Goal: Task Accomplishment & Management: Use online tool/utility

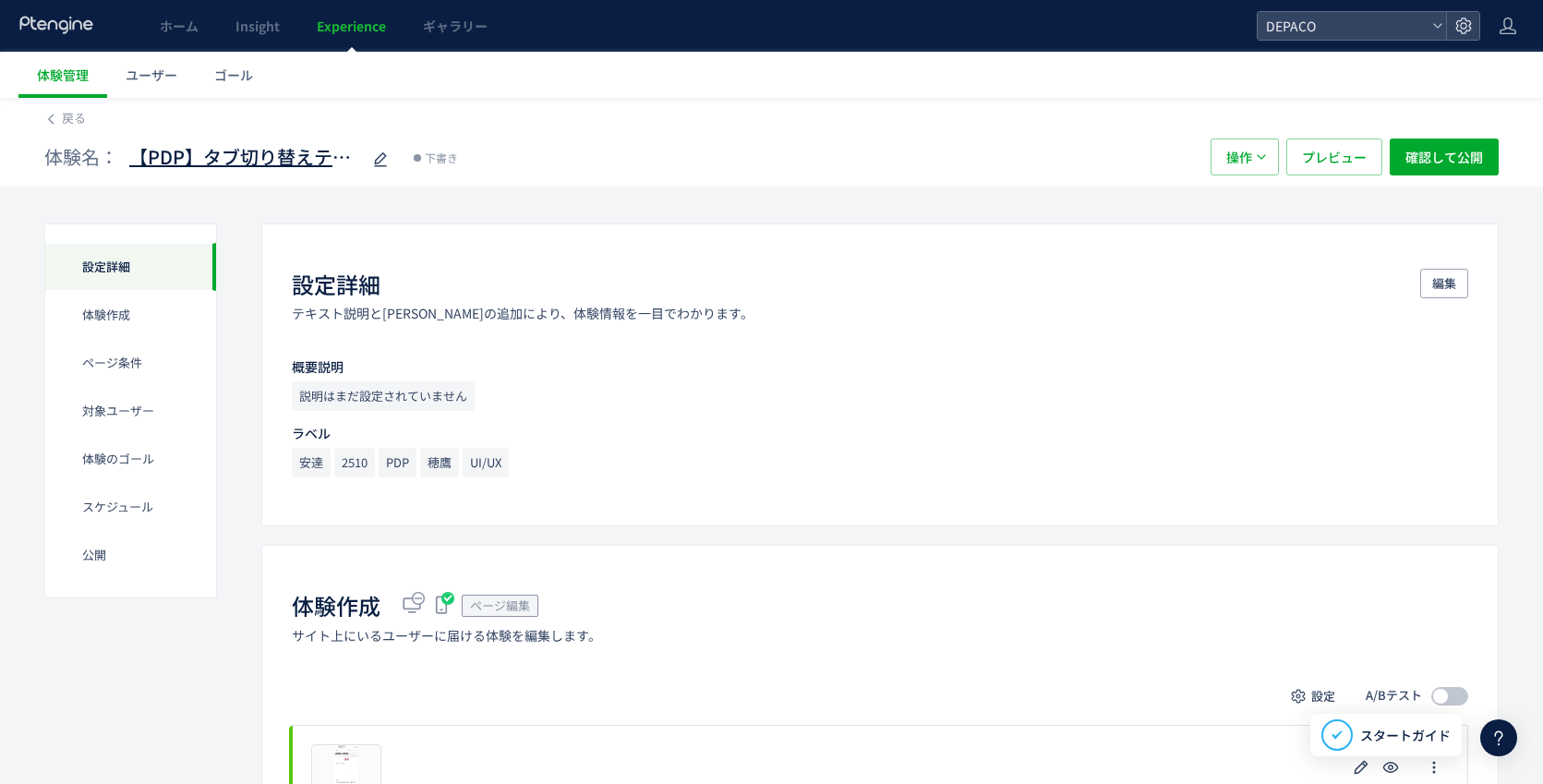
click at [281, 159] on span "【PDP】タブ切り替えテスト" at bounding box center [244, 158] width 231 height 27
click at [77, 118] on span "戻る" at bounding box center [73, 117] width 24 height 17
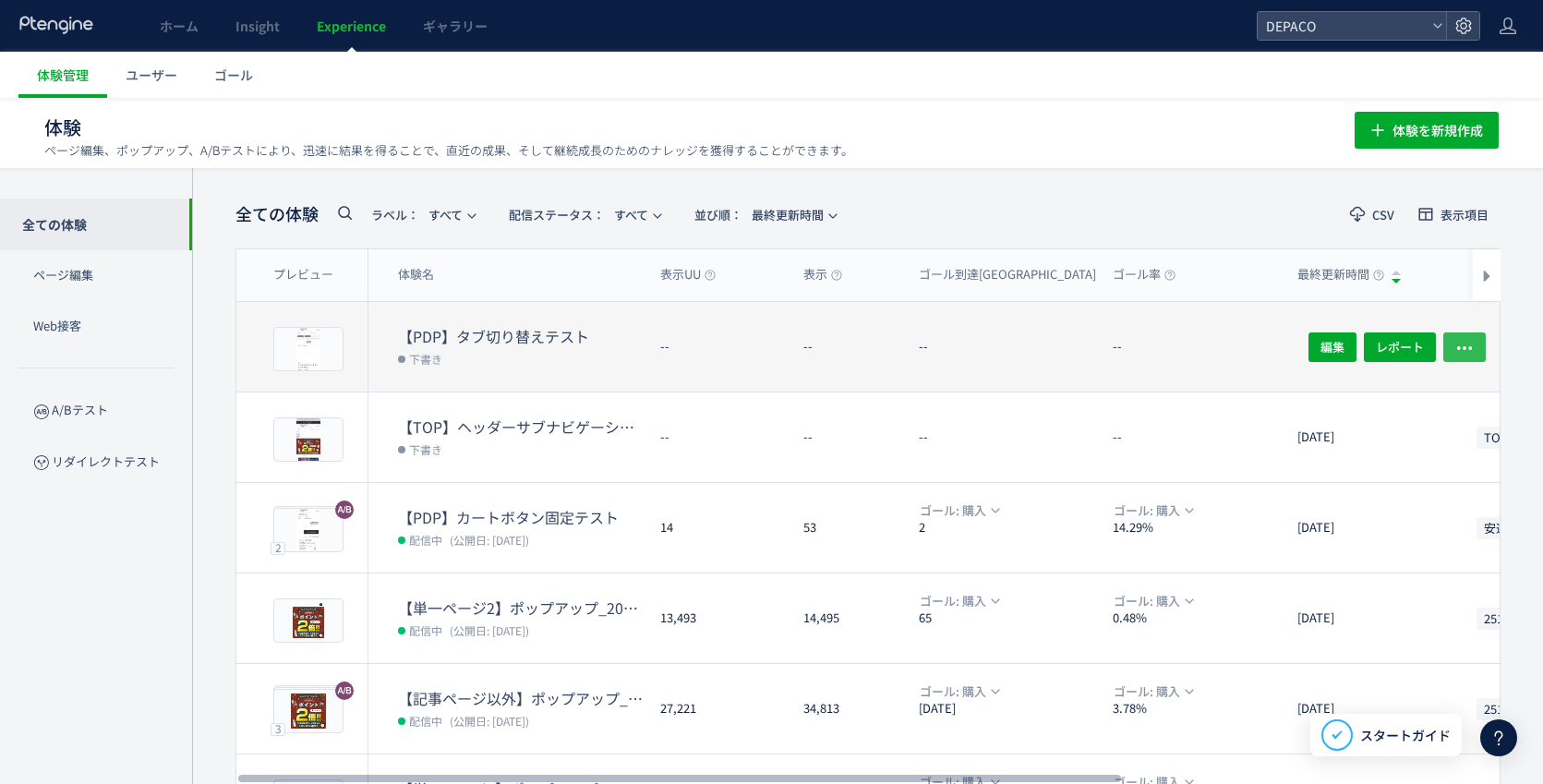
click at [1476, 341] on button "button" at bounding box center [1464, 346] width 42 height 30
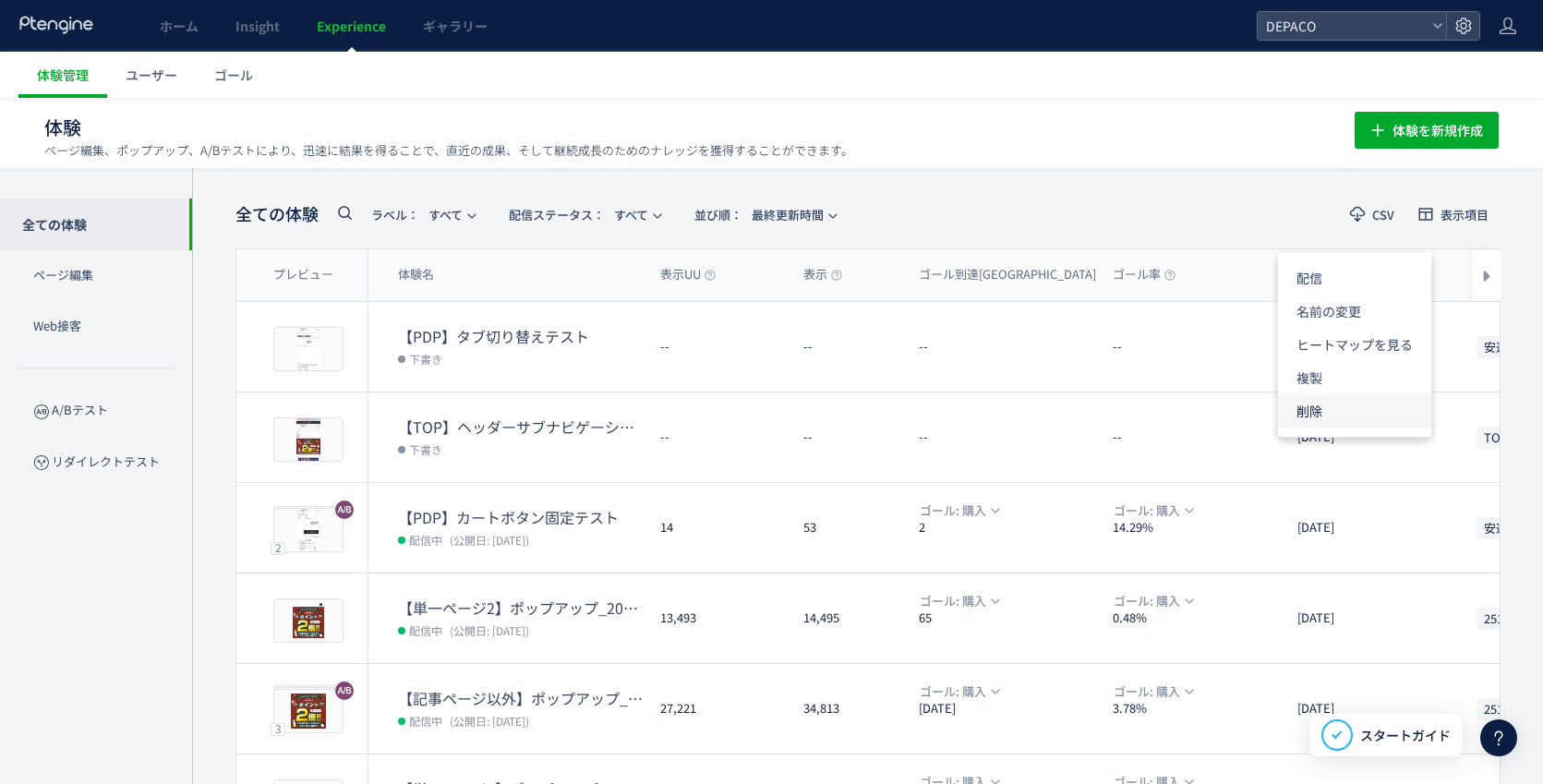
click at [1341, 407] on li "削除" at bounding box center [1353, 411] width 153 height 34
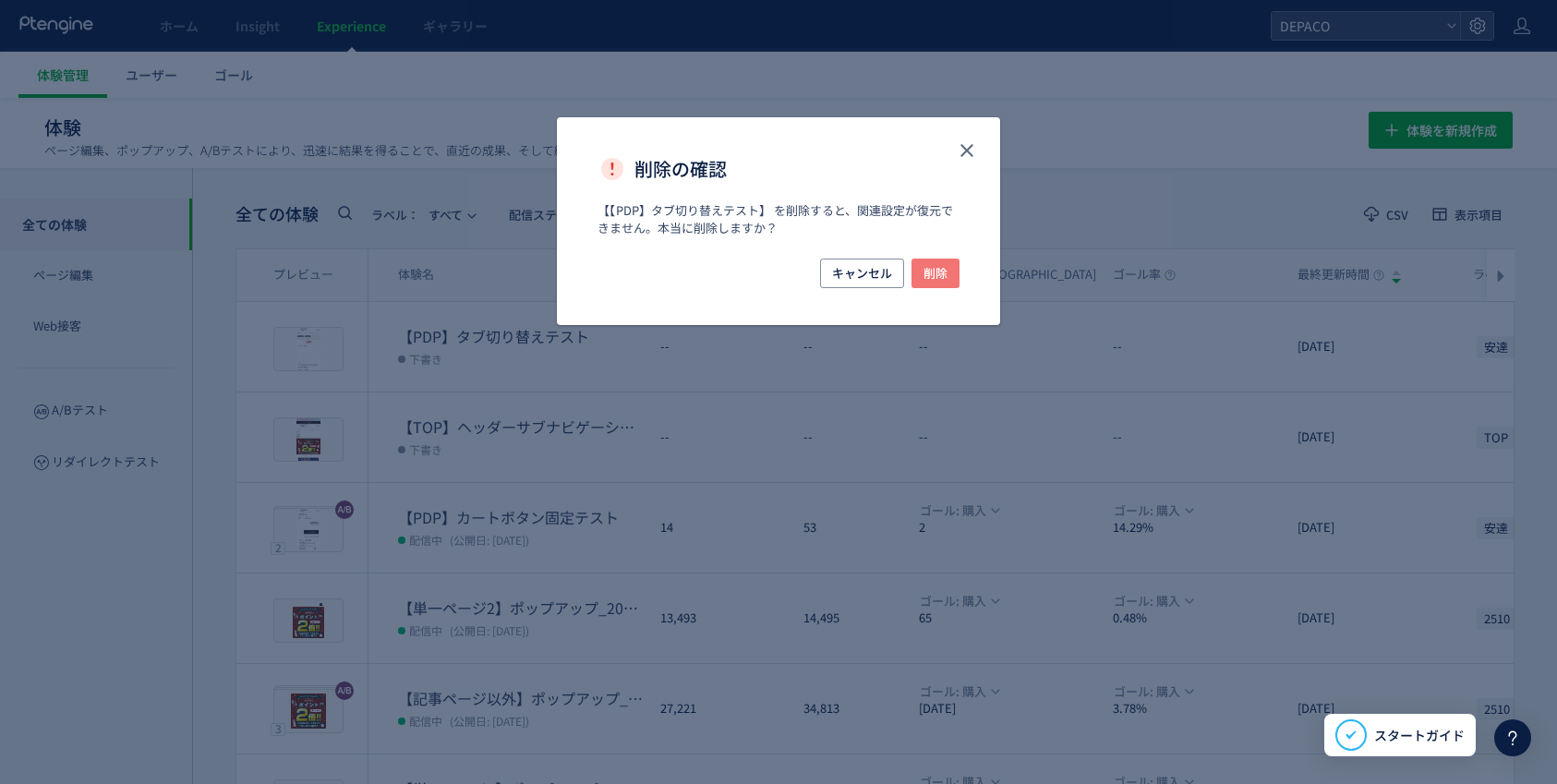
drag, startPoint x: 920, startPoint y: 268, endPoint x: 801, endPoint y: 556, distance: 311.6
click at [920, 264] on button "削除" at bounding box center [935, 273] width 48 height 30
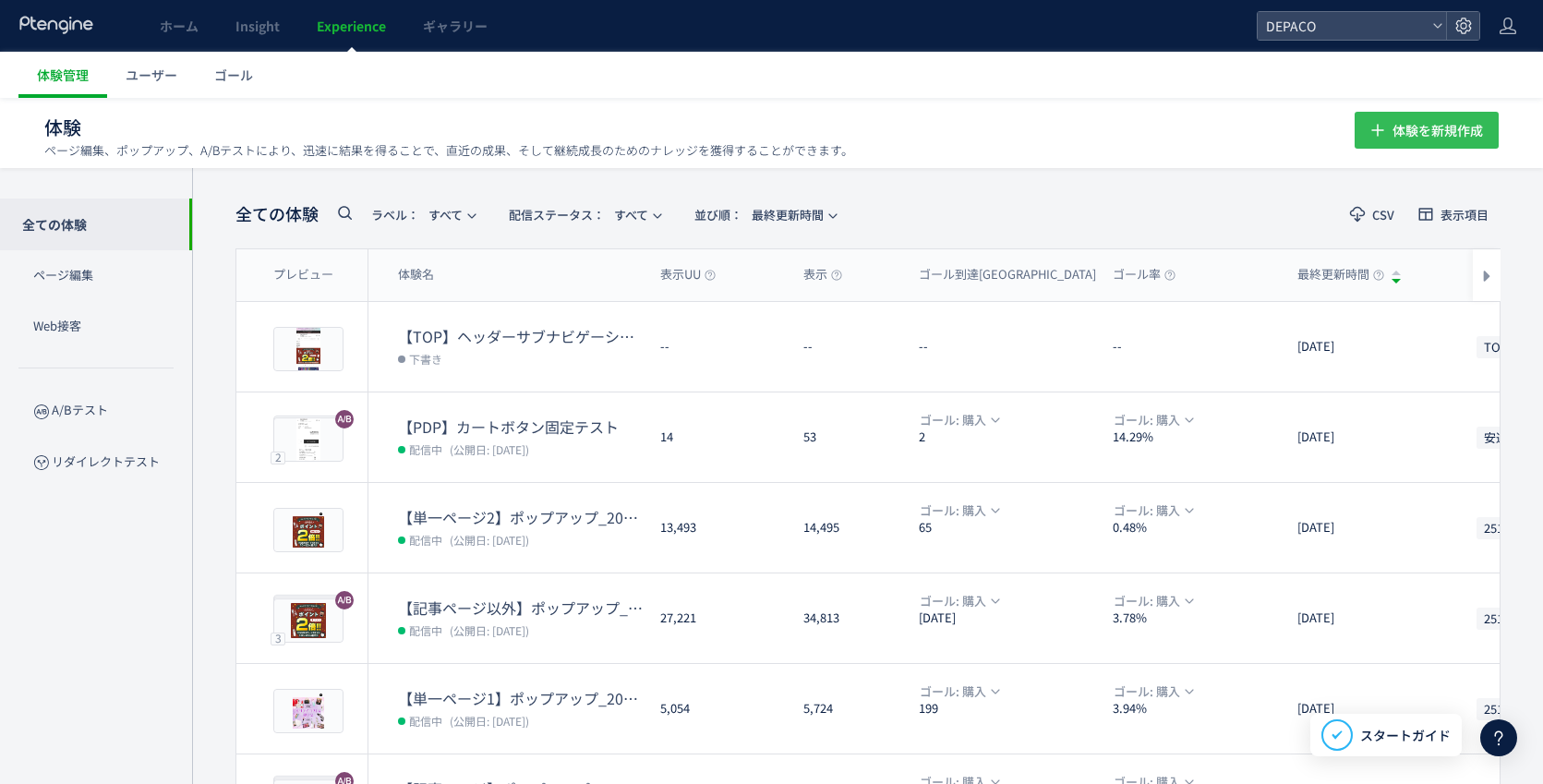
click at [1469, 128] on span "体験を新規作成" at bounding box center [1437, 130] width 90 height 37
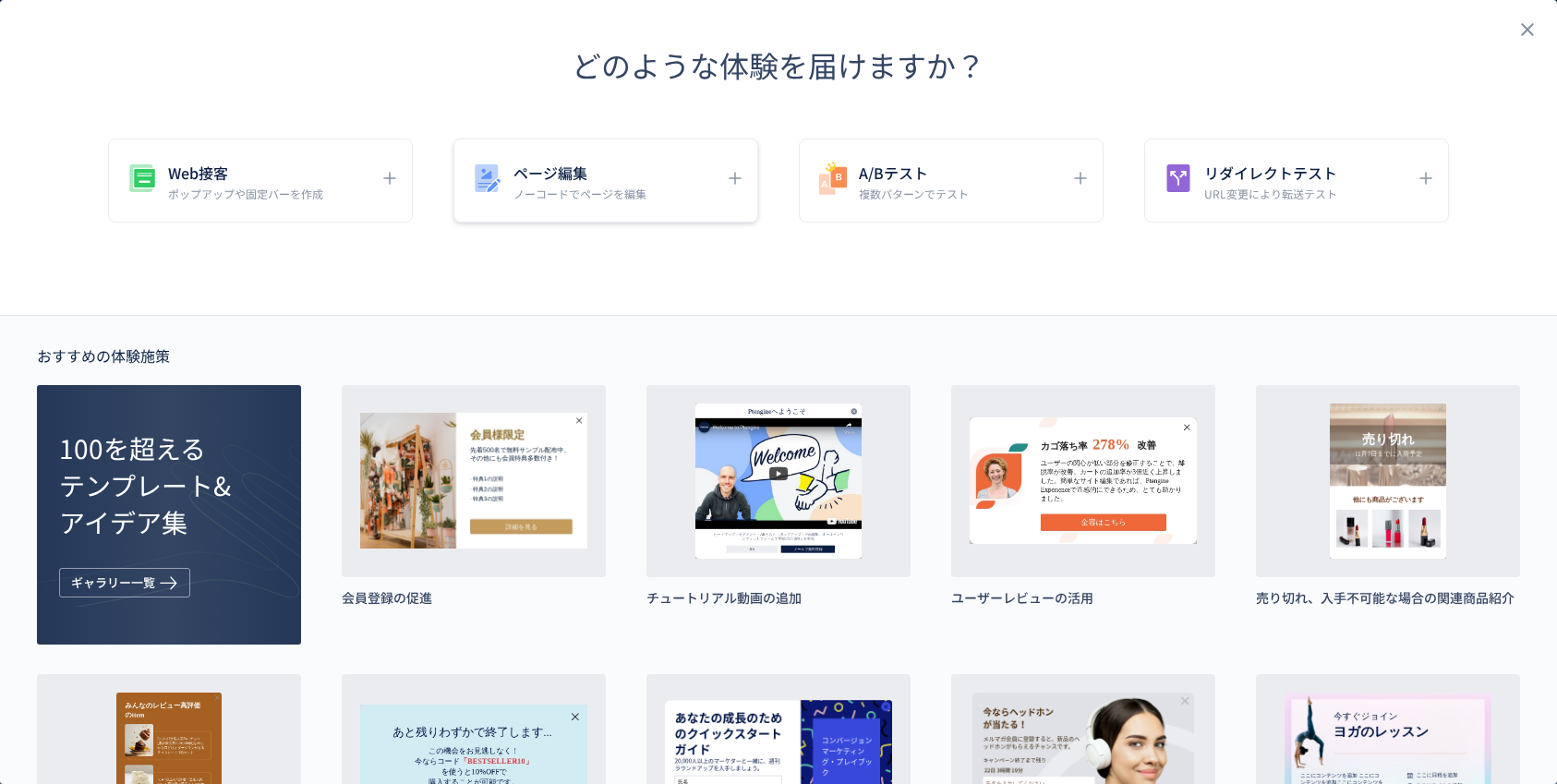
click at [548, 182] on h5 "ページ編集" at bounding box center [580, 172] width 133 height 26
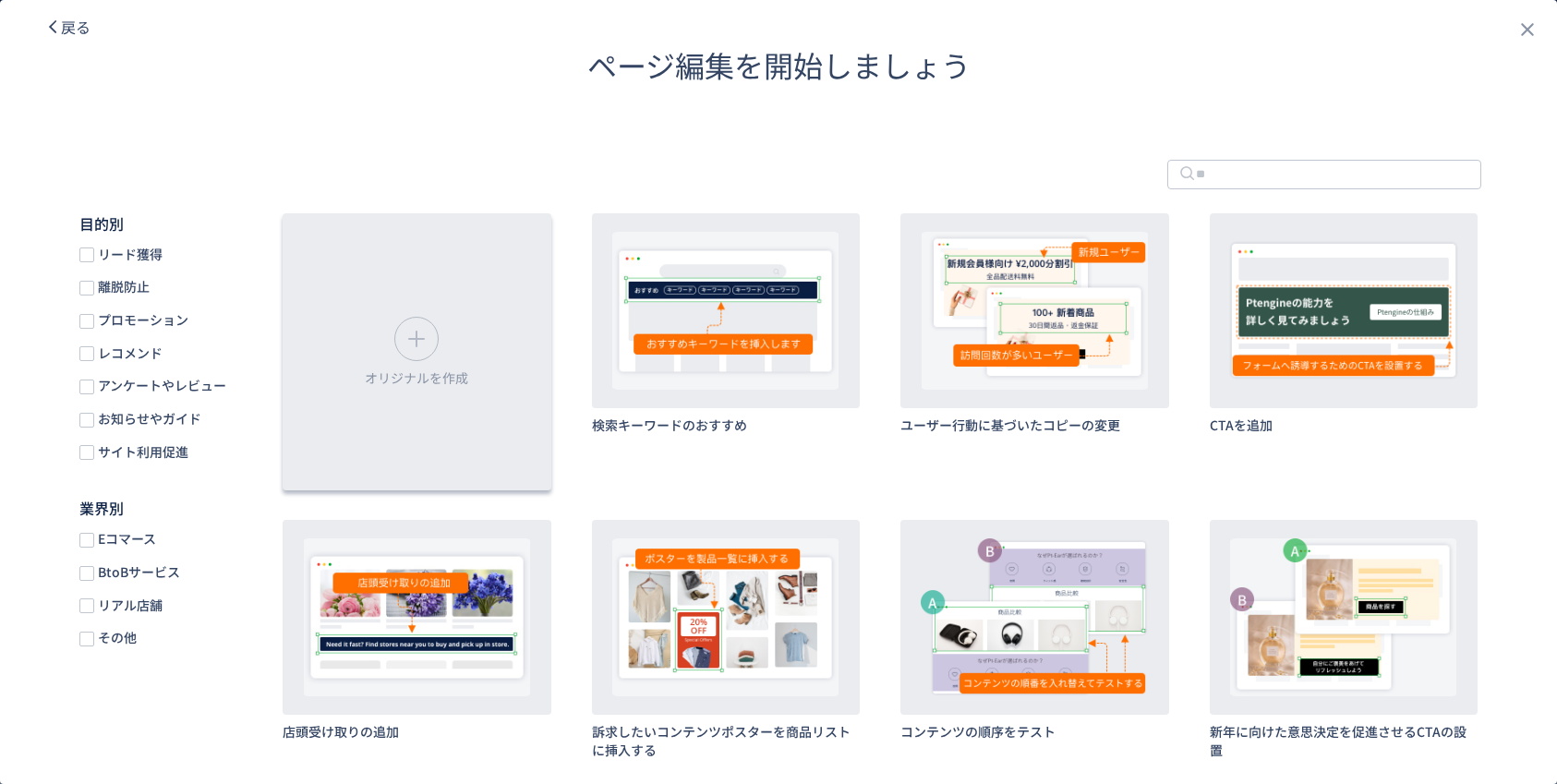
click at [402, 342] on icon "dialog" at bounding box center [417, 339] width 30 height 30
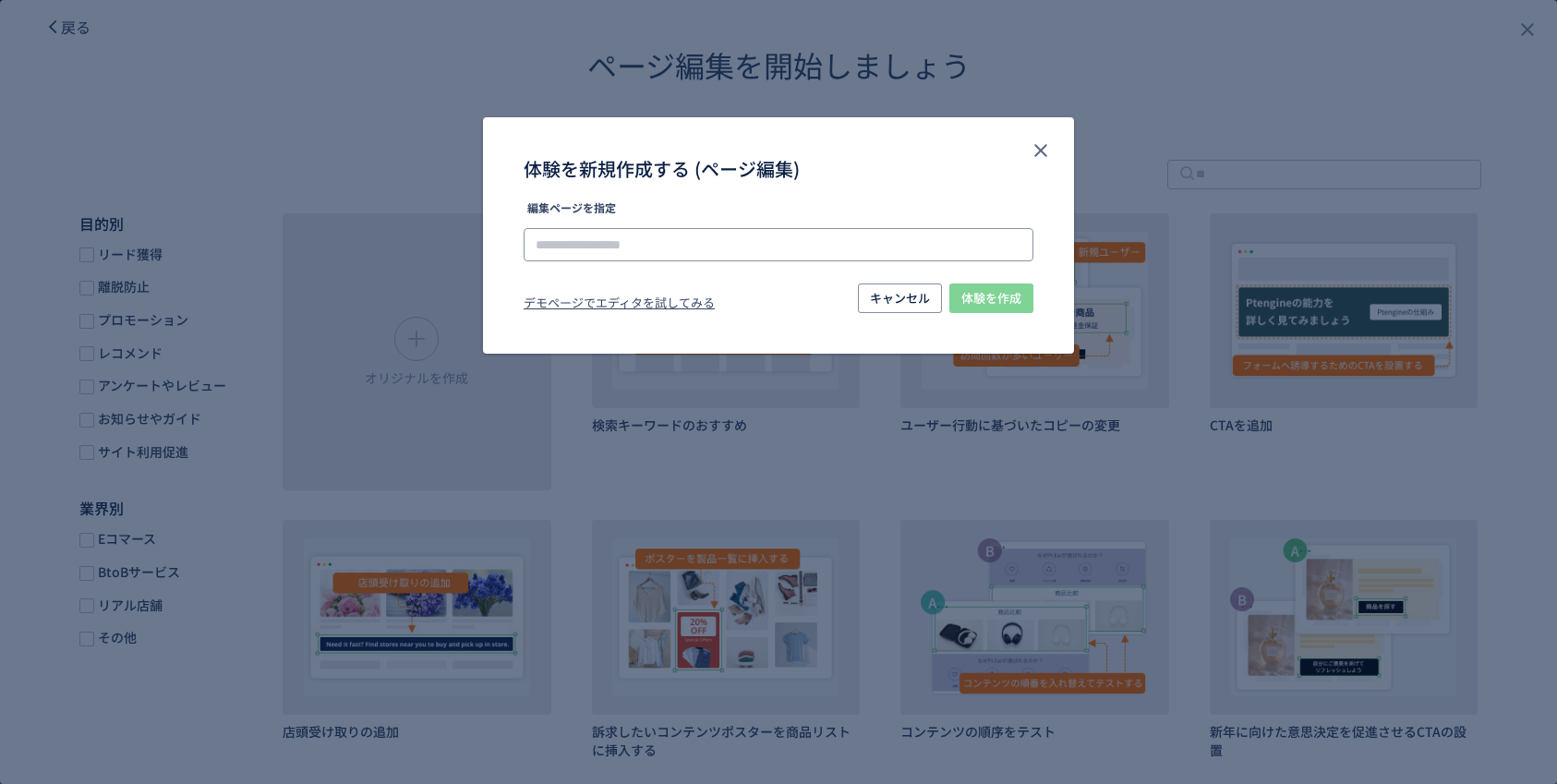
click at [670, 245] on input "体験を新規作成する (ページ編集)" at bounding box center [778, 244] width 510 height 34
paste input "**********"
type input "**********"
click at [979, 302] on span "体験を作成" at bounding box center [991, 298] width 60 height 30
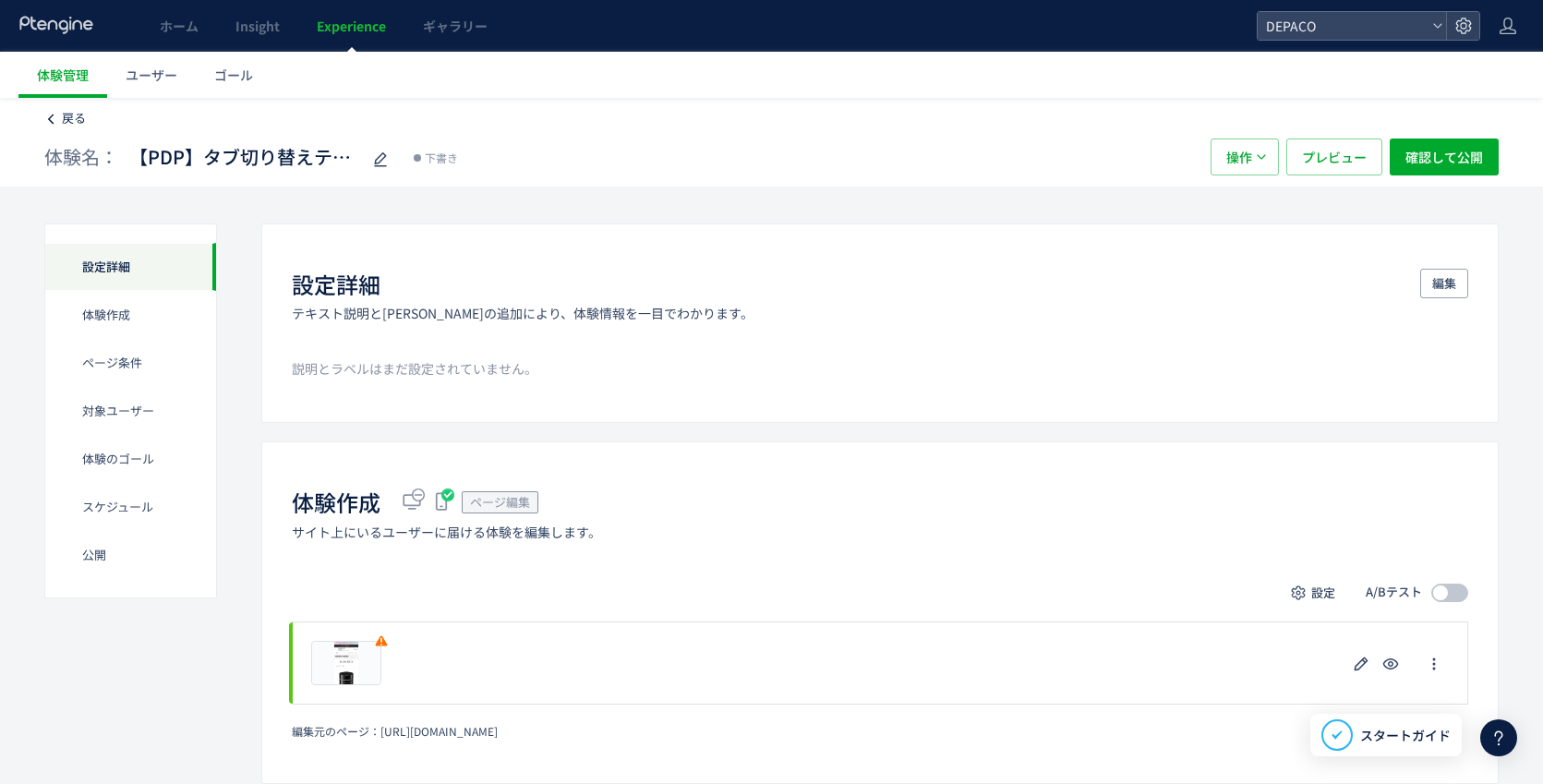
click at [66, 114] on span "戻る" at bounding box center [73, 117] width 24 height 17
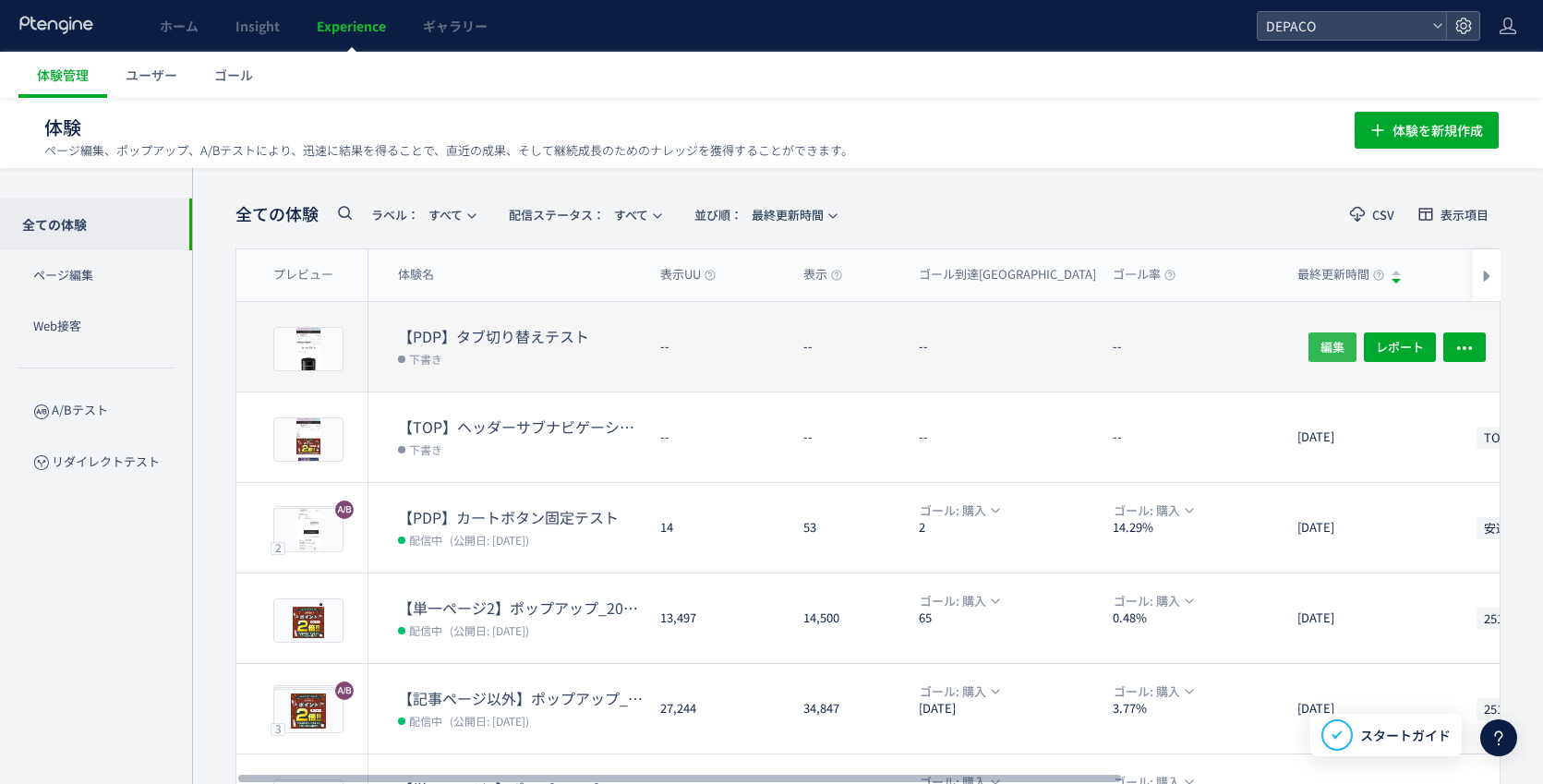
click at [1328, 348] on span "編集" at bounding box center [1332, 346] width 24 height 30
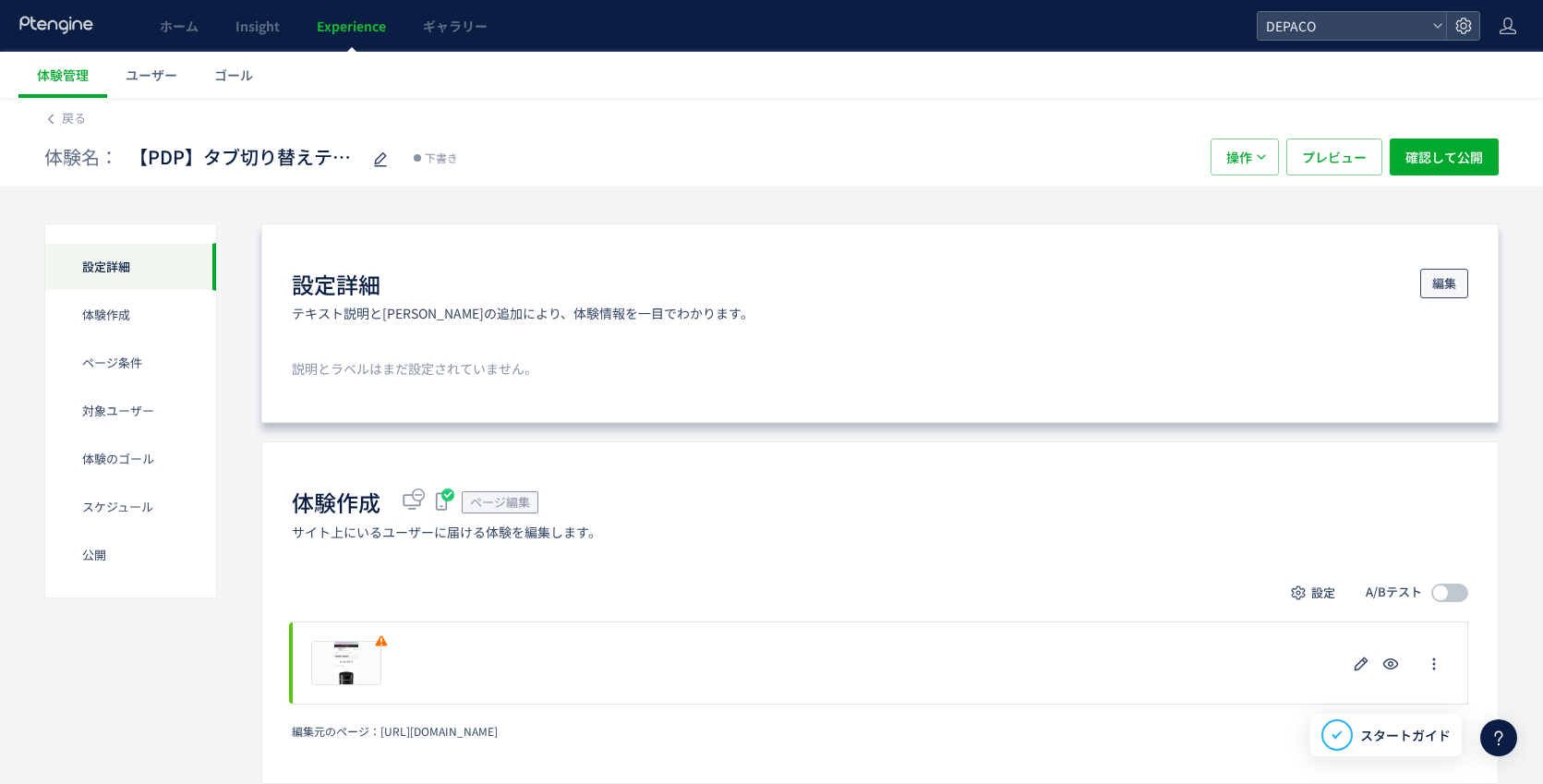
click at [1442, 290] on span "編集" at bounding box center [1444, 283] width 24 height 30
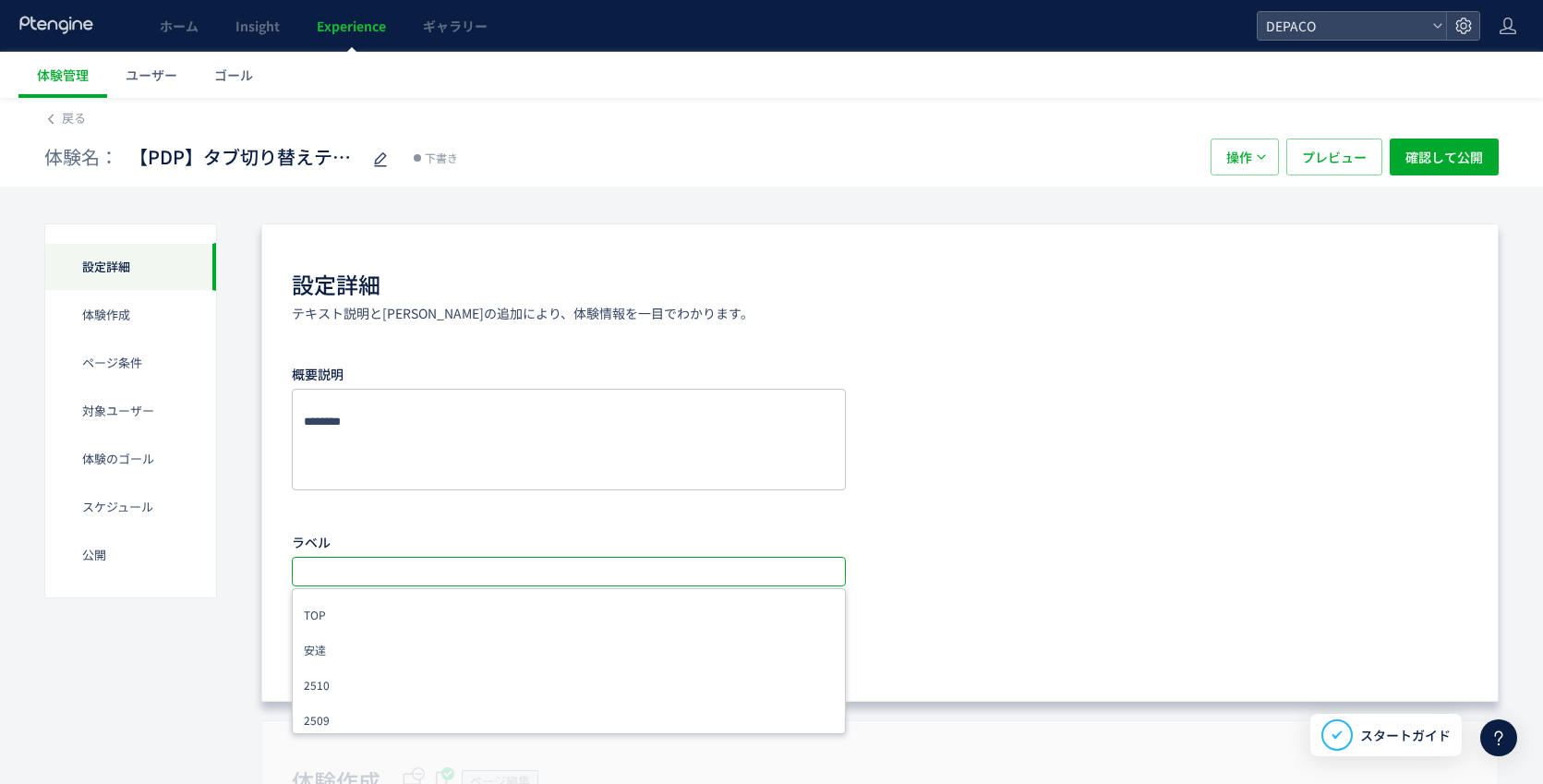
click at [345, 573] on input "text" at bounding box center [570, 571] width 540 height 22
click at [337, 669] on li "UI/UX" at bounding box center [569, 667] width 541 height 34
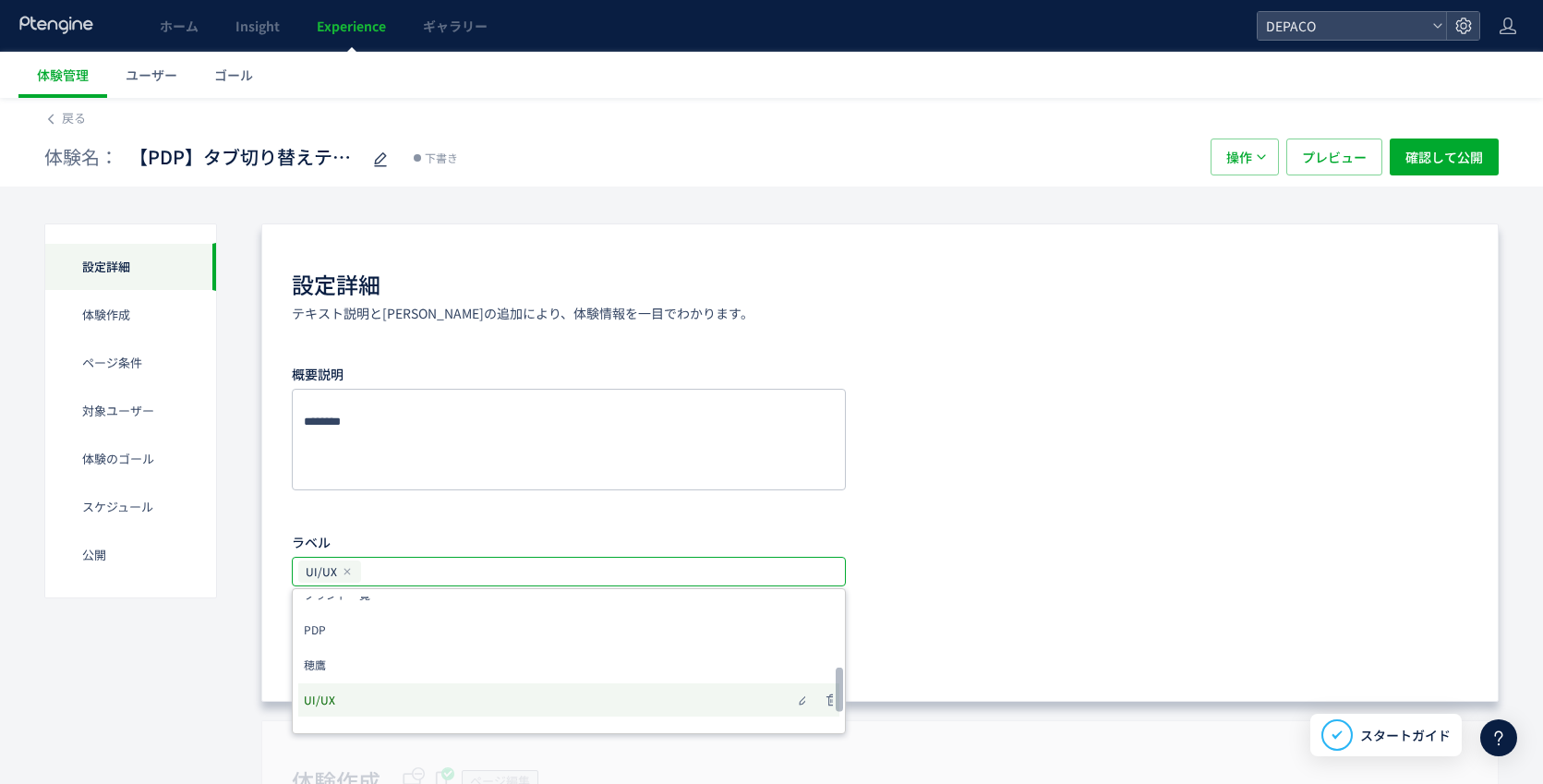
scroll to position [305, 0]
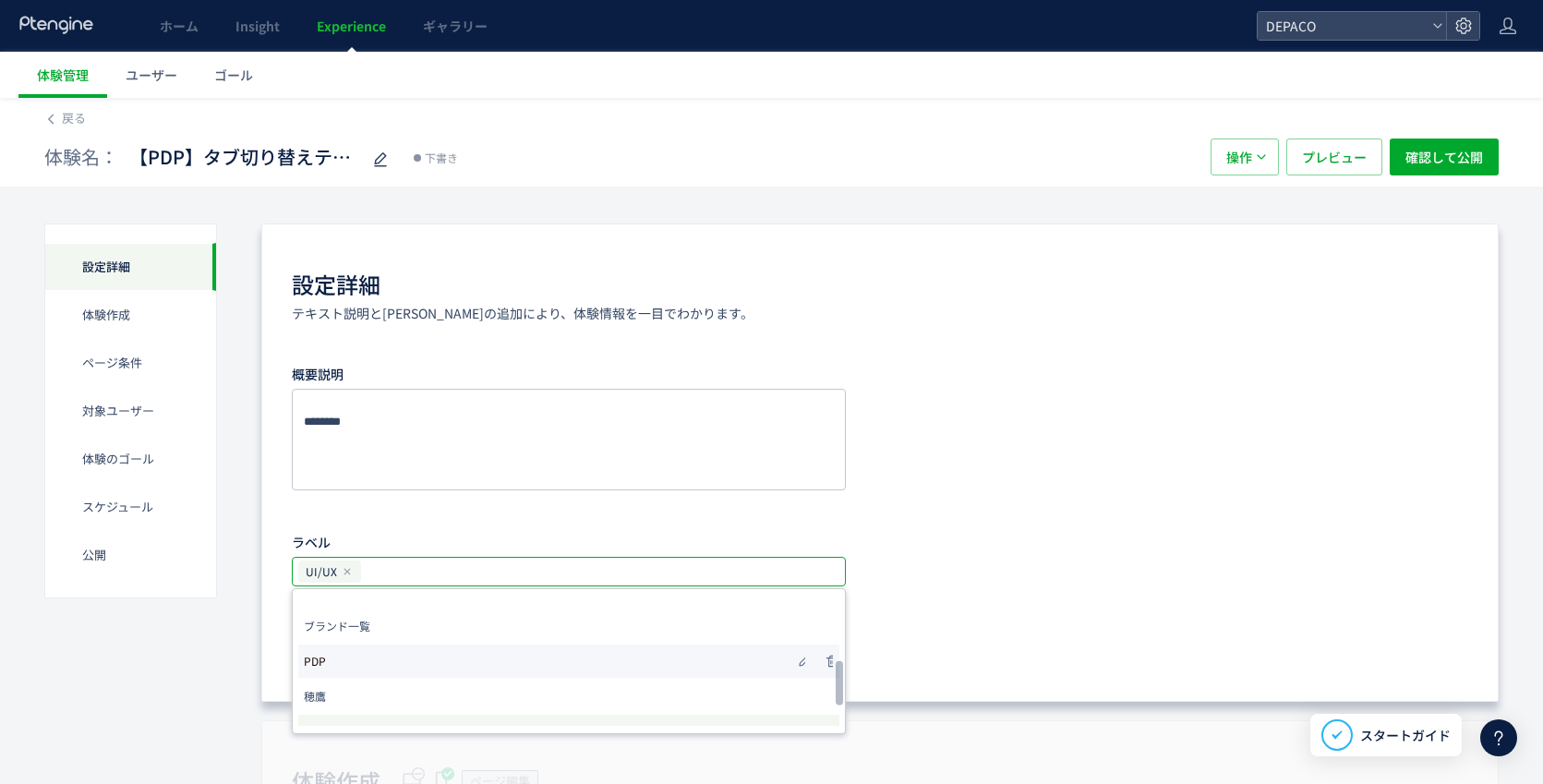
click at [342, 663] on li "PDP" at bounding box center [569, 661] width 541 height 34
click at [335, 647] on li "安達" at bounding box center [569, 649] width 541 height 34
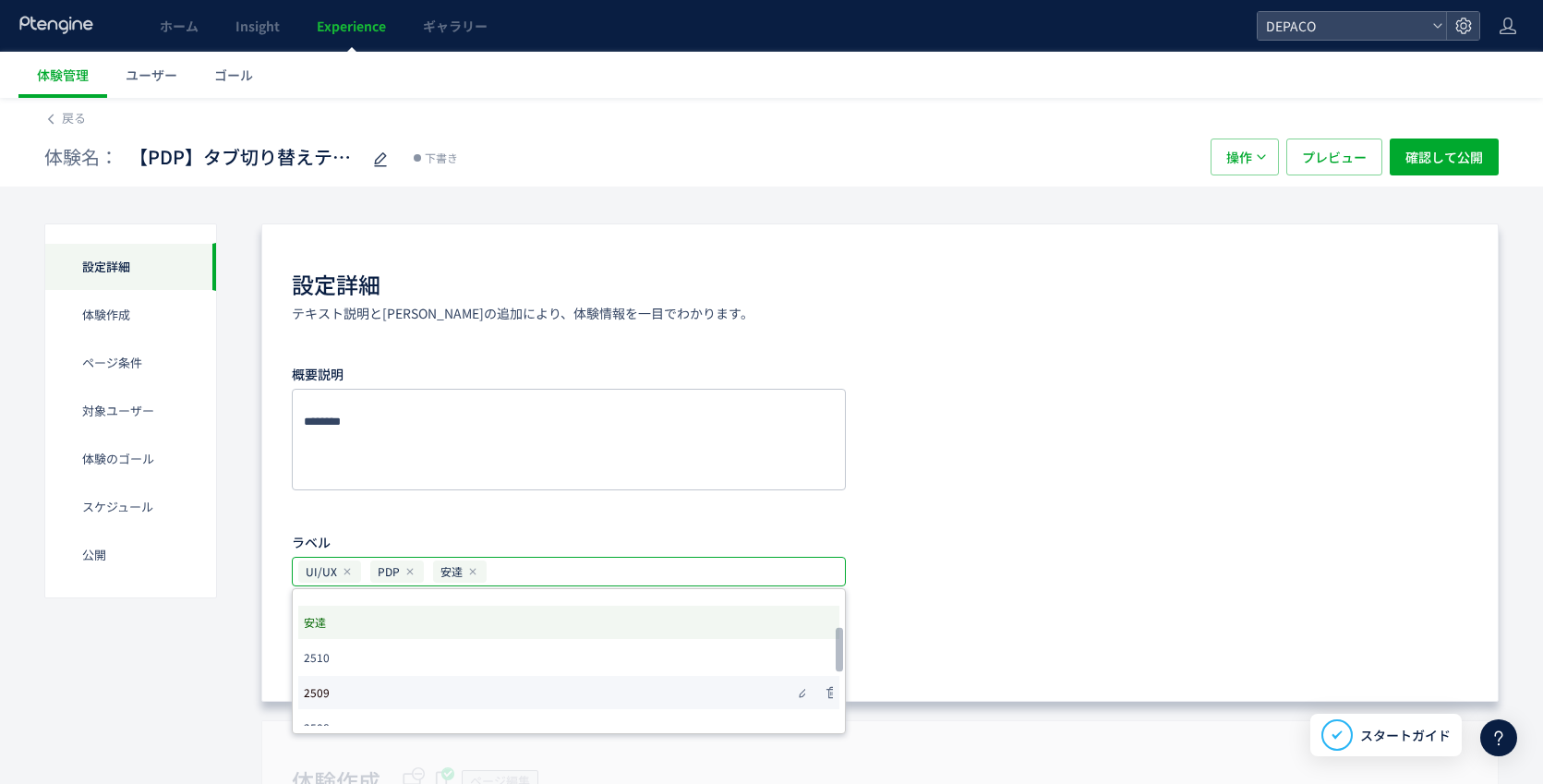
scroll to position [397, 0]
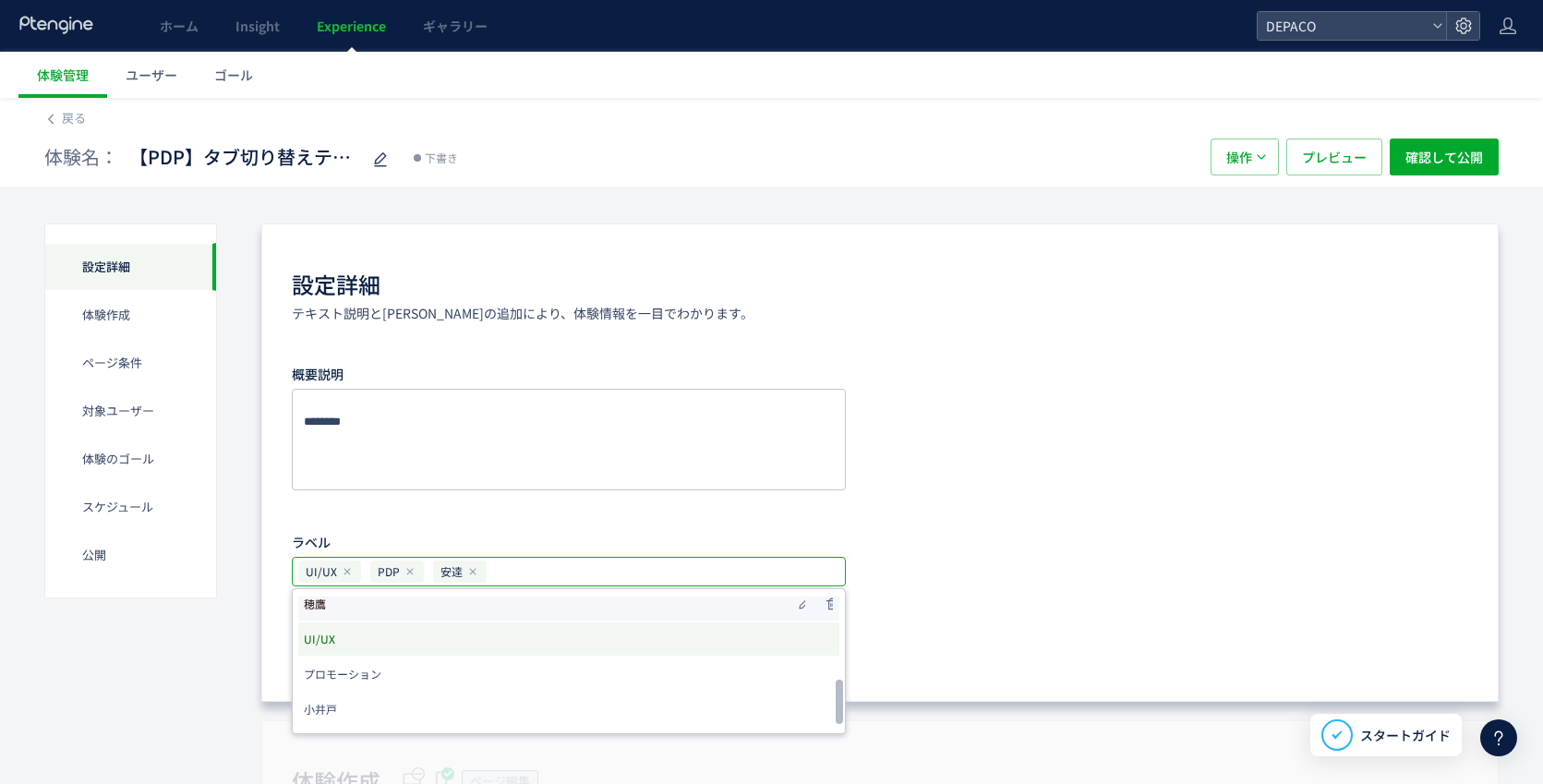
click at [341, 604] on li "穂鷹" at bounding box center [569, 603] width 541 height 34
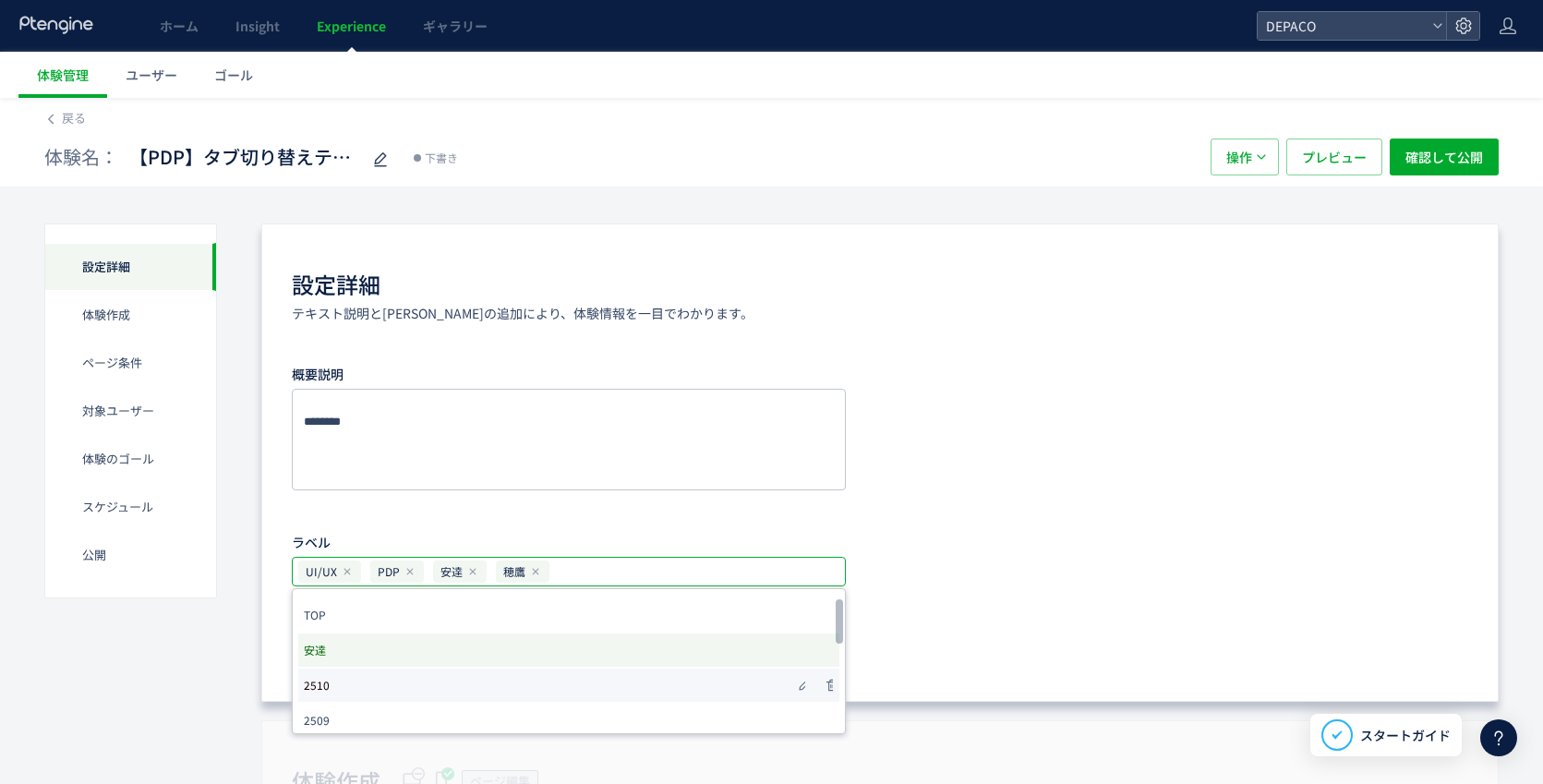
click at [328, 686] on span "2510" at bounding box center [316, 685] width 26 height 26
click at [974, 578] on div "概要説明 ラベル UI/UX PDP [PERSON_NAME] 穂鷹 2510 TOP [PERSON_NAME] 2510 2509 2508 [PERS…" at bounding box center [879, 472] width 1176 height 228
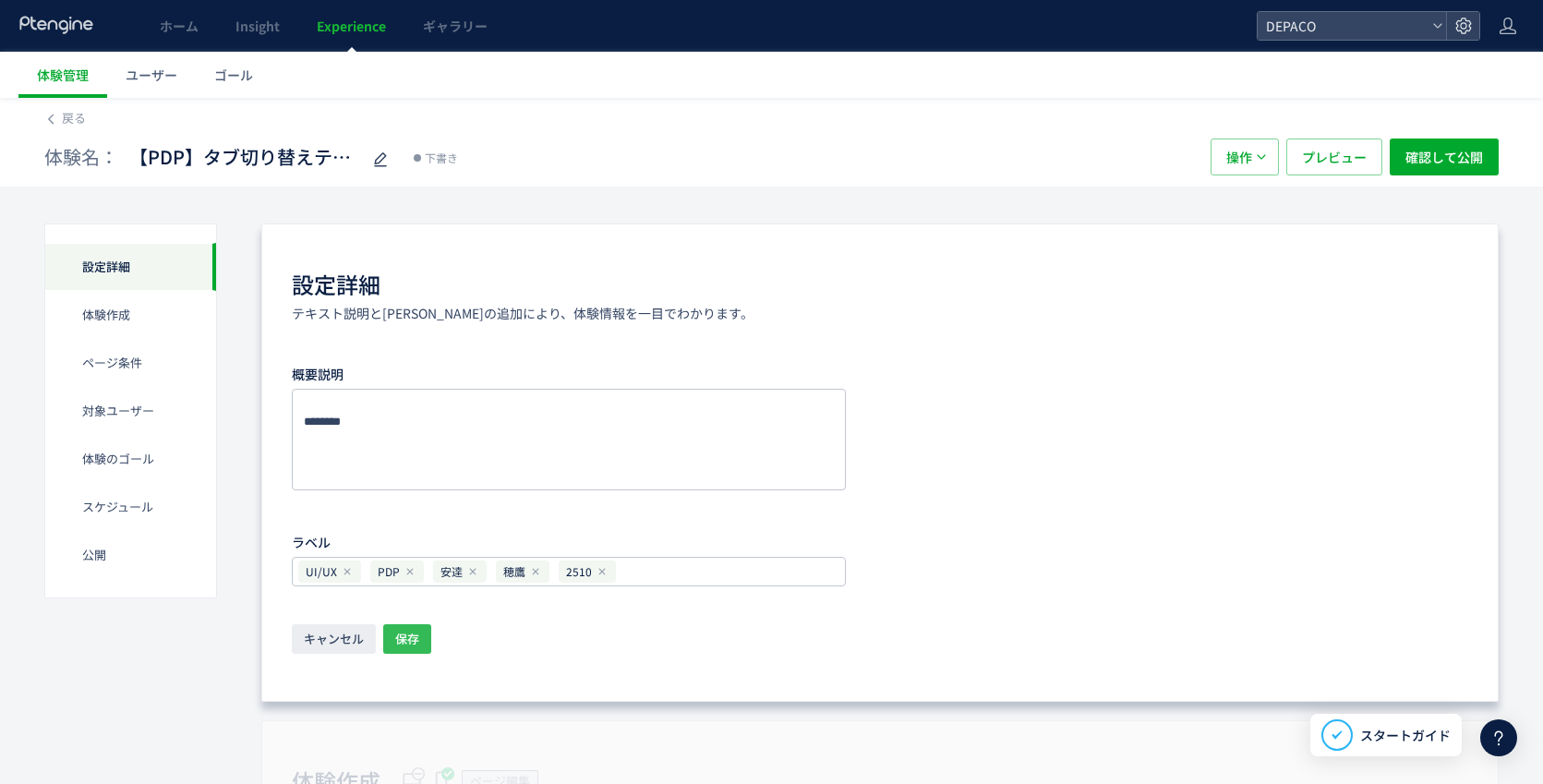
click at [412, 641] on span "保存" at bounding box center [407, 639] width 24 height 30
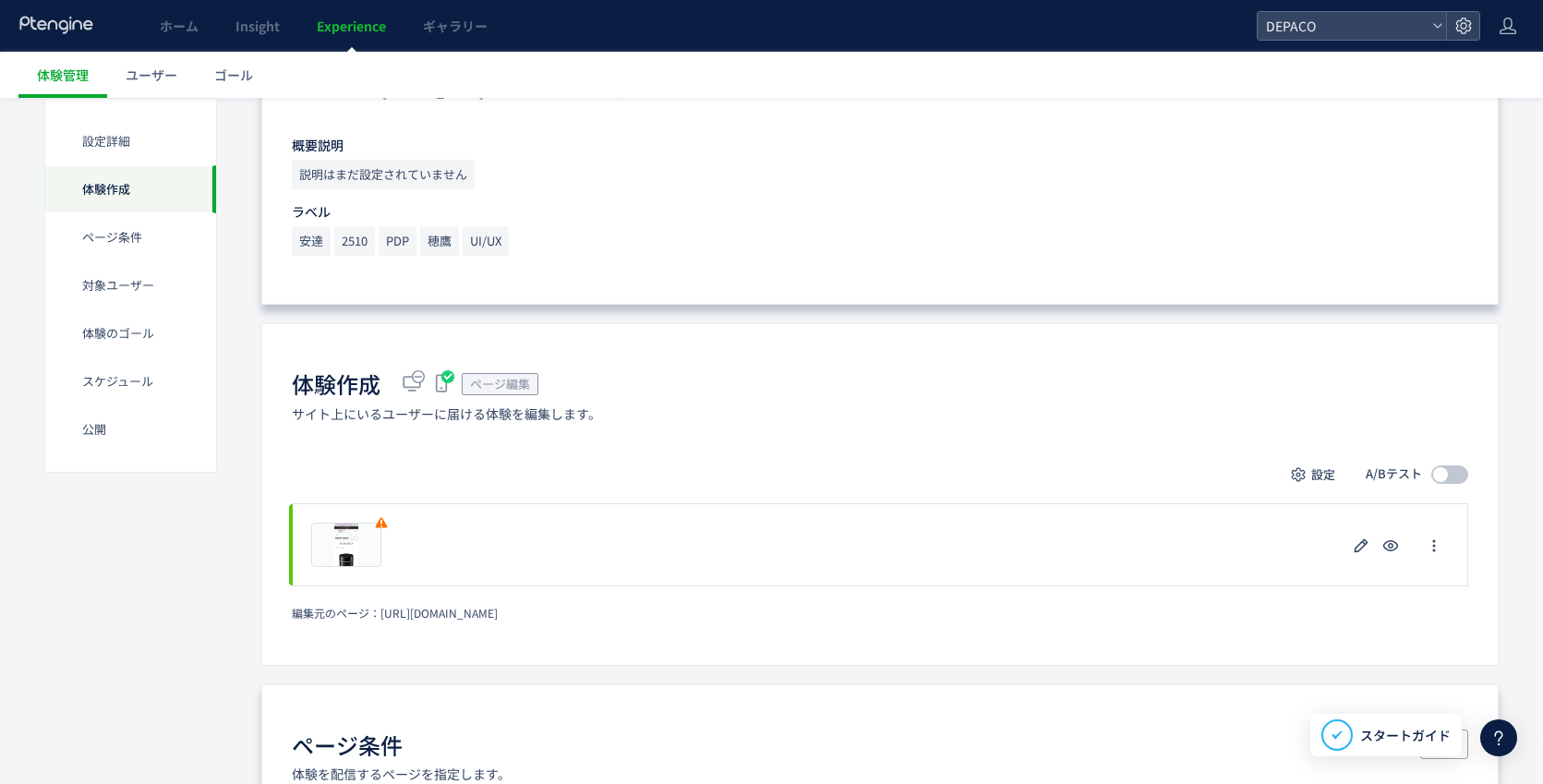
scroll to position [277, 0]
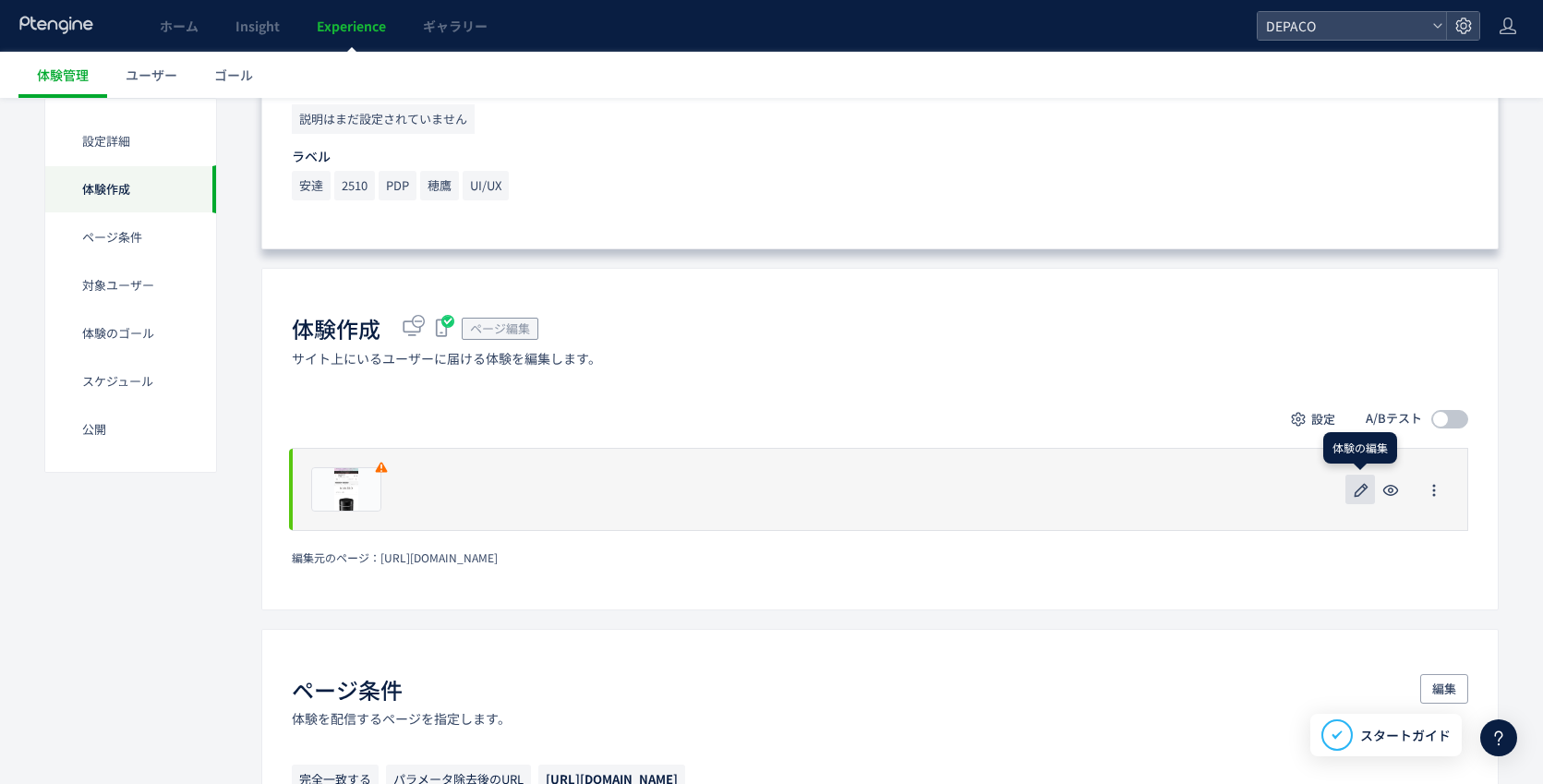
click at [1363, 494] on icon "button" at bounding box center [1360, 490] width 22 height 22
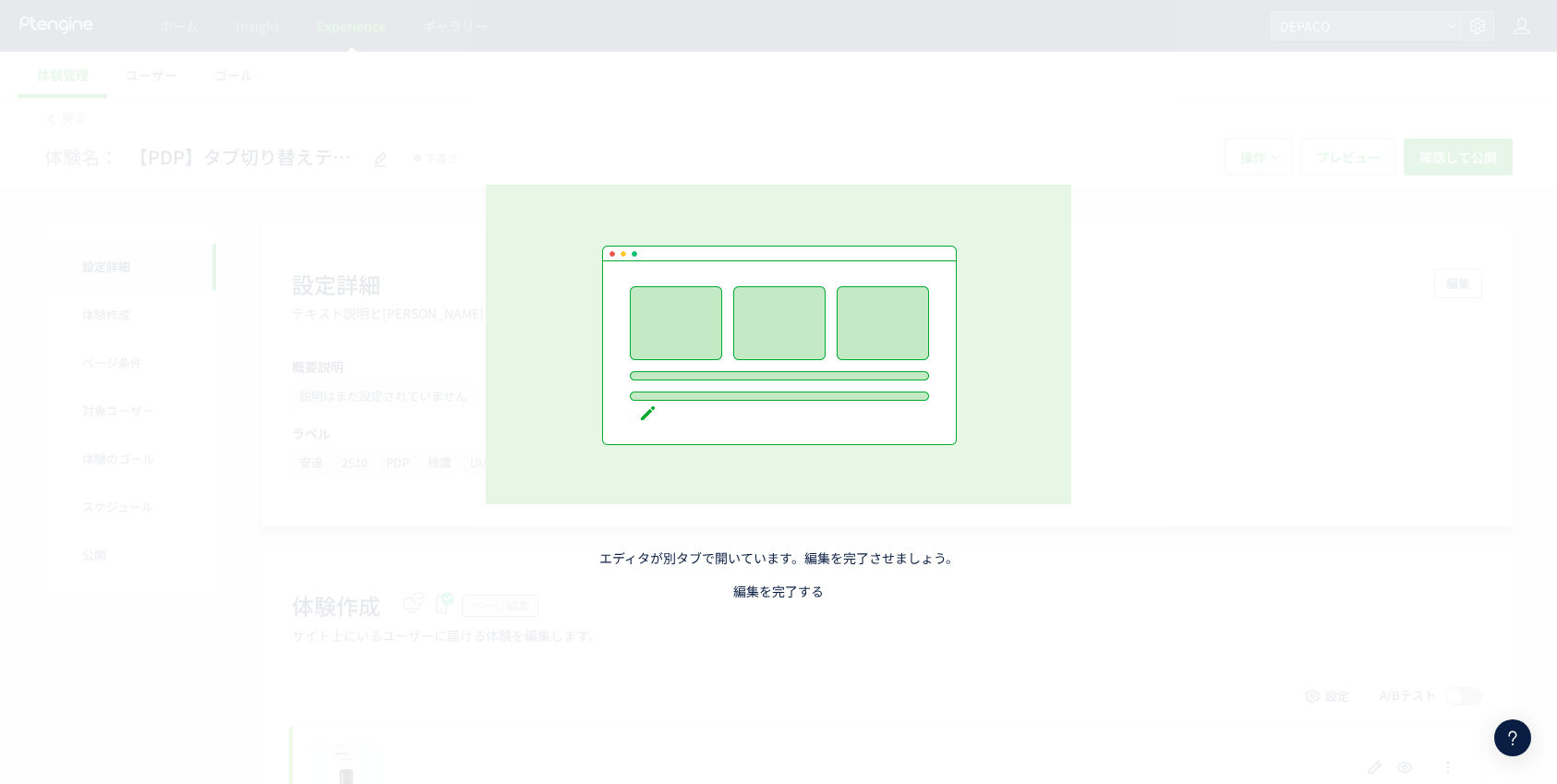
click at [778, 598] on link "編集を完了する" at bounding box center [778, 591] width 90 height 18
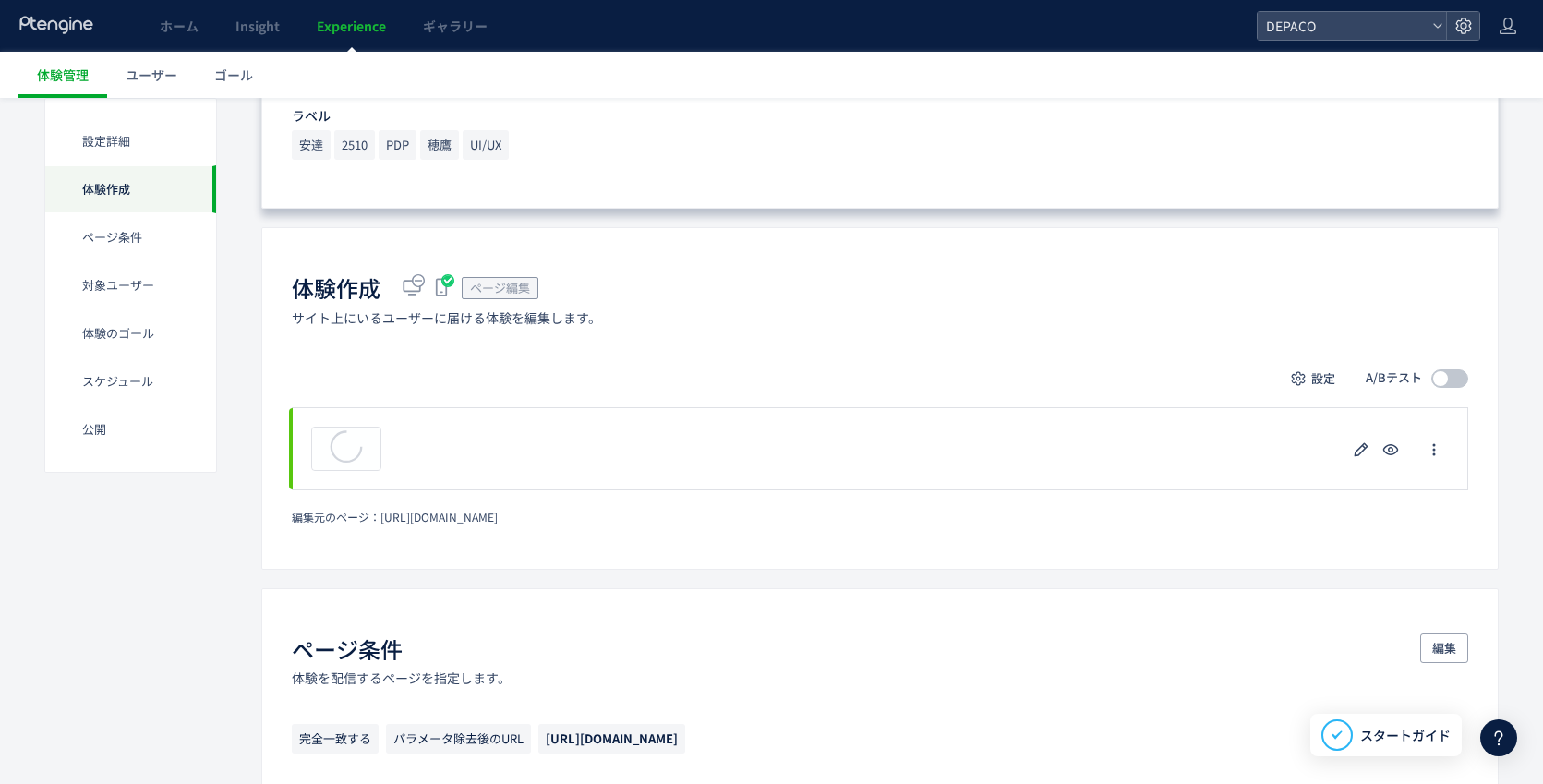
scroll to position [369, 0]
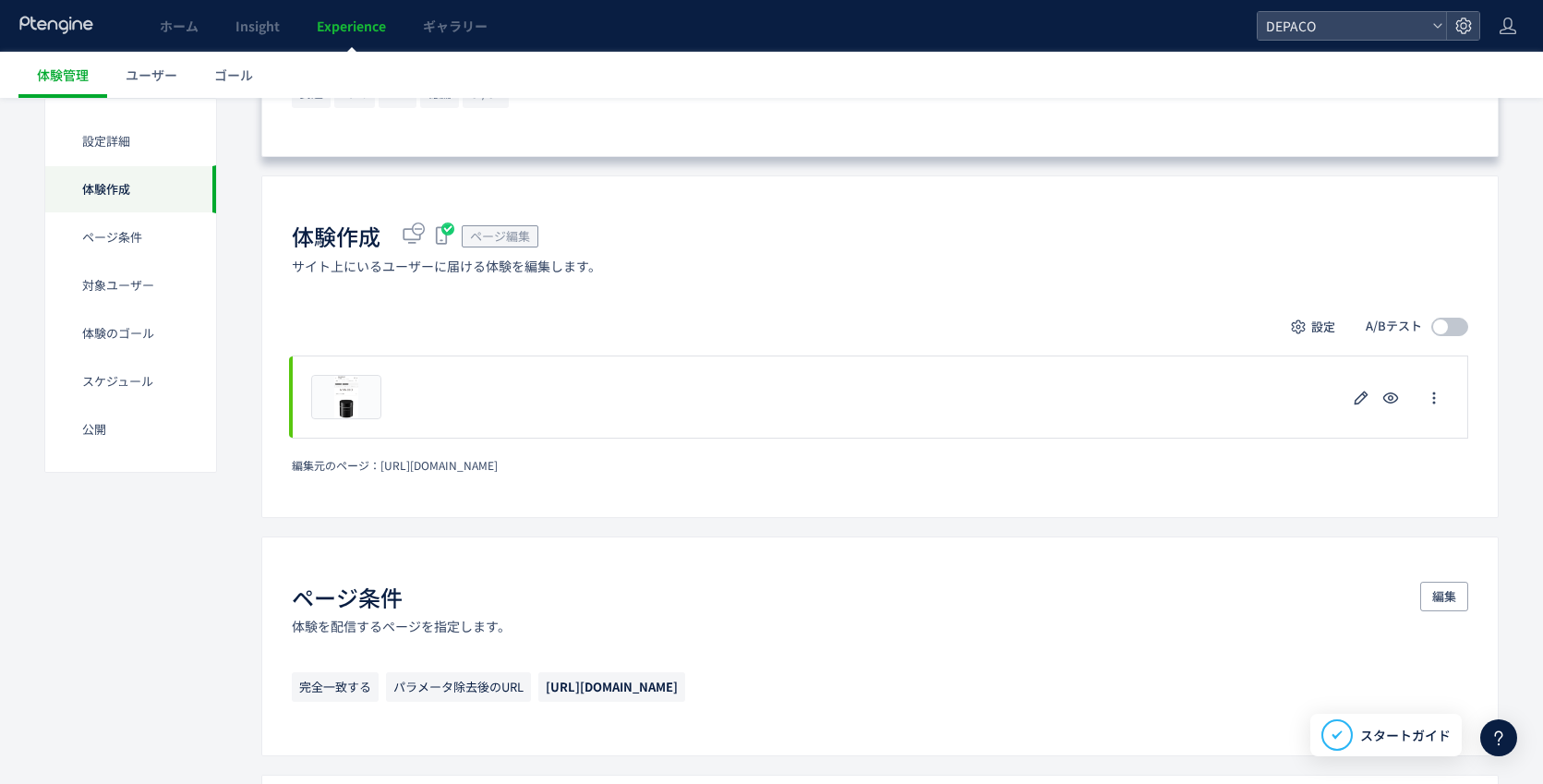
click at [356, 28] on span "Experience" at bounding box center [351, 25] width 69 height 18
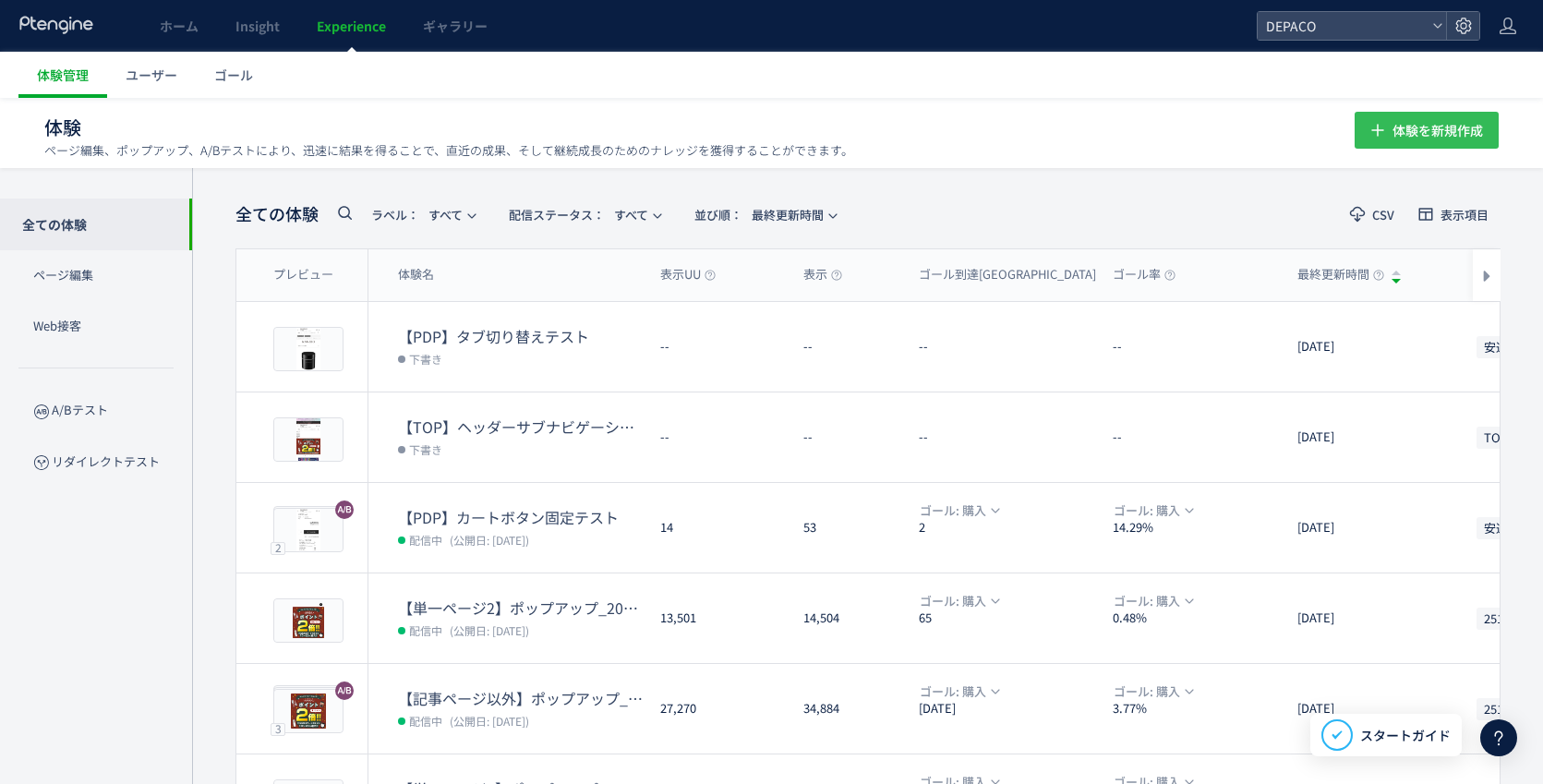
click at [1415, 129] on span "体験を新規作成" at bounding box center [1437, 130] width 90 height 37
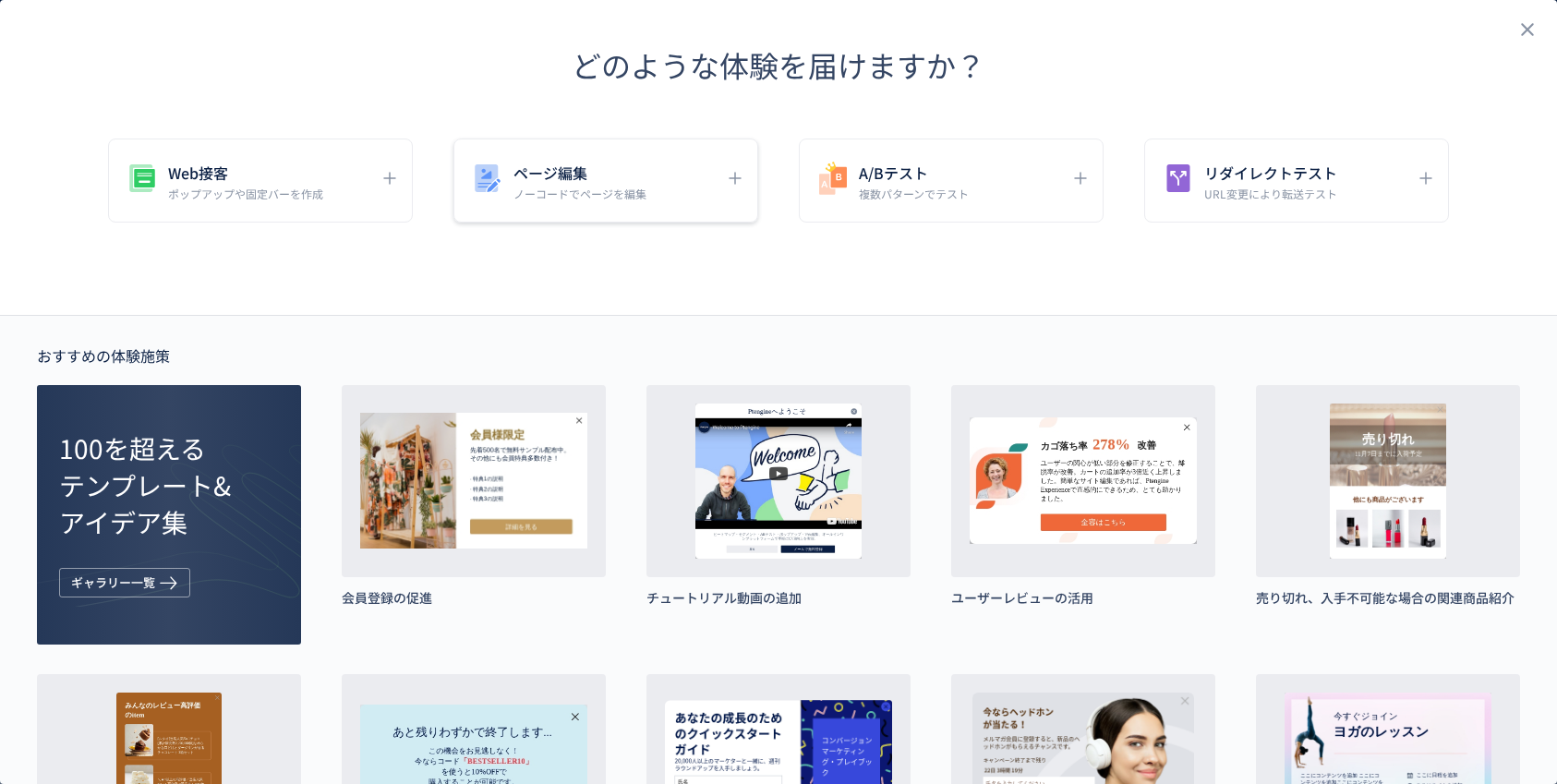
click at [588, 197] on p "ノーコードでページを編集" at bounding box center [580, 193] width 133 height 15
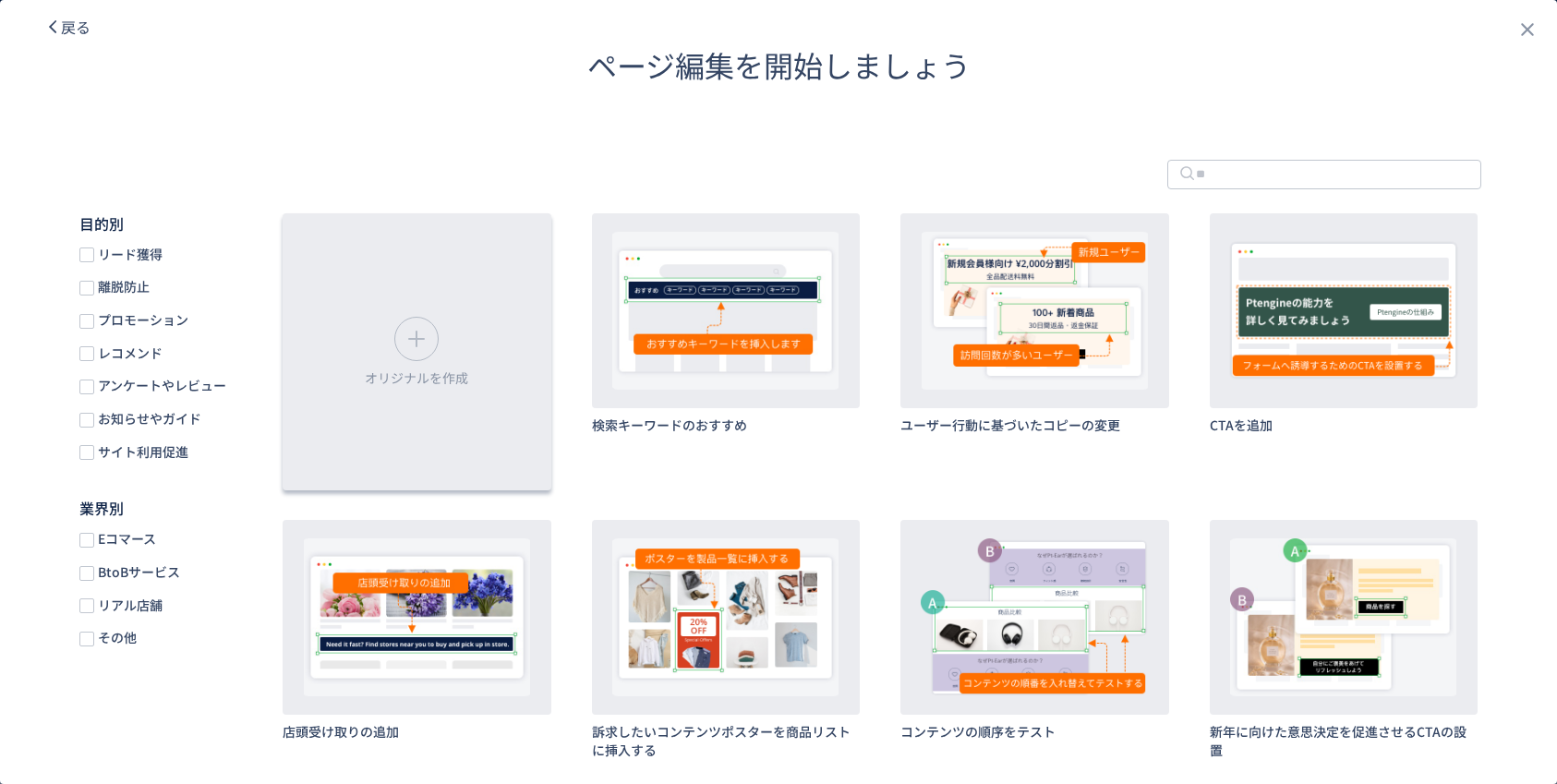
click at [402, 341] on icon "dialog" at bounding box center [417, 339] width 30 height 30
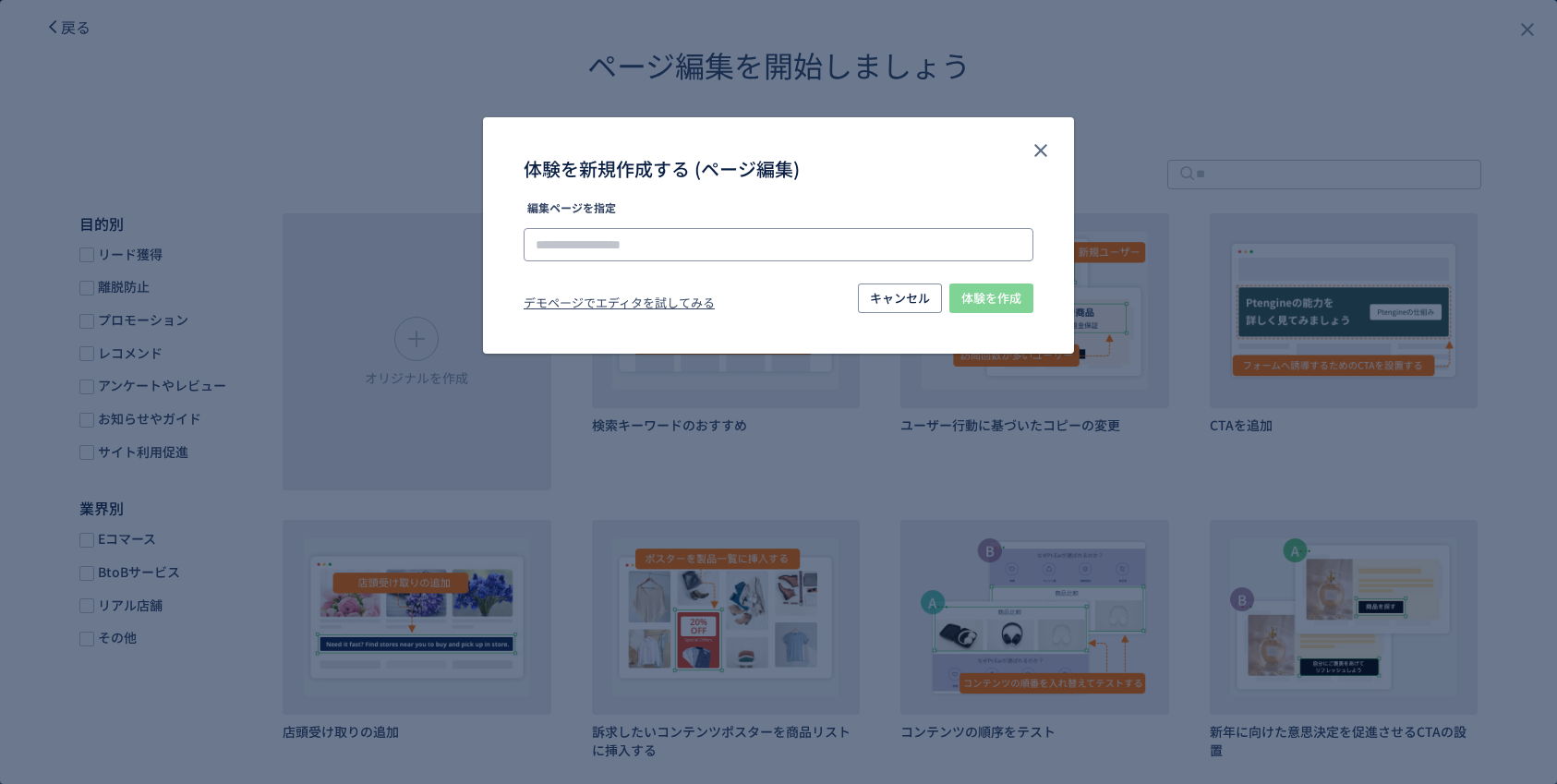
click at [586, 241] on input "体験を新規作成する (ページ編集)" at bounding box center [778, 244] width 510 height 34
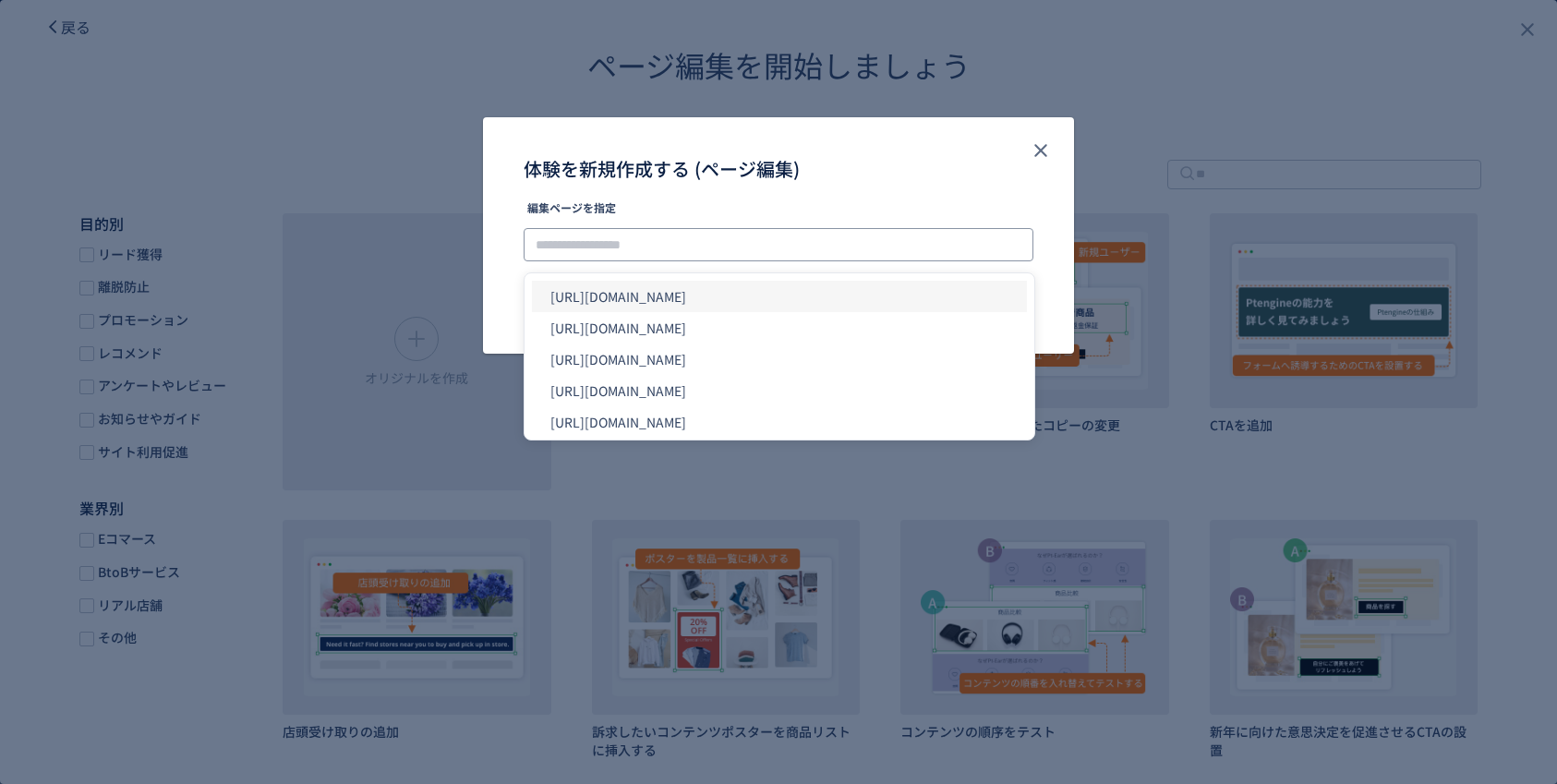
paste input "**********"
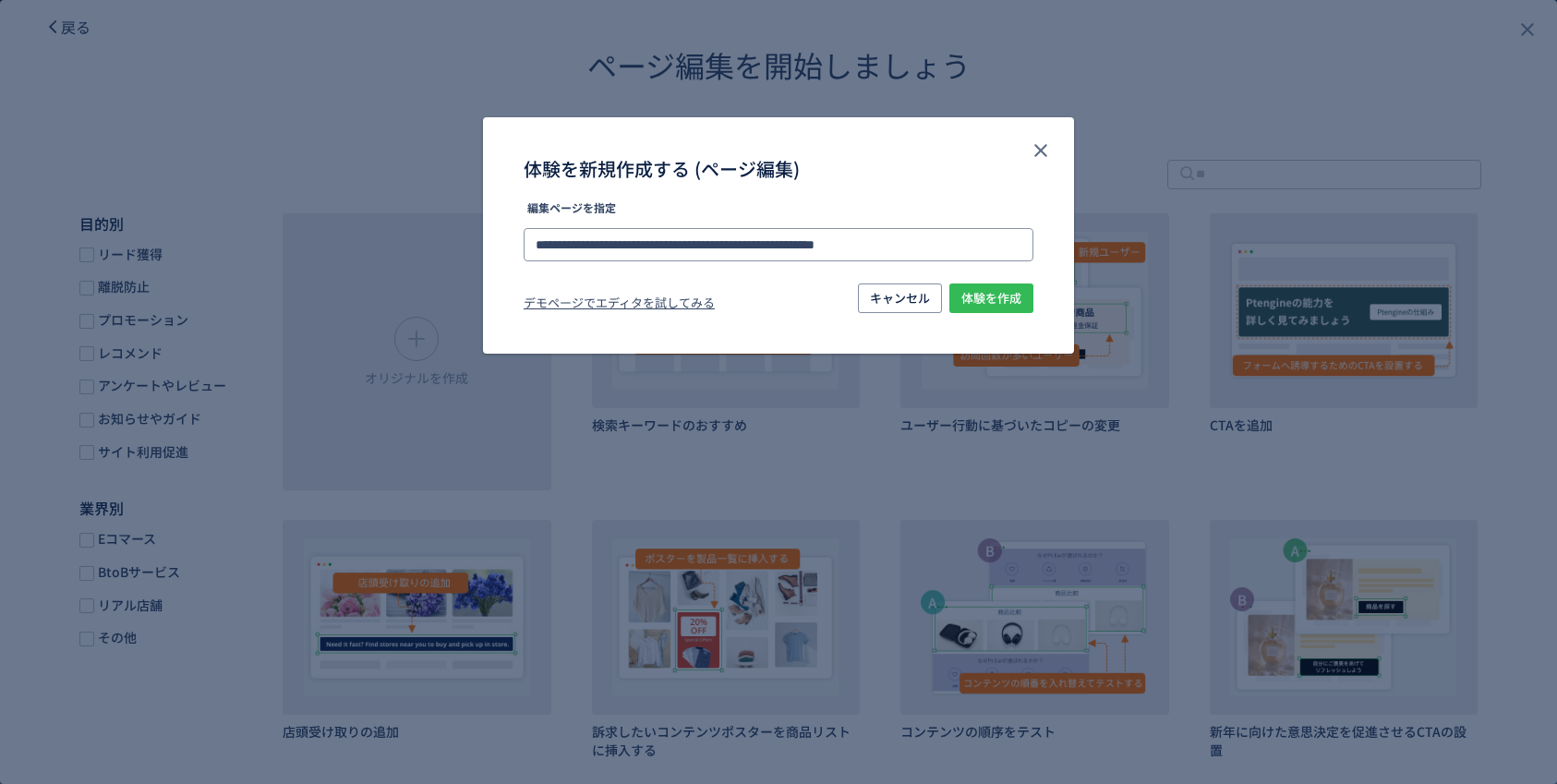
type input "**********"
click at [994, 297] on span "体験を作成" at bounding box center [991, 298] width 60 height 30
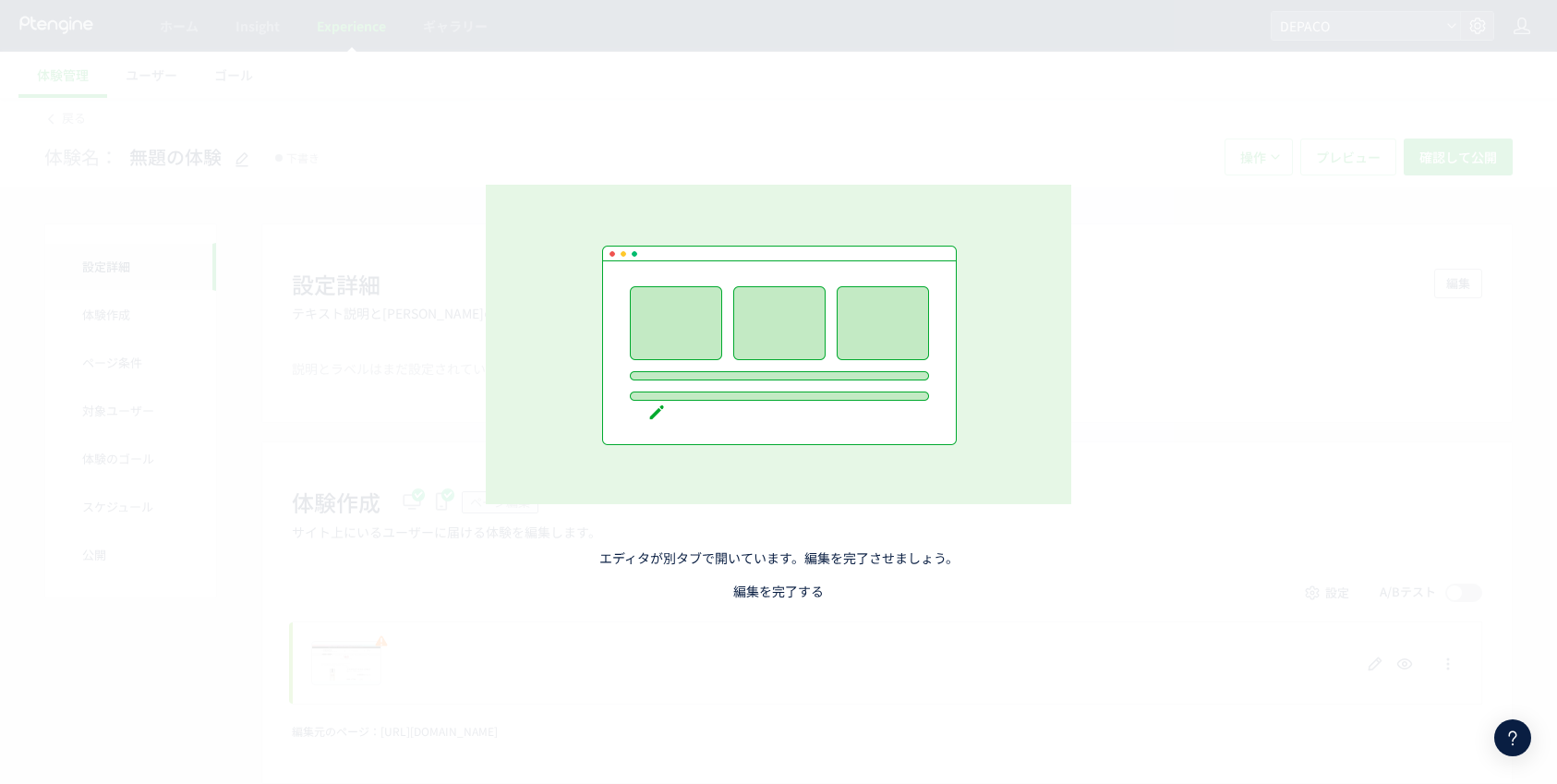
click at [809, 592] on link "編集を完了する" at bounding box center [778, 591] width 90 height 18
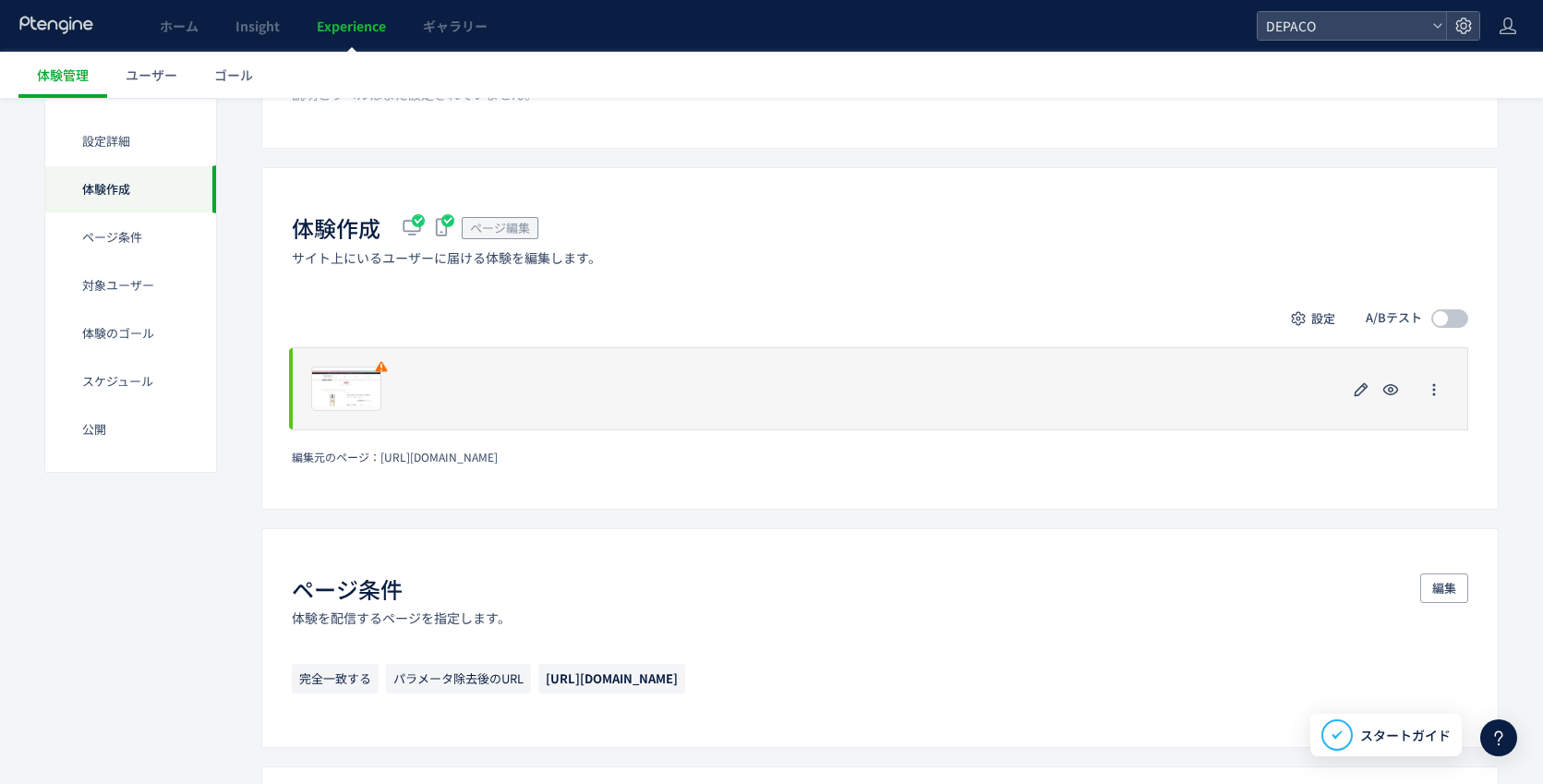
scroll to position [277, 0]
click at [1399, 386] on icon "button" at bounding box center [1390, 387] width 22 height 22
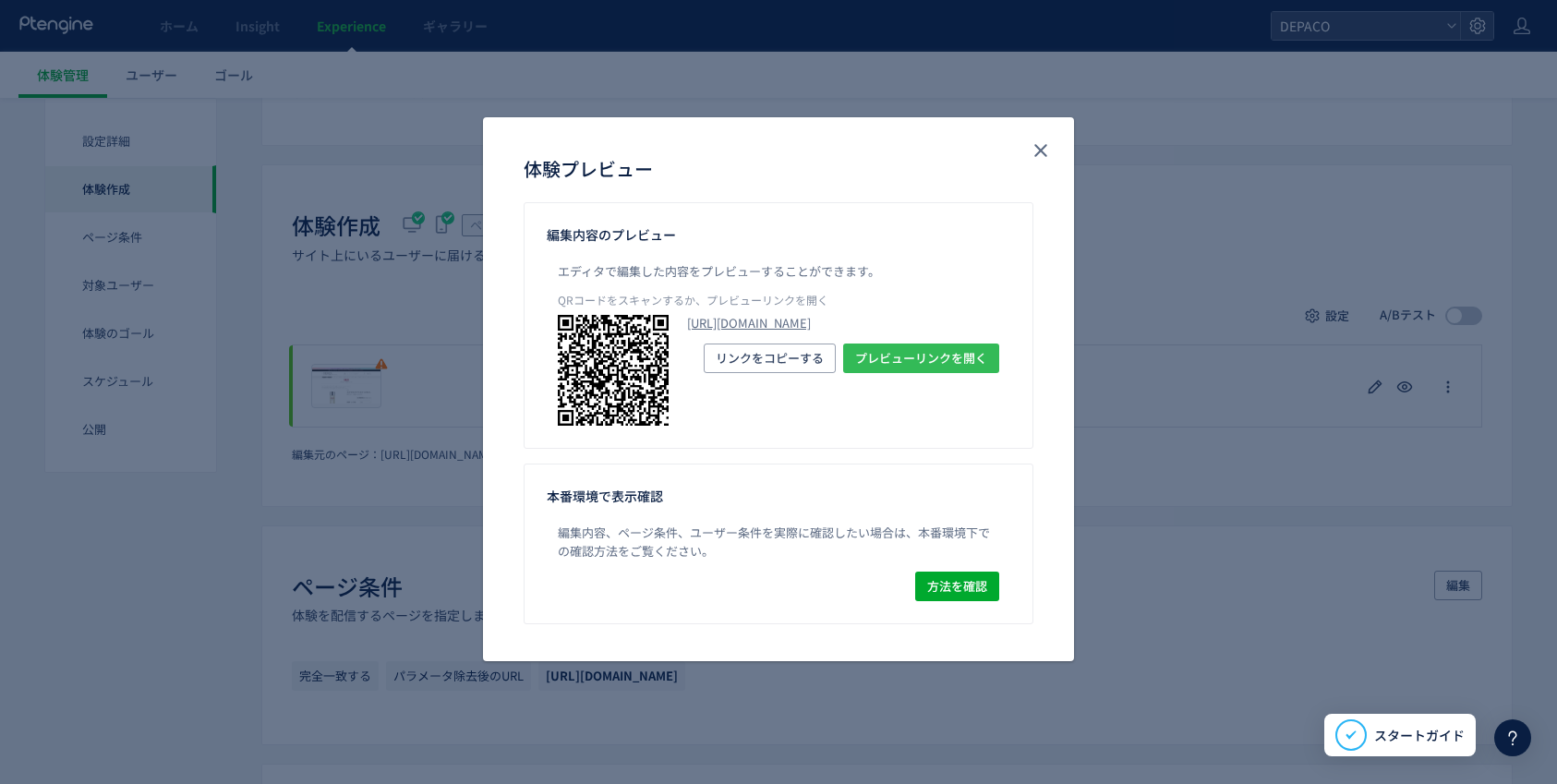
click at [910, 373] on span "プレビューリンクを開く" at bounding box center [921, 358] width 132 height 30
drag, startPoint x: 1044, startPoint y: 151, endPoint x: 1060, endPoint y: 393, distance: 242.5
click at [1044, 150] on icon "close" at bounding box center [1040, 150] width 22 height 22
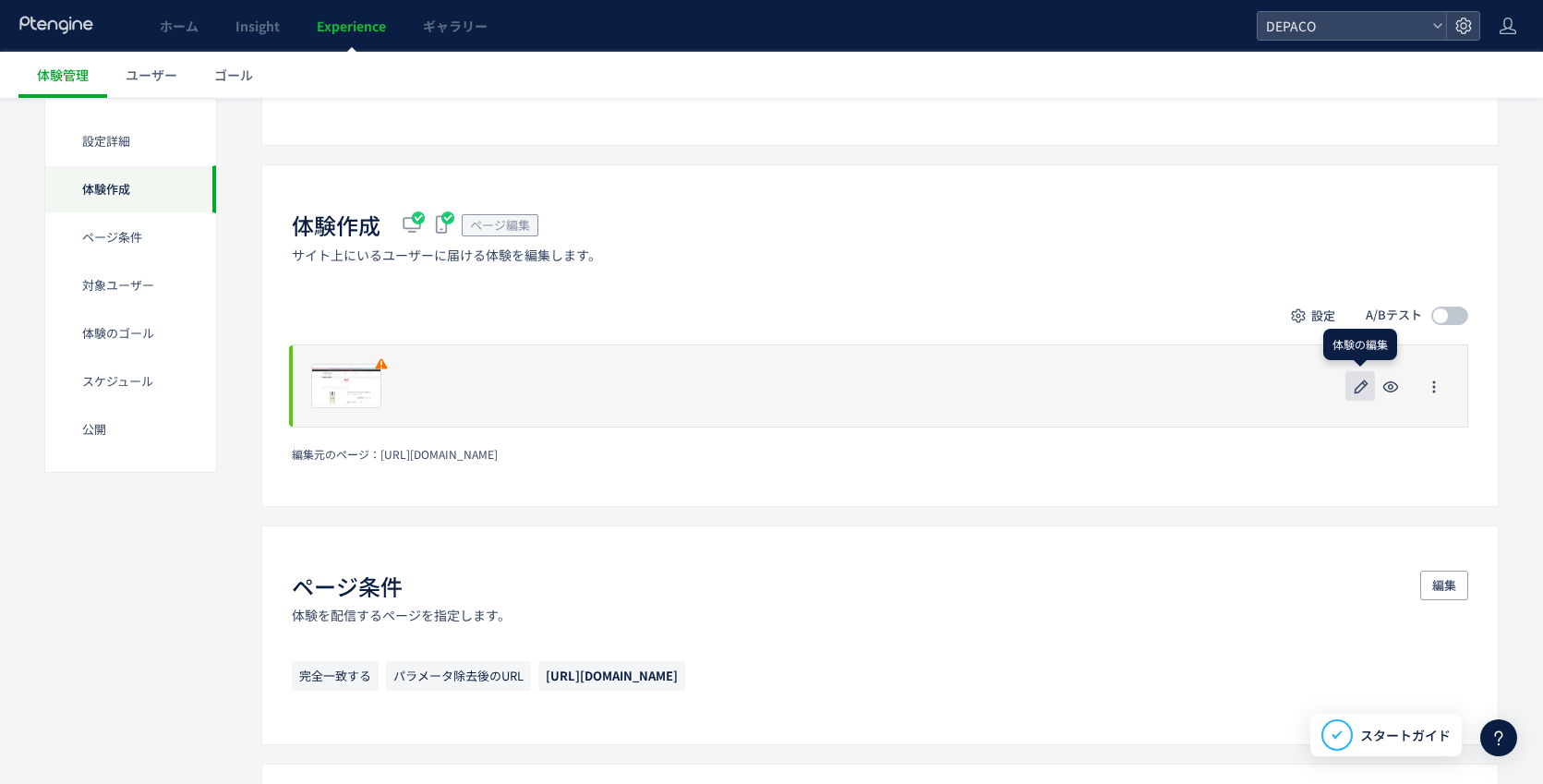
click at [1368, 382] on icon "button" at bounding box center [1360, 387] width 22 height 22
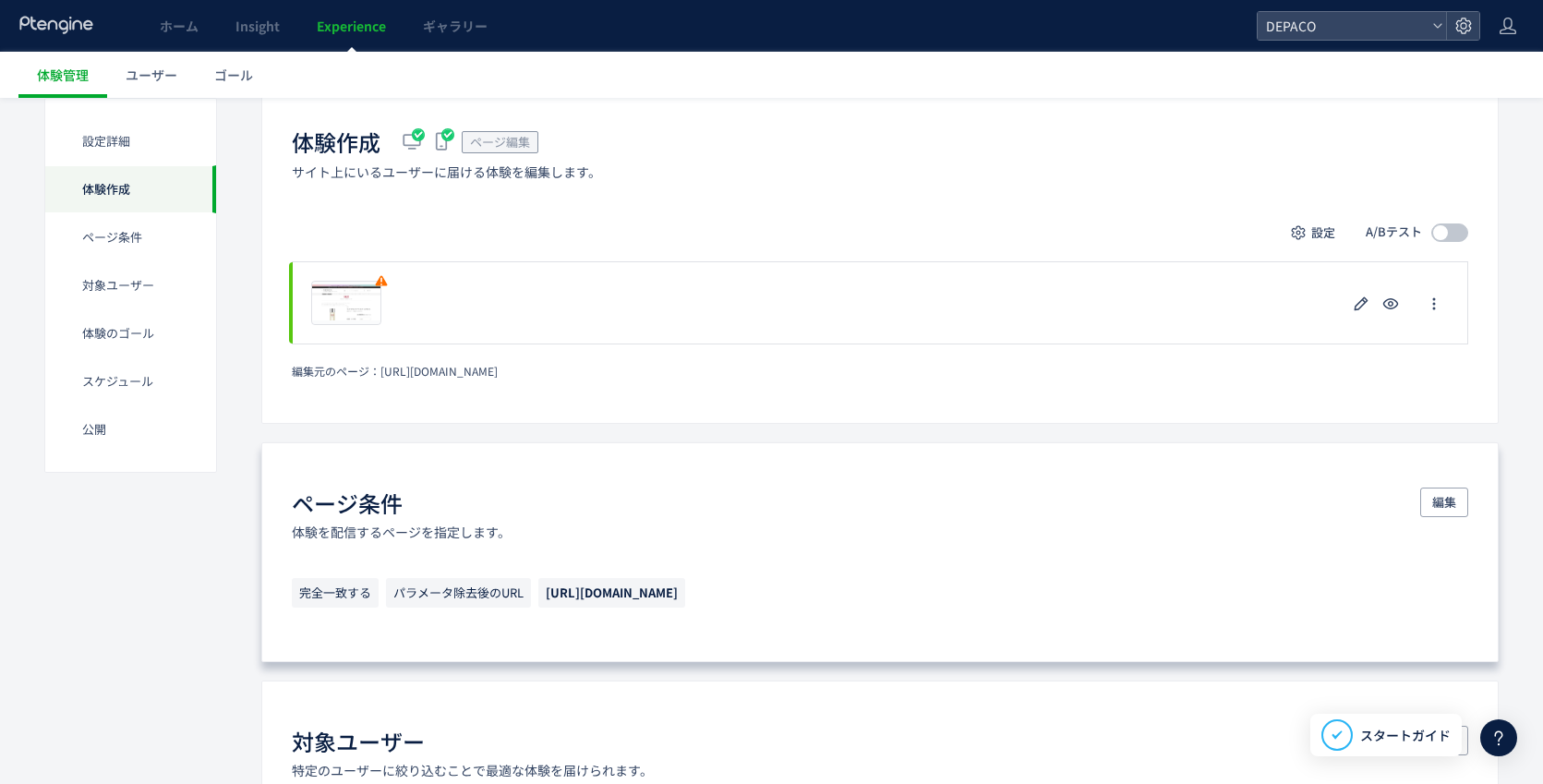
scroll to position [369, 0]
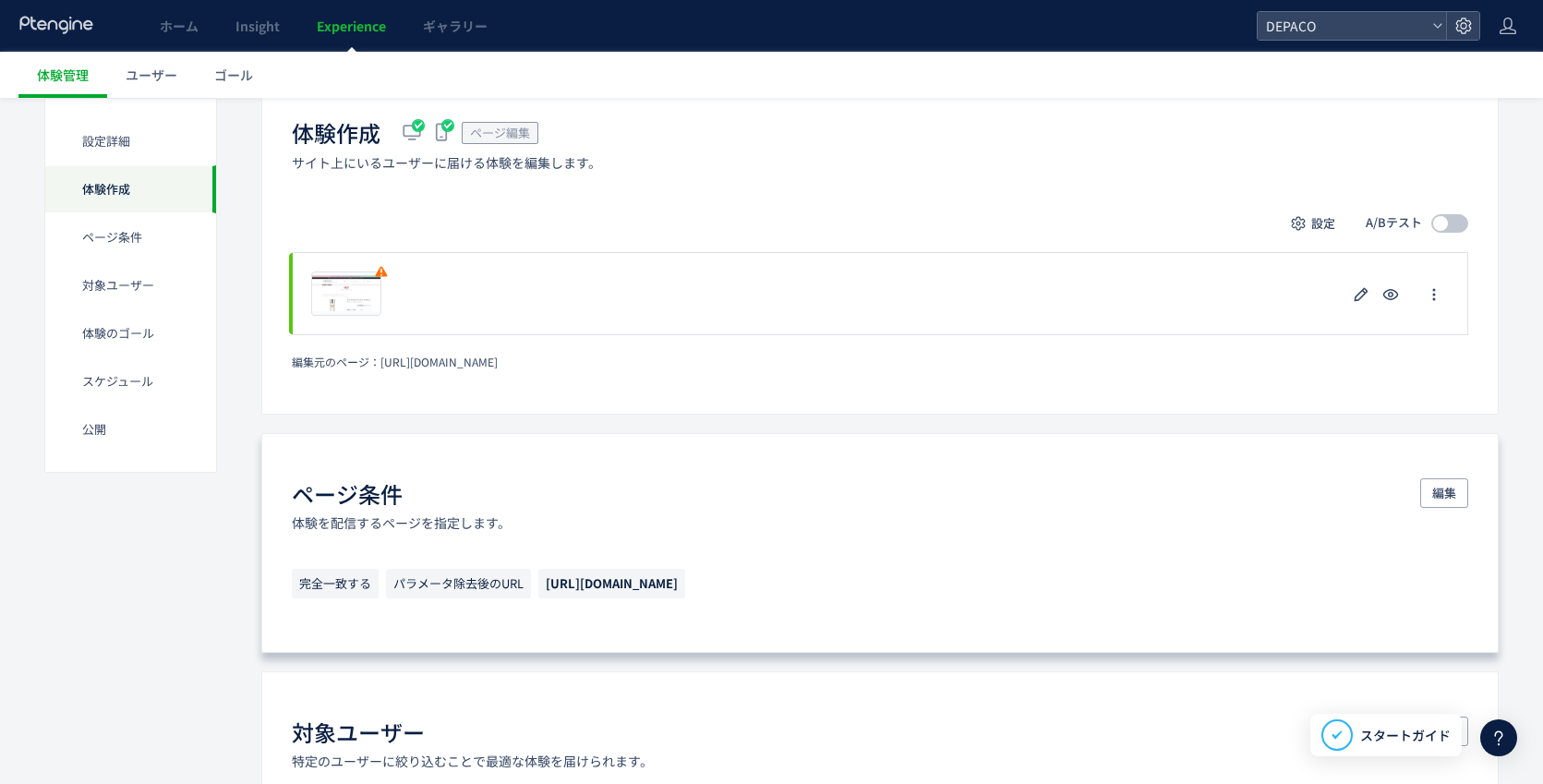
click at [678, 586] on span "[URL][DOMAIN_NAME]" at bounding box center [611, 583] width 132 height 17
drag, startPoint x: 925, startPoint y: 586, endPoint x: 536, endPoint y: 598, distance: 389.2
click at [536, 598] on p "完全一致する パラメータ除去後のURL [URL][DOMAIN_NAME]" at bounding box center [879, 588] width 1176 height 38
copy span "[URL][DOMAIN_NAME]"
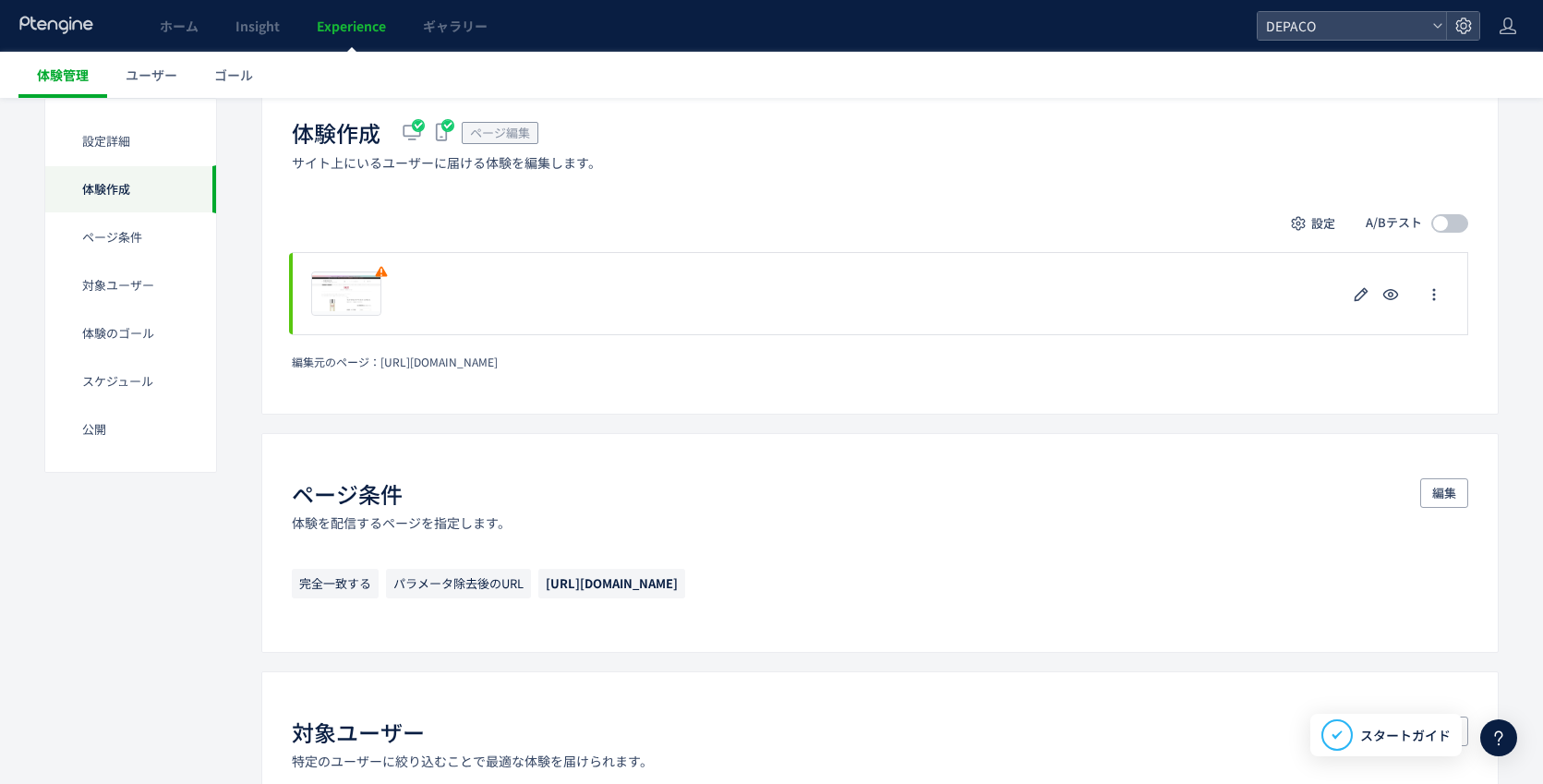
click at [71, 78] on span "体験管理" at bounding box center [63, 74] width 52 height 18
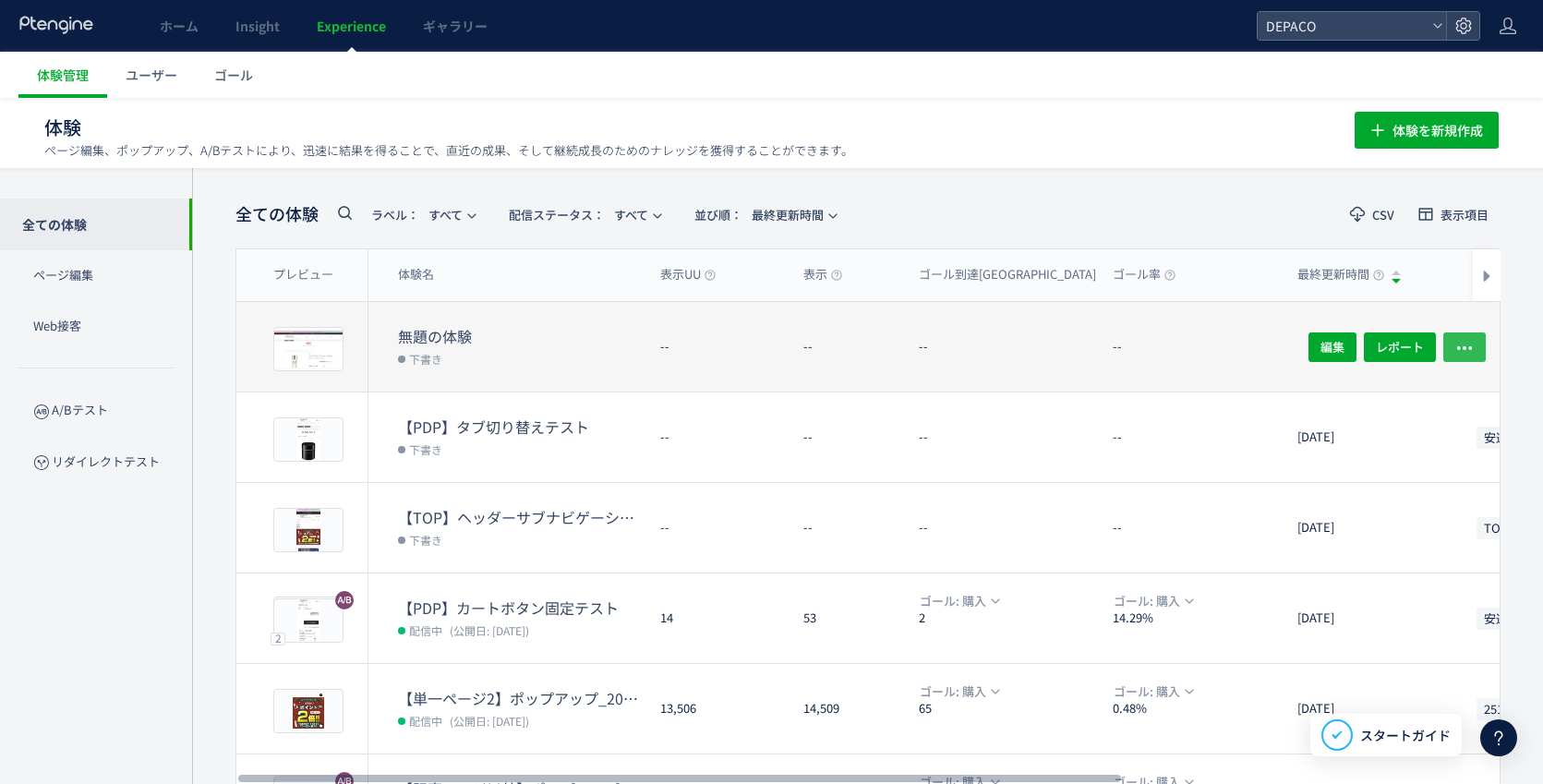
click at [1464, 338] on icon "button" at bounding box center [1464, 346] width 18 height 18
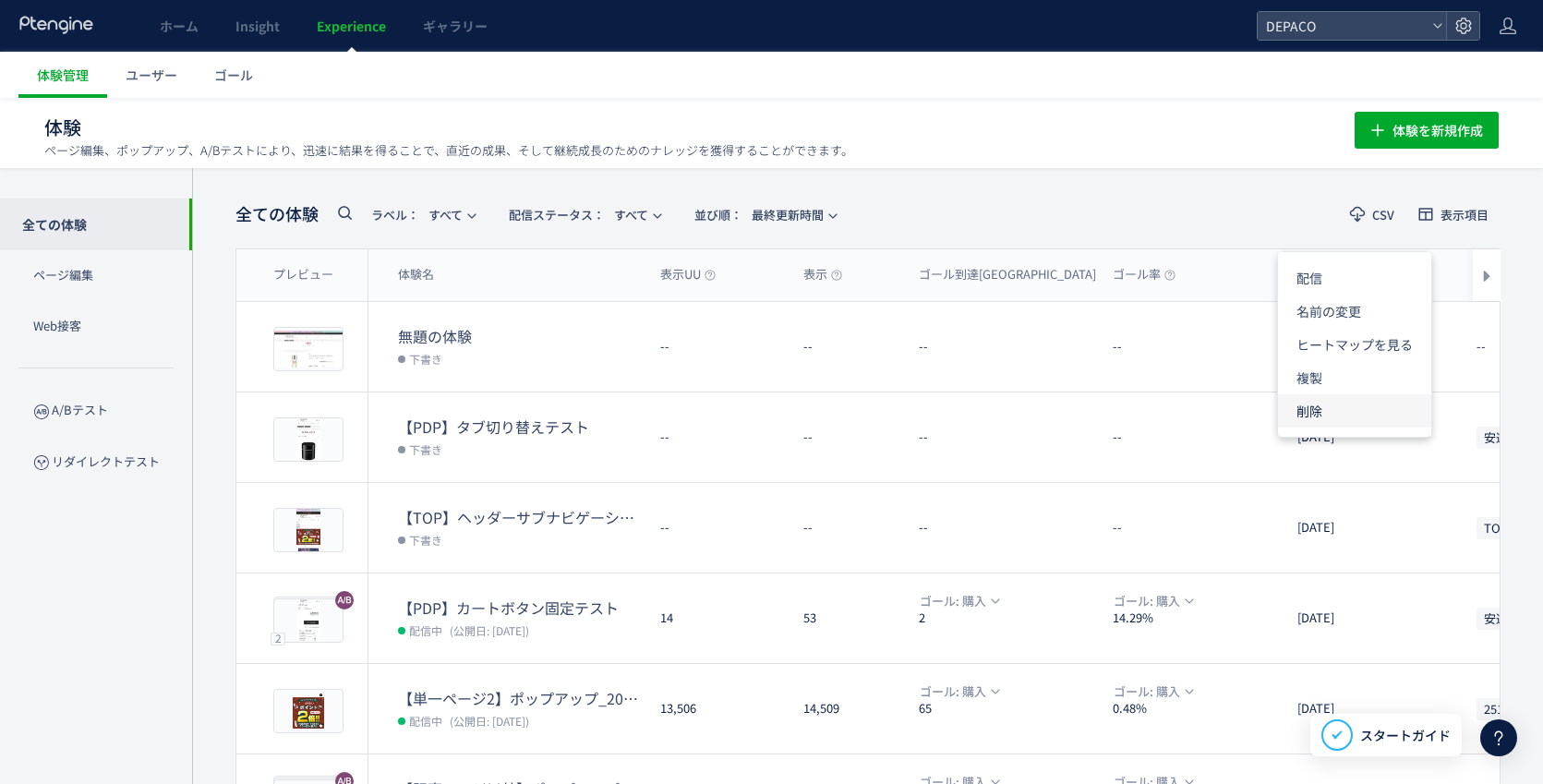
click at [1316, 410] on li "削除" at bounding box center [1353, 411] width 153 height 34
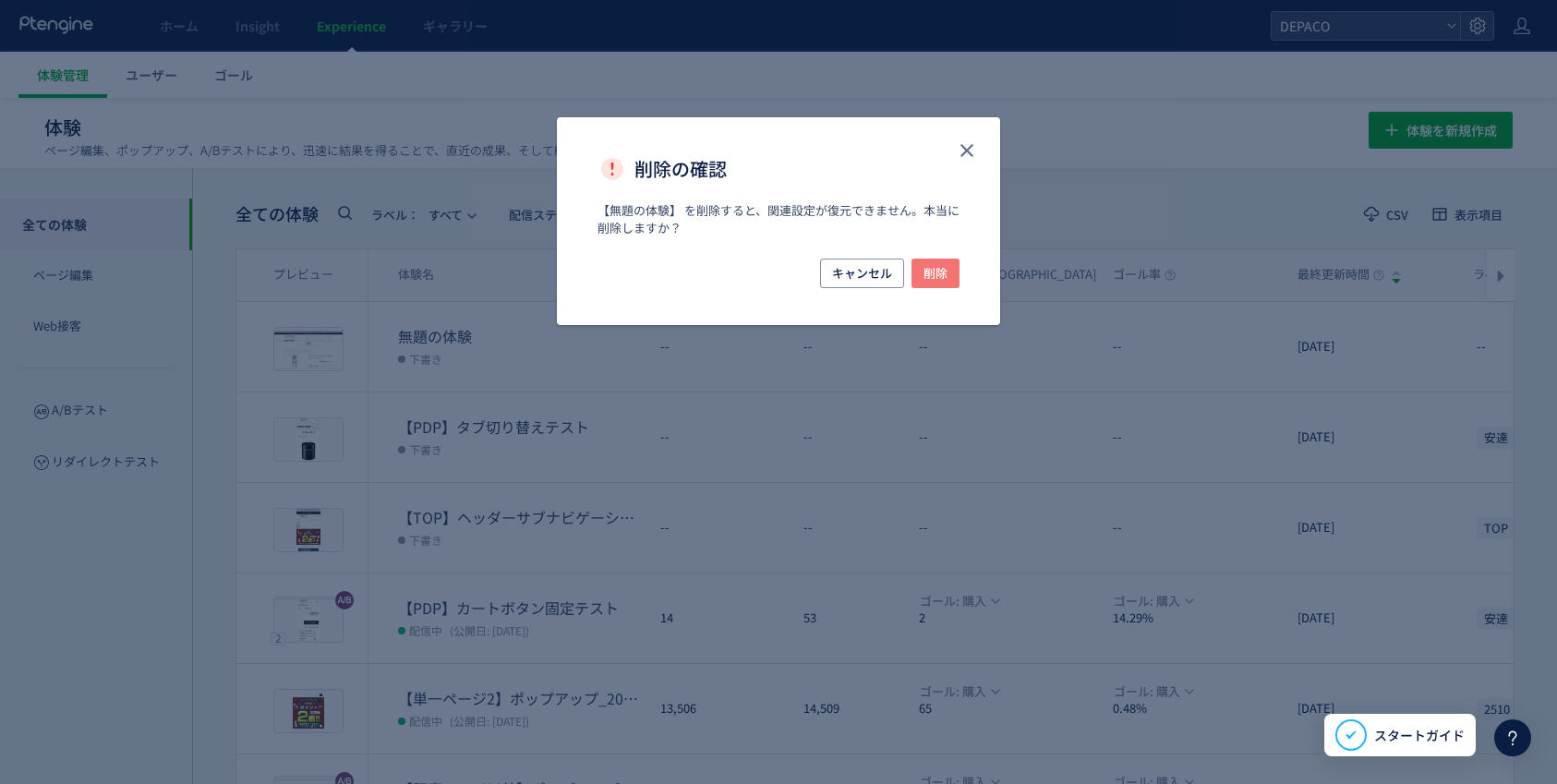
drag, startPoint x: 947, startPoint y: 268, endPoint x: 905, endPoint y: 392, distance: 130.9
click at [947, 269] on span "削除" at bounding box center [935, 273] width 24 height 30
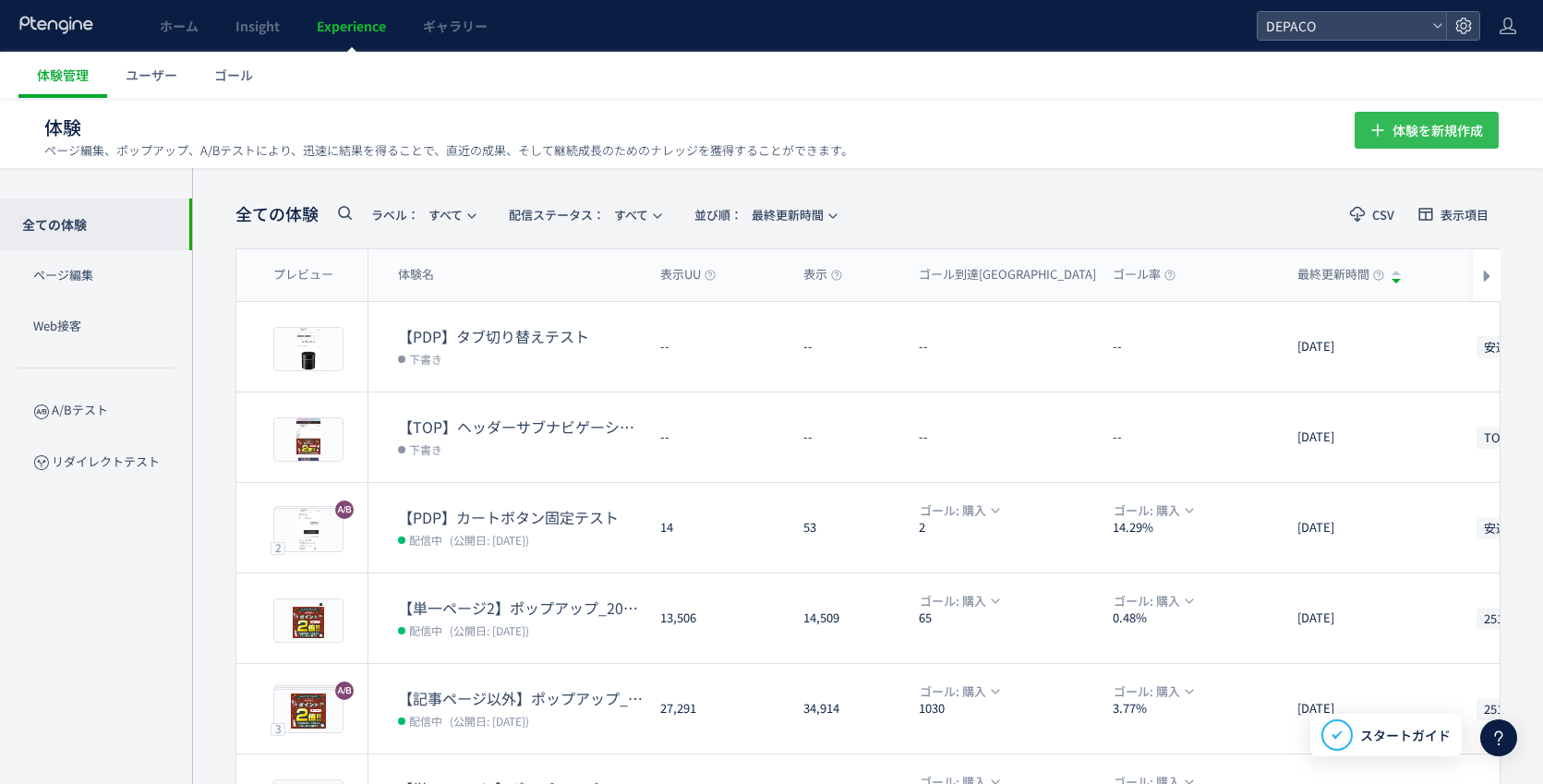
click at [1474, 131] on span "体験を新規作成" at bounding box center [1437, 130] width 90 height 37
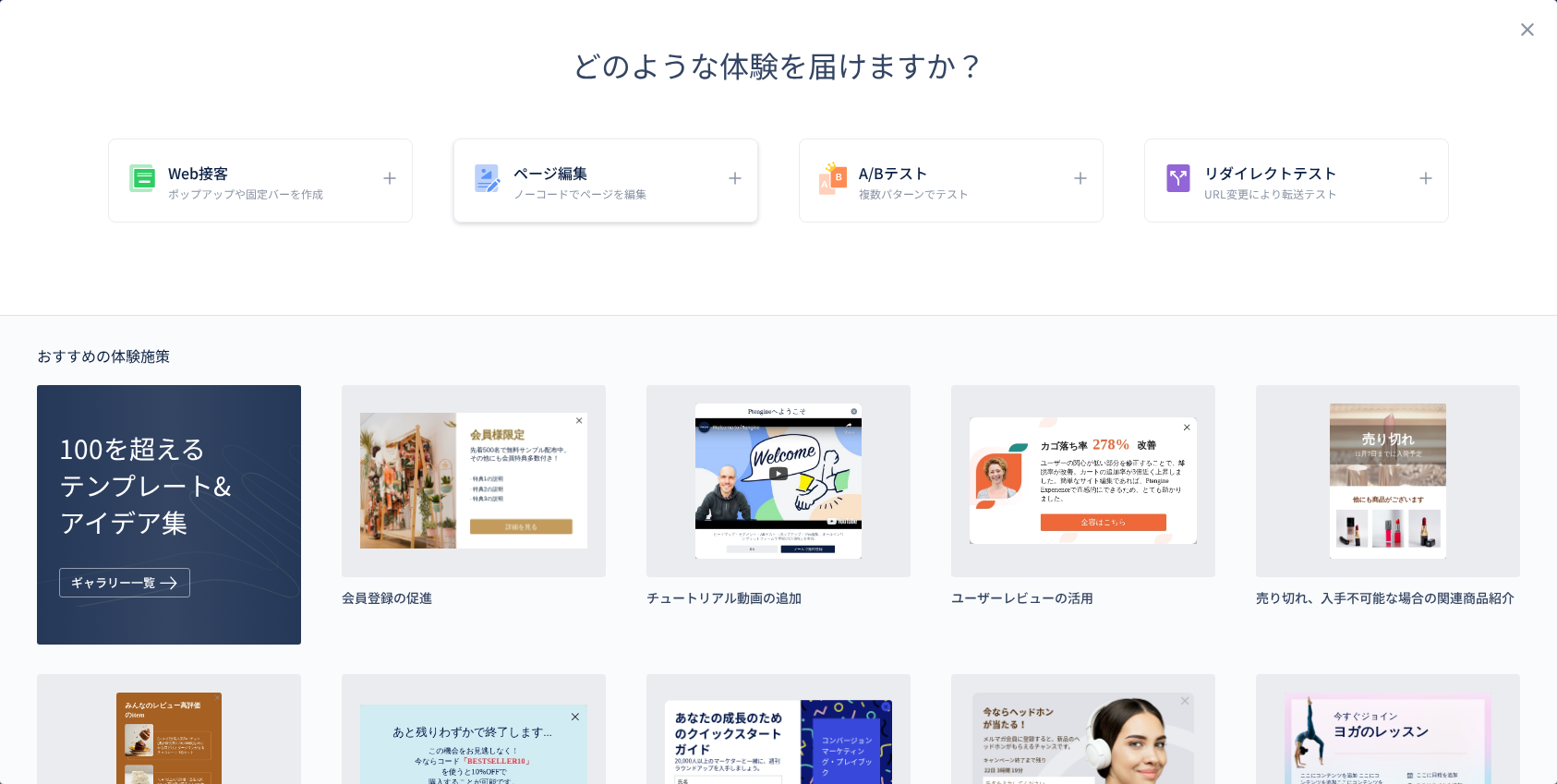
click at [598, 188] on p "ノーコードでページを編集" at bounding box center [580, 193] width 133 height 15
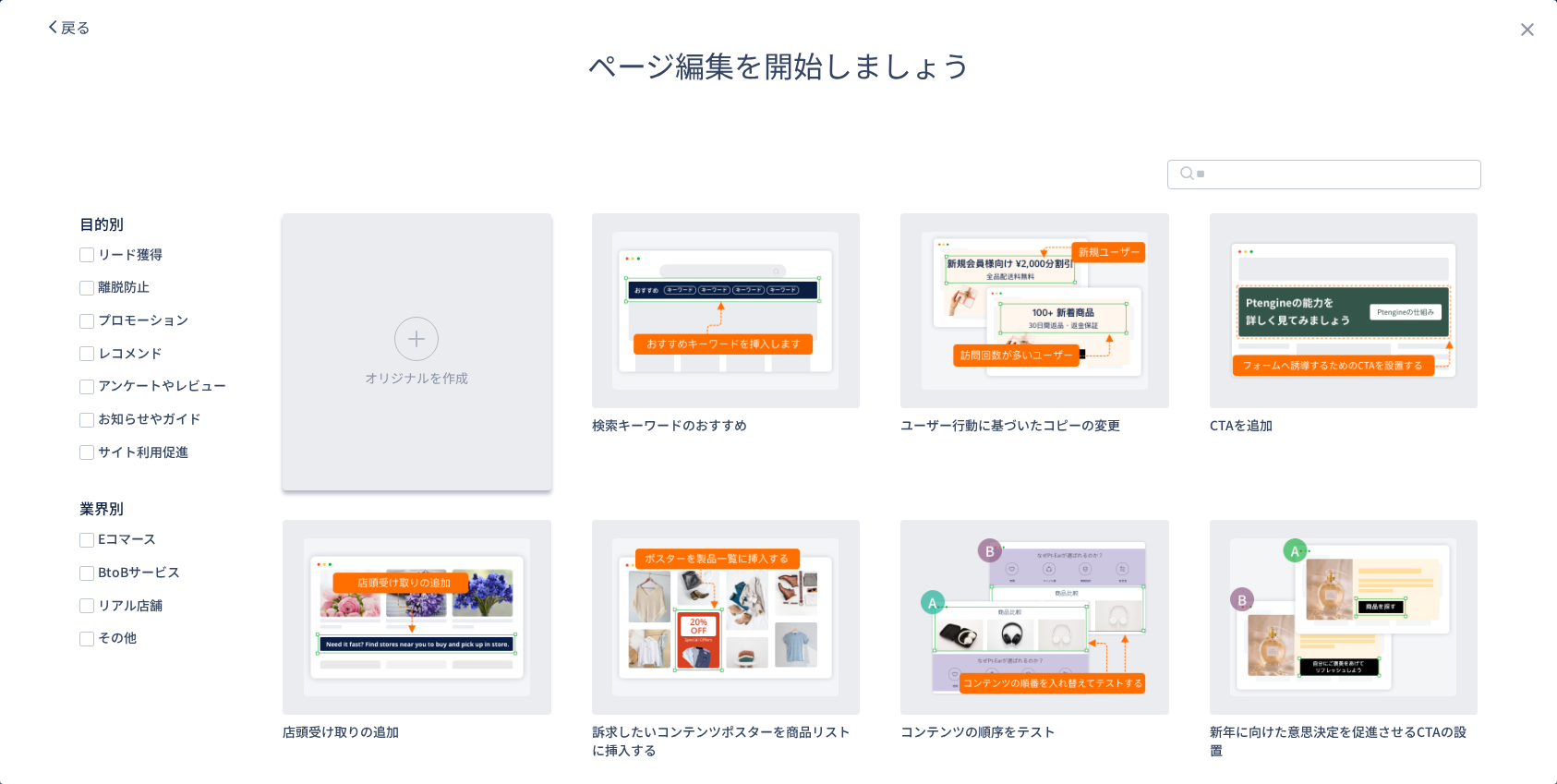
click at [415, 348] on icon "dialog" at bounding box center [417, 339] width 30 height 30
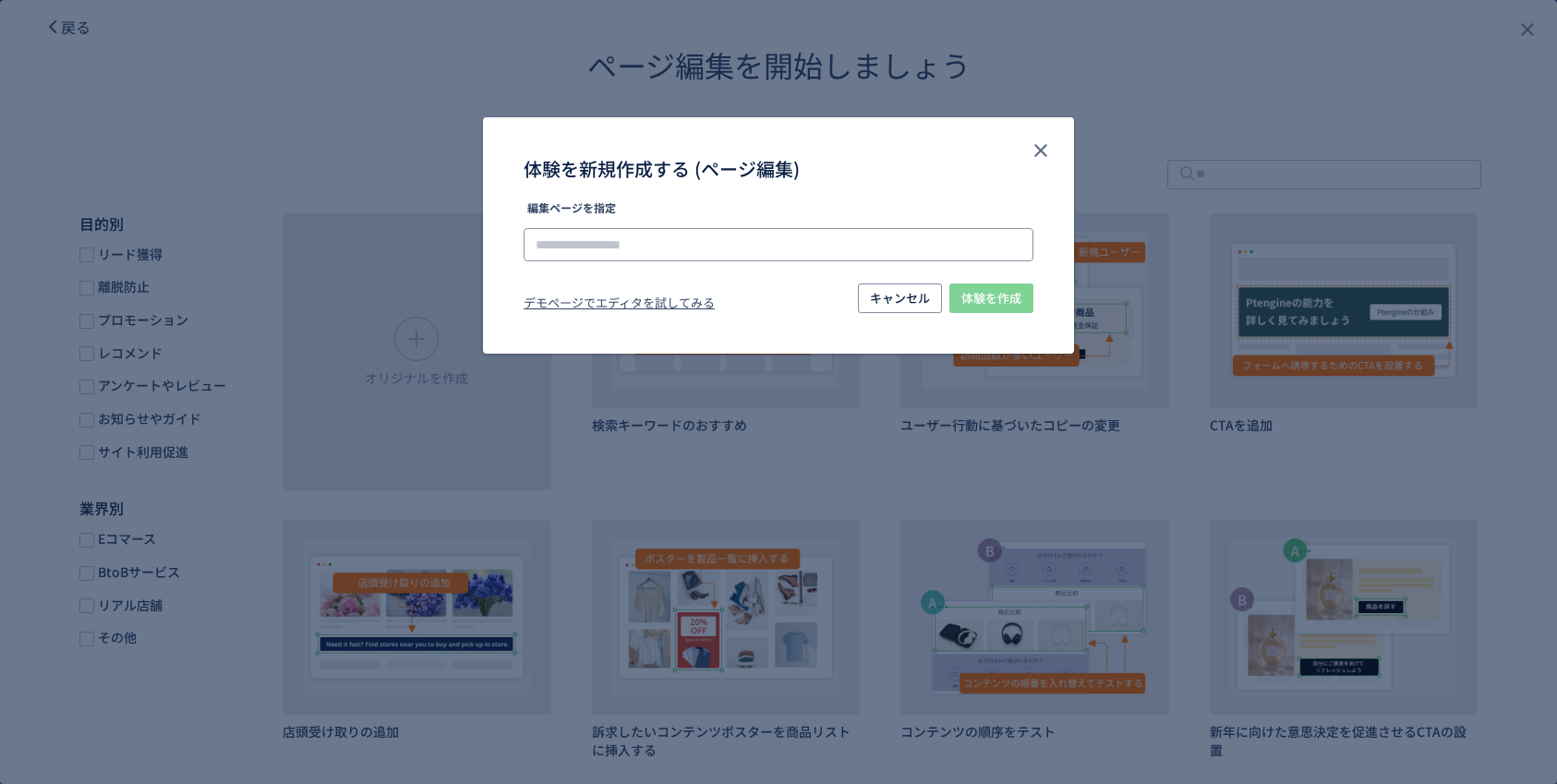
click at [581, 242] on input "体験を新規作成する (ページ編集)" at bounding box center [778, 244] width 510 height 34
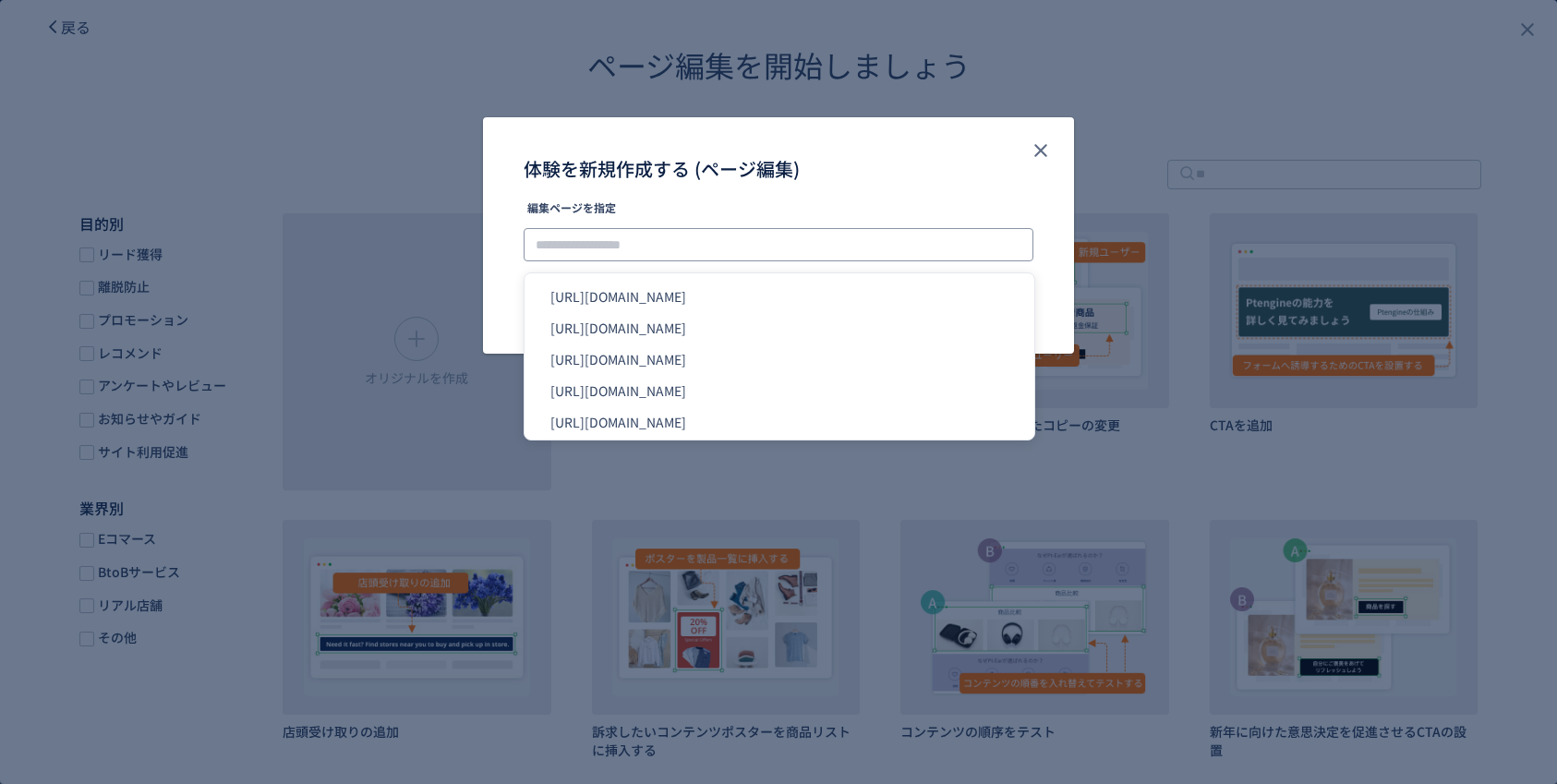
paste input "**********"
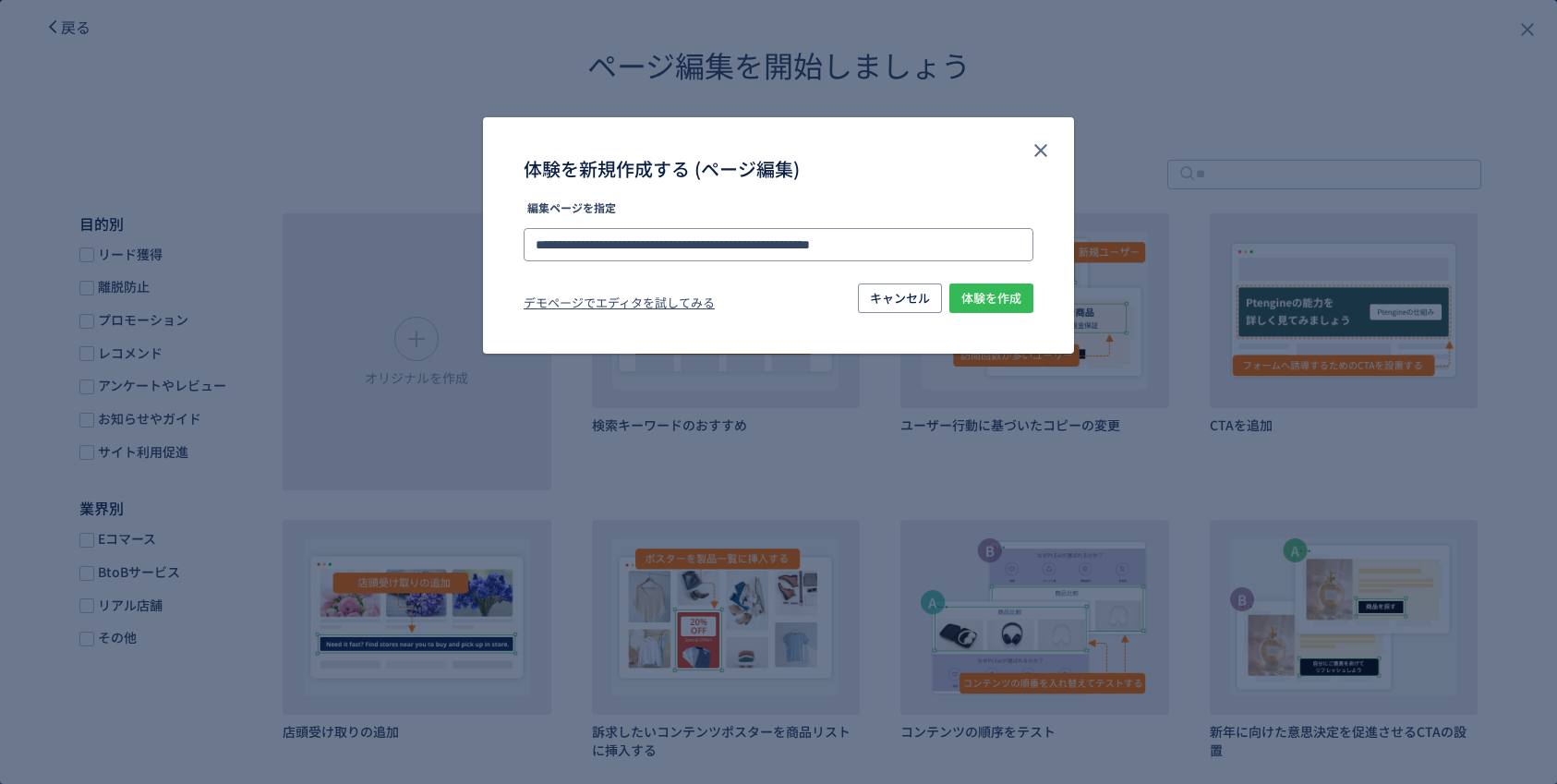
type input "**********"
click at [972, 298] on span "体験を作成" at bounding box center [991, 298] width 60 height 30
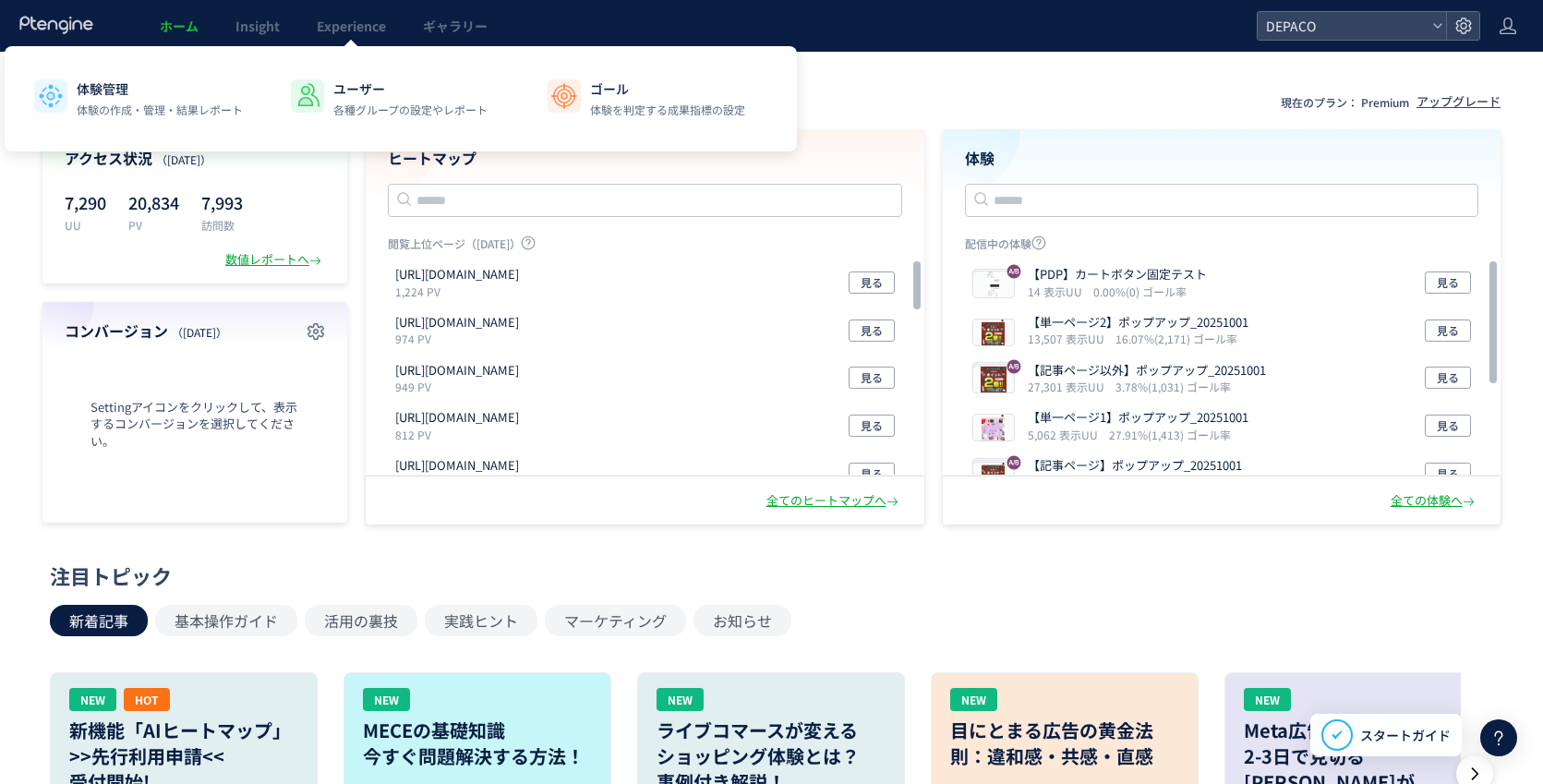
click at [358, 30] on span "Experience" at bounding box center [351, 25] width 69 height 18
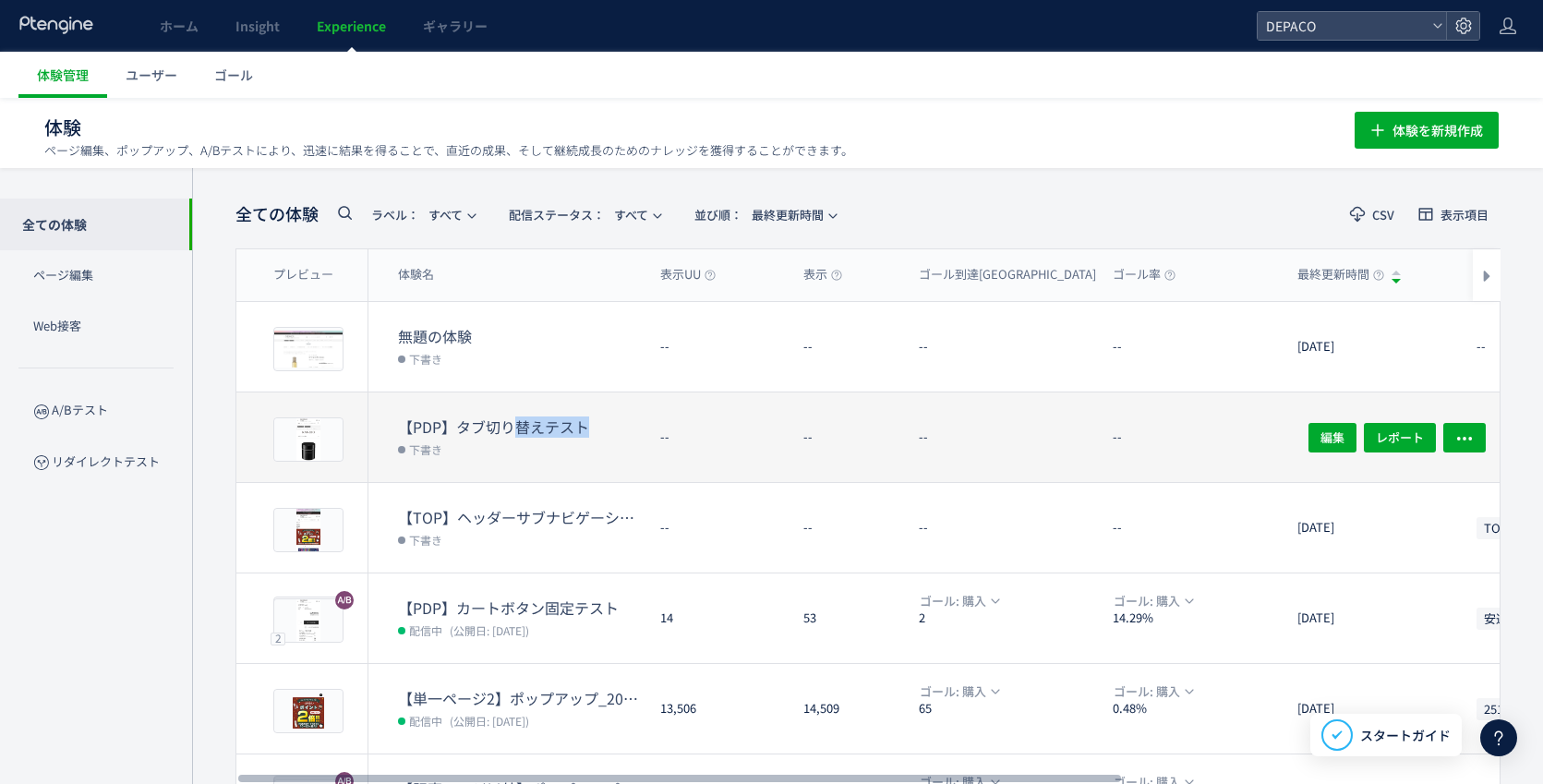
drag, startPoint x: 605, startPoint y: 427, endPoint x: 509, endPoint y: 431, distance: 96.1
click at [509, 431] on dt "【PDP】タブ切り替えテスト" at bounding box center [521, 427] width 247 height 21
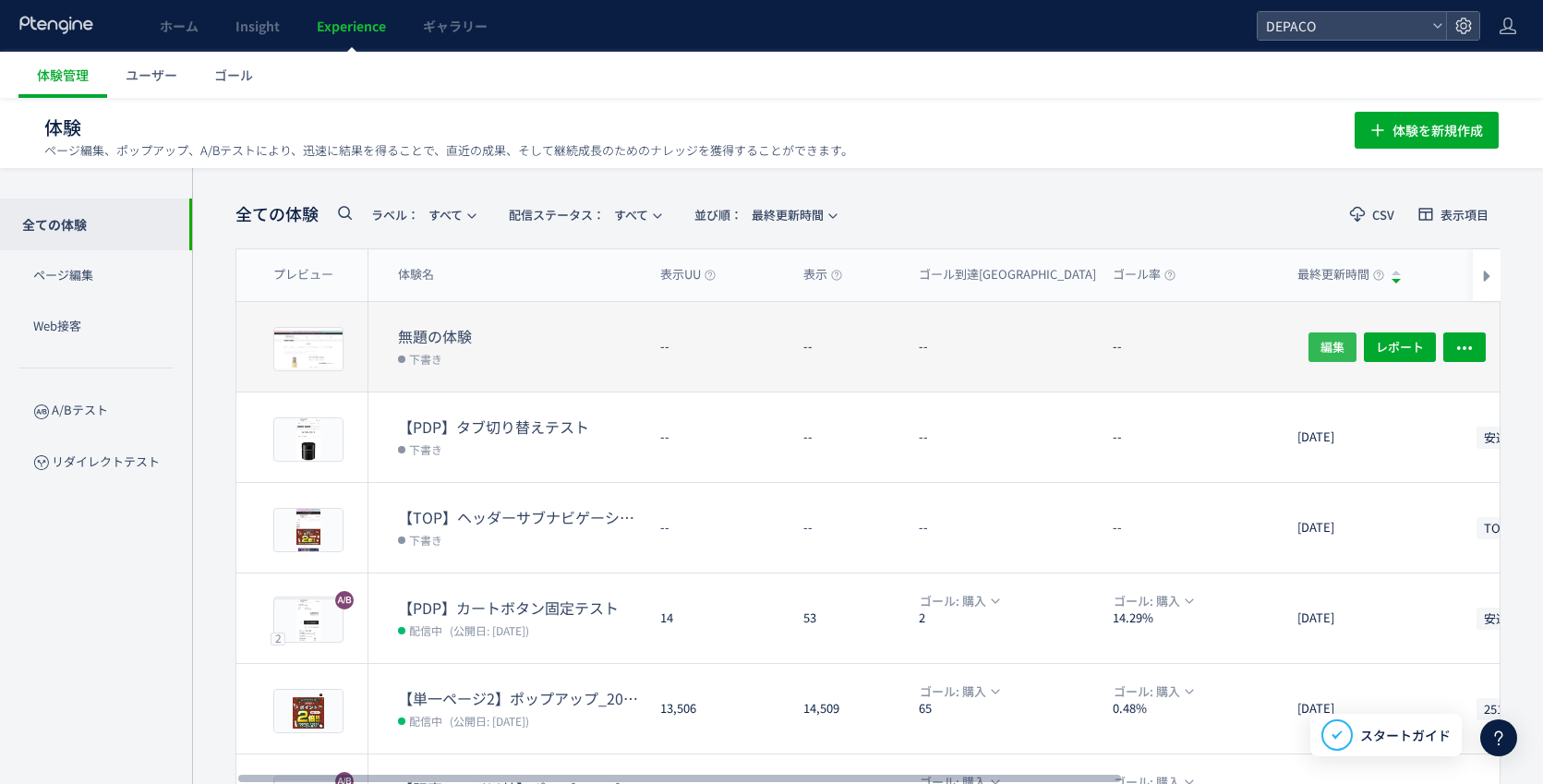
click at [1327, 341] on span "編集" at bounding box center [1332, 346] width 24 height 30
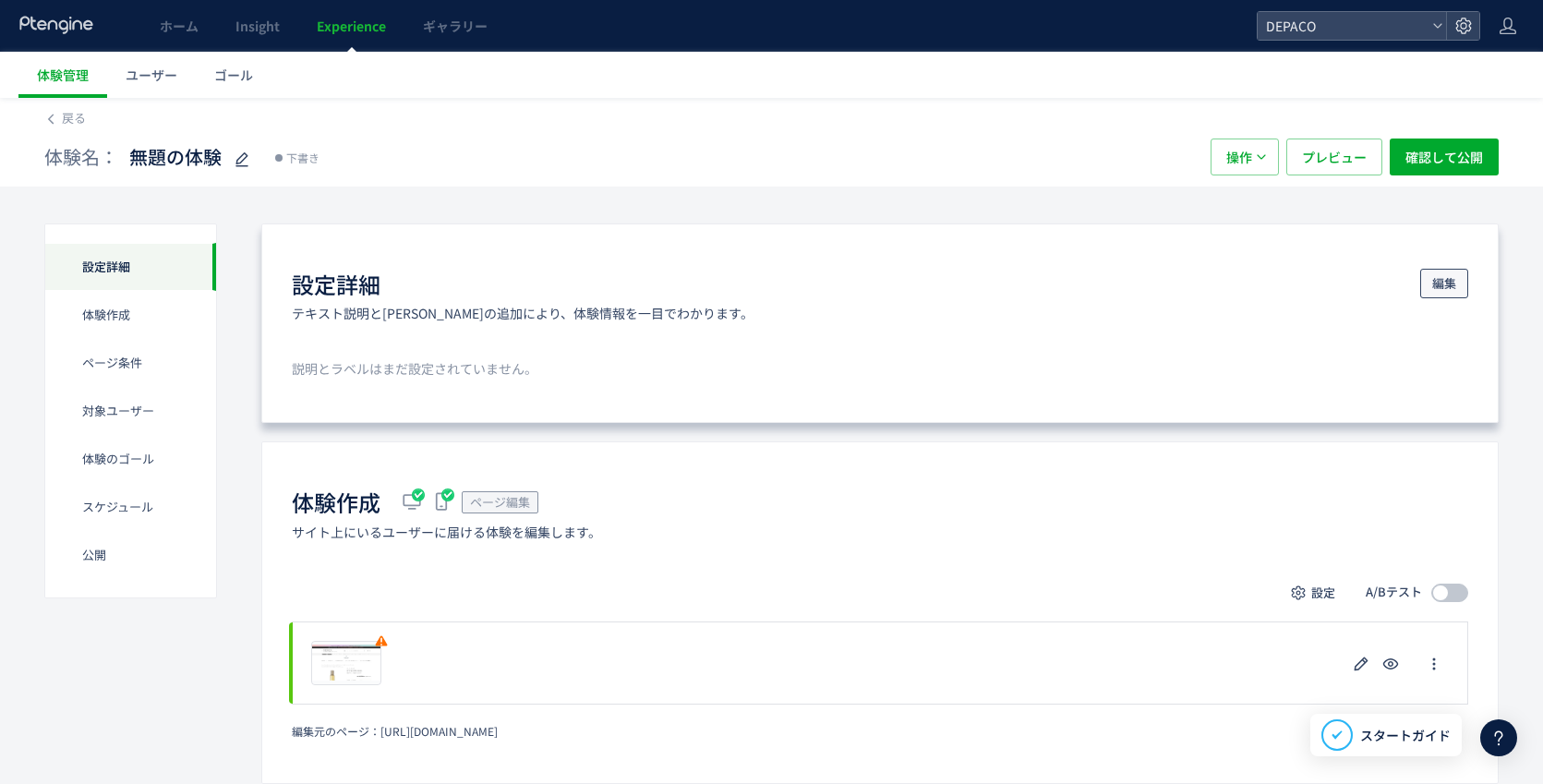
click at [1456, 285] on button "編集" at bounding box center [1444, 283] width 48 height 30
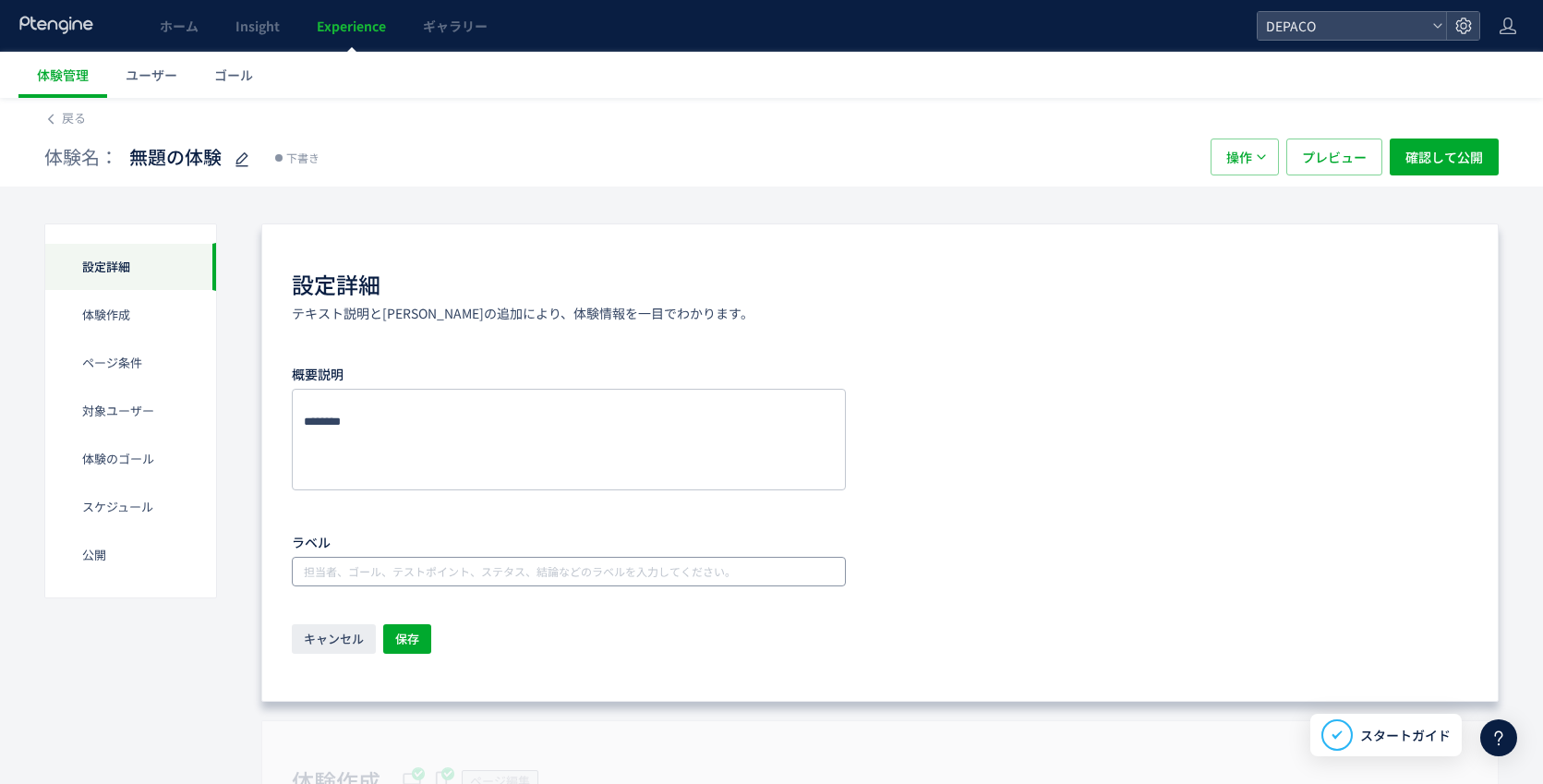
click at [353, 568] on input "text" at bounding box center [570, 571] width 540 height 22
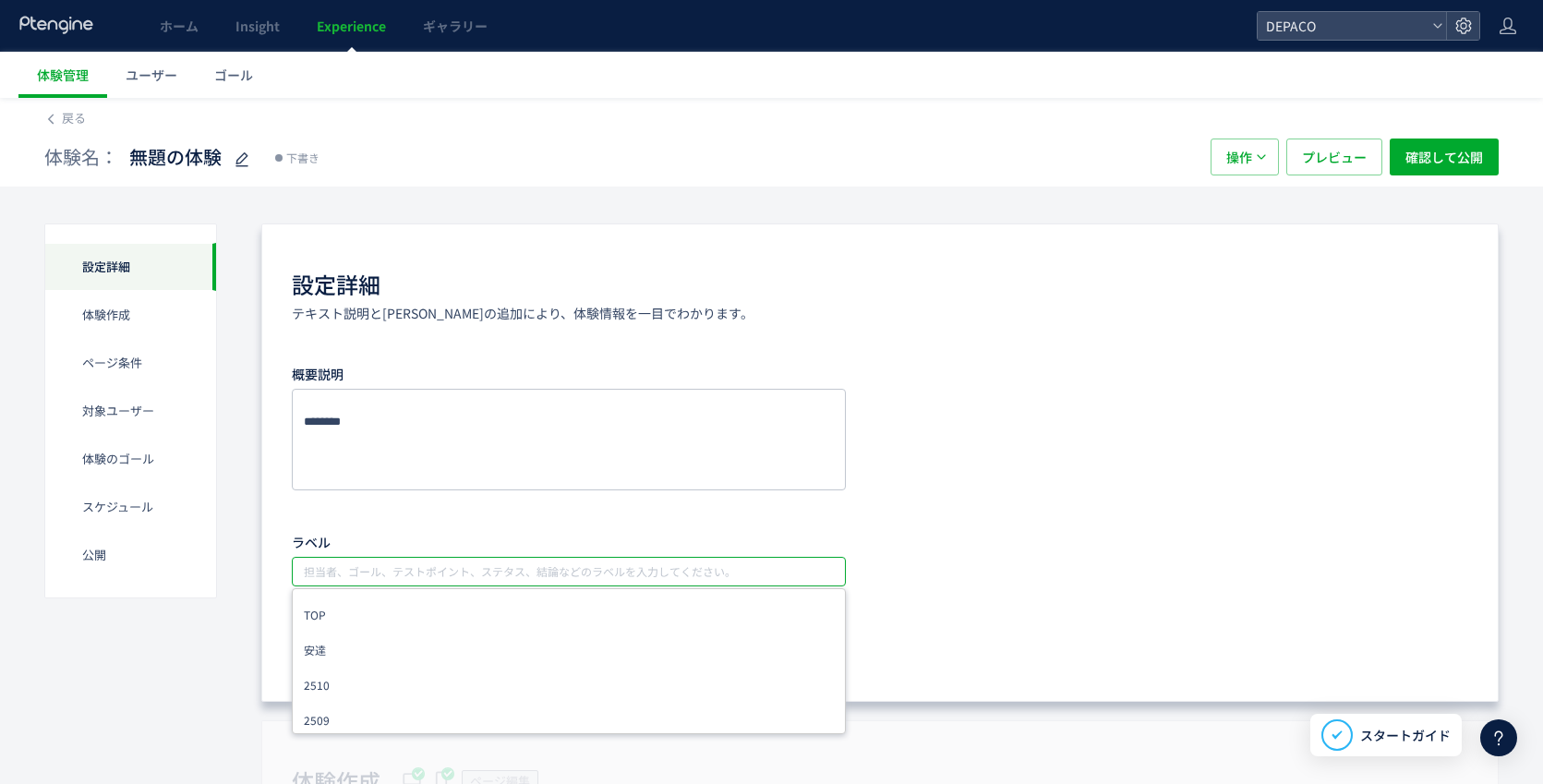
click at [467, 505] on div "概要説明 ラベル 担当者、ゴール、テストポイント、ステタス、結論などのラベルを入力してください。 TOP 安達 2510 2509 2508 黒田 SS金地 …" at bounding box center [879, 472] width 1176 height 228
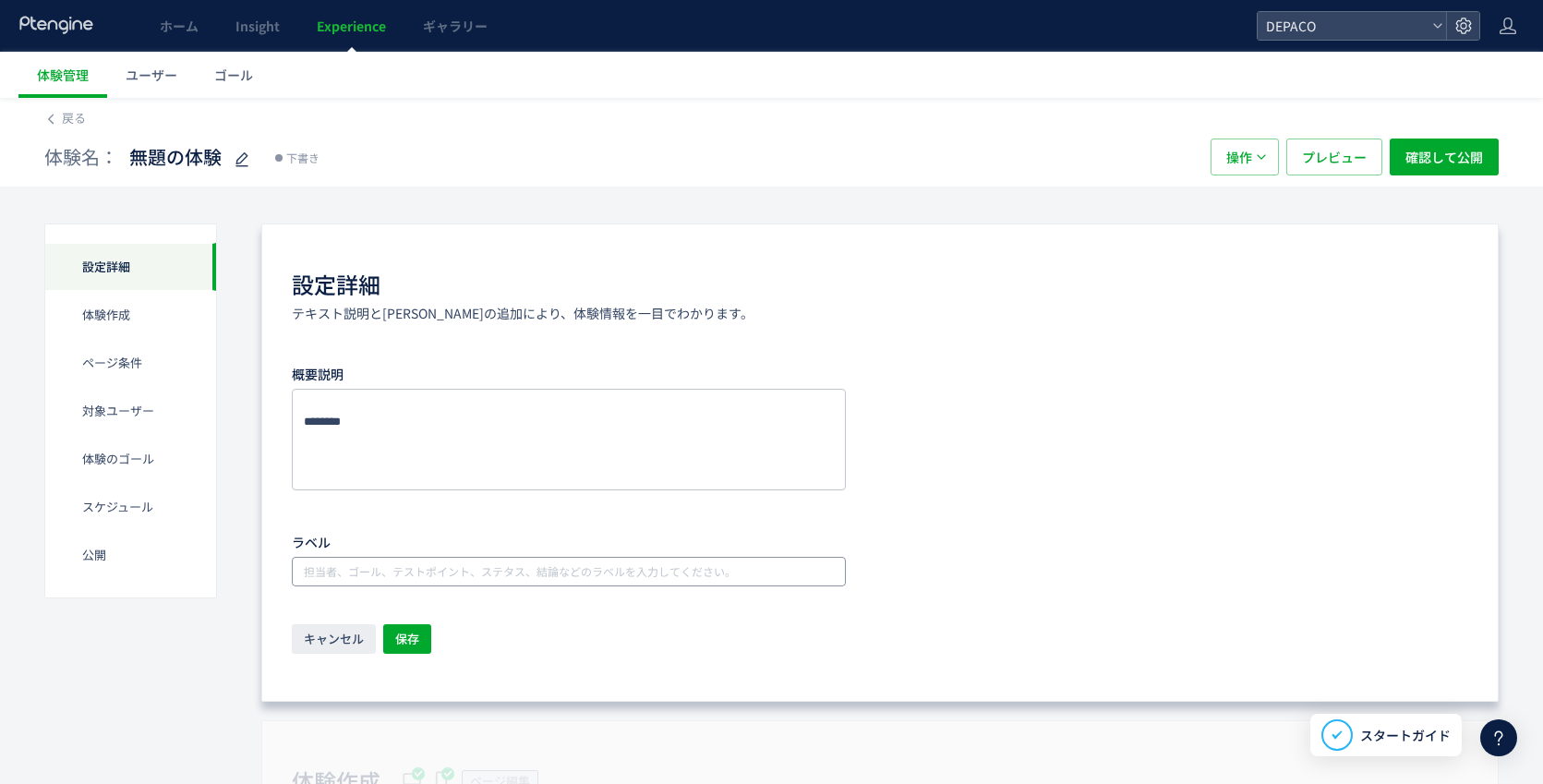
click at [305, 568] on input "text" at bounding box center [570, 571] width 540 height 22
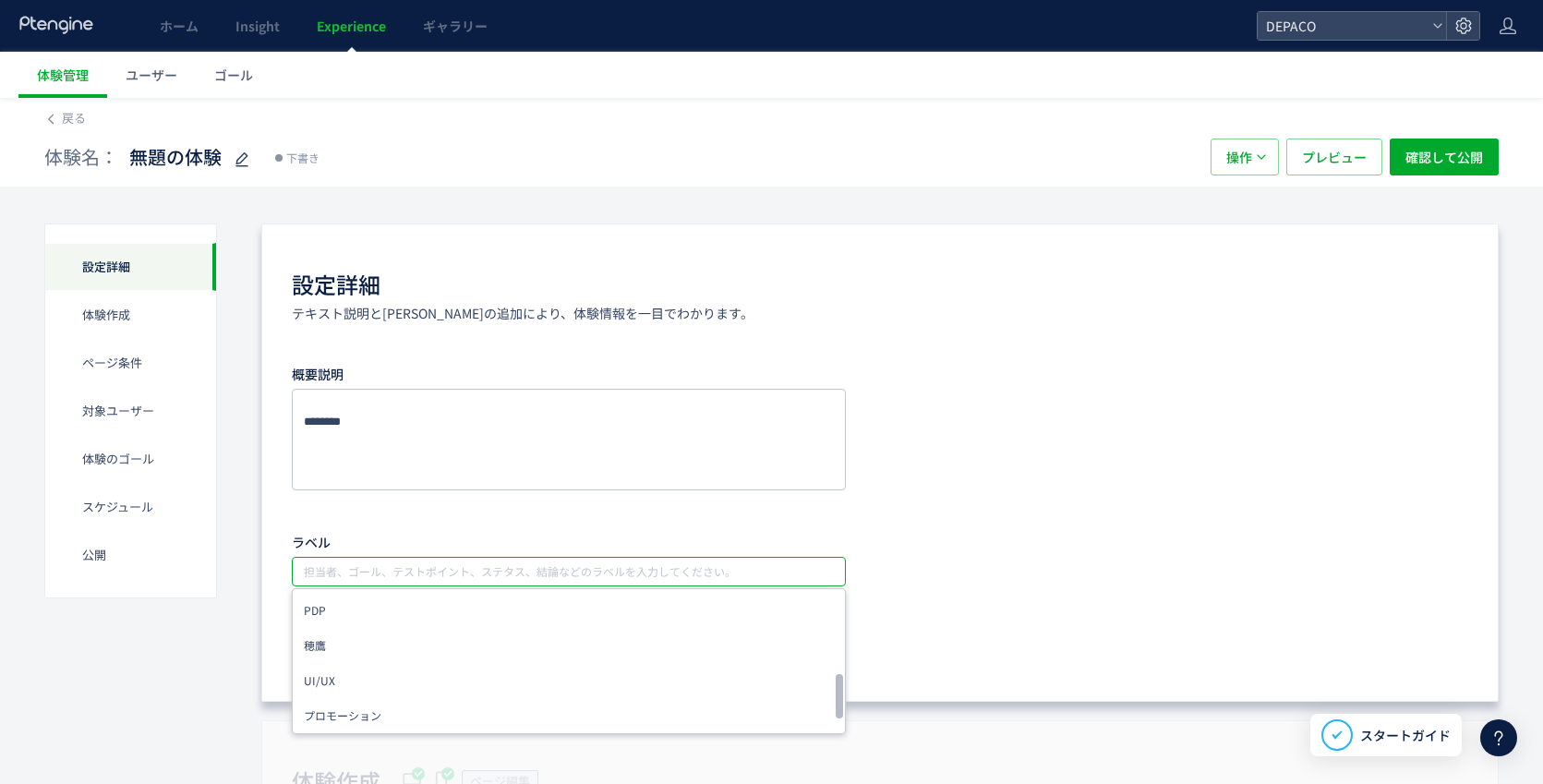
scroll to position [369, 0]
click at [333, 662] on span "UI/UX" at bounding box center [319, 667] width 32 height 26
click at [333, 662] on li "PDP" at bounding box center [569, 661] width 541 height 34
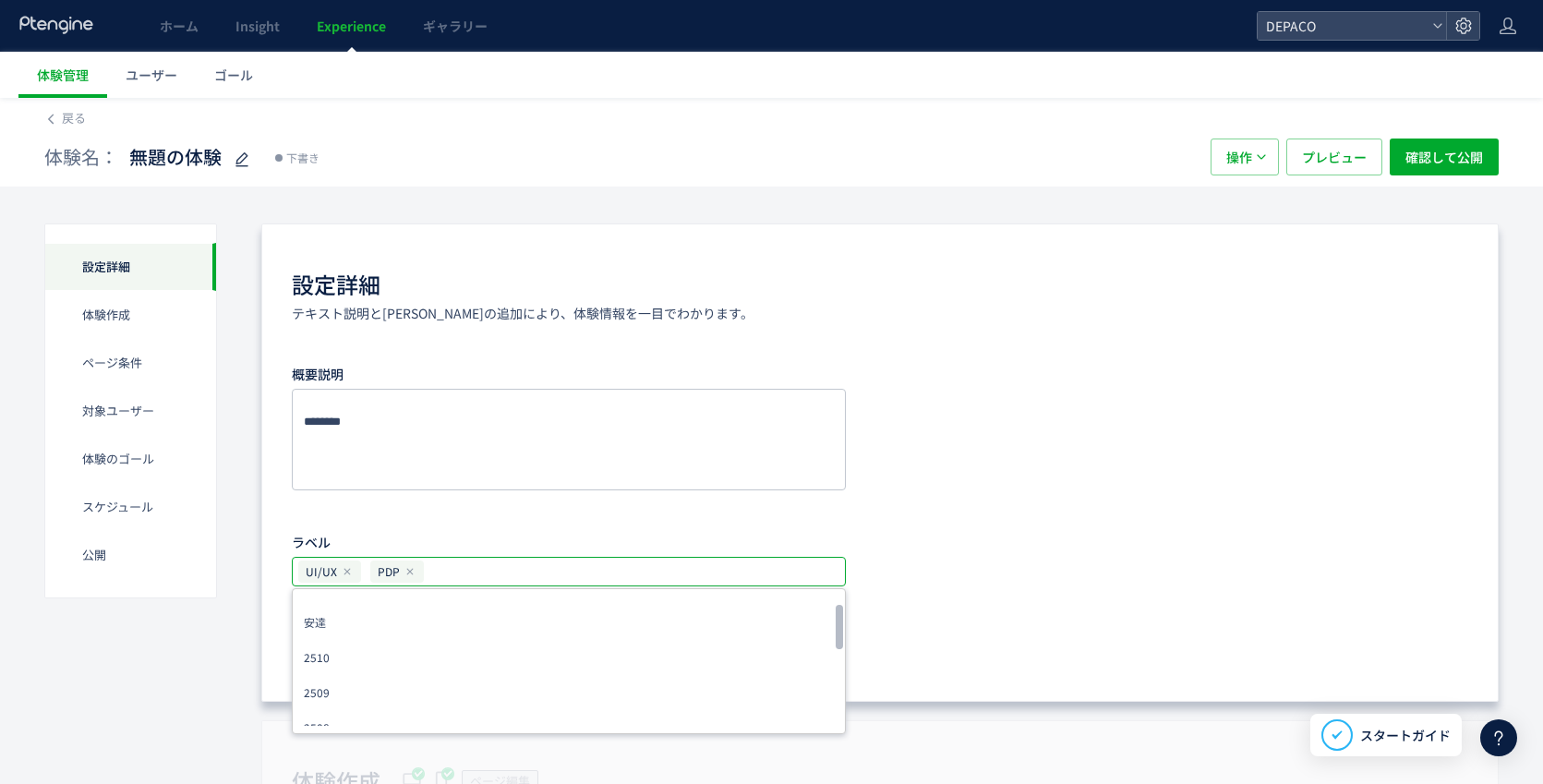
click at [334, 659] on li "2510" at bounding box center [569, 657] width 541 height 34
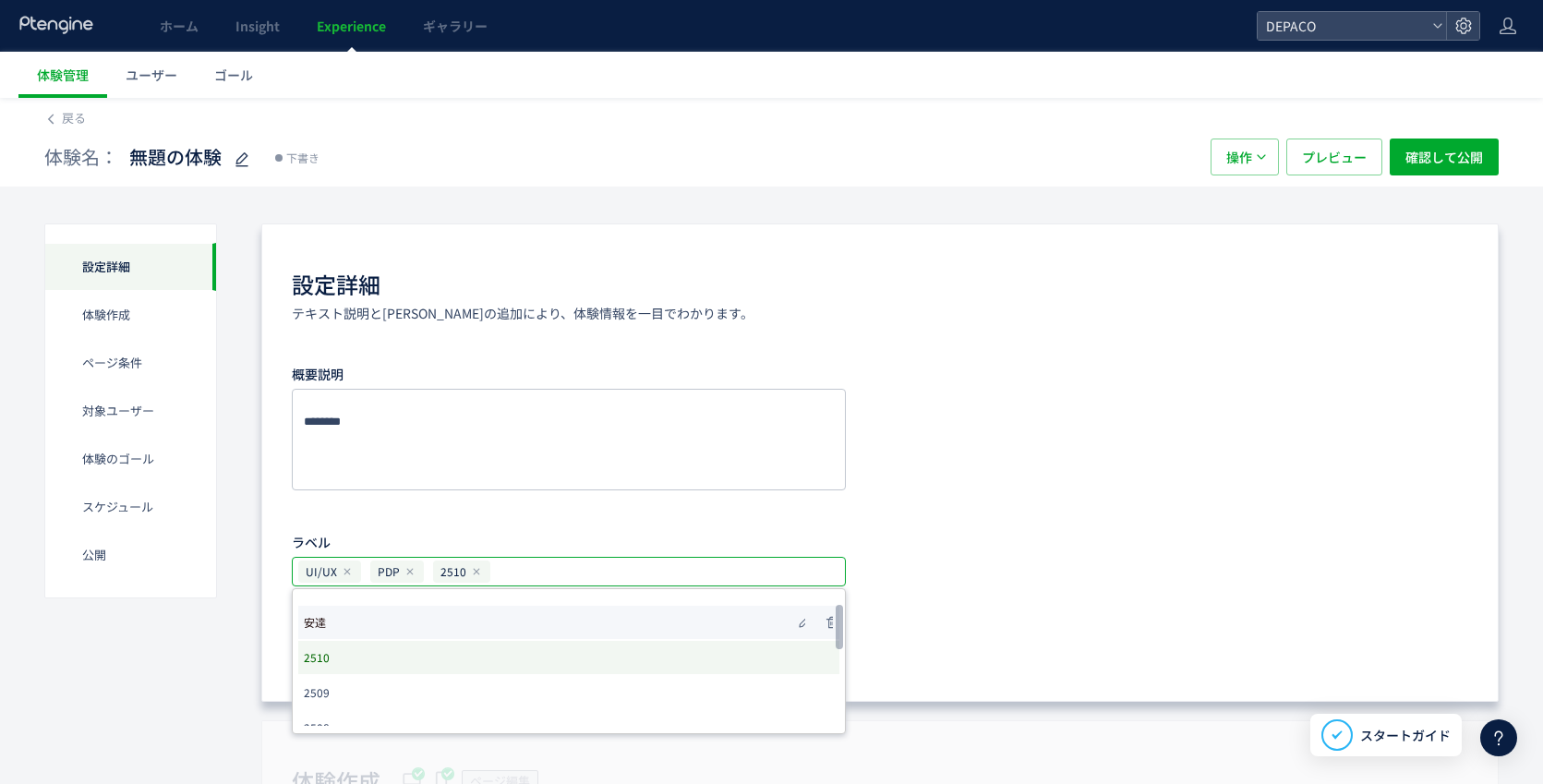
click at [333, 625] on li "安達" at bounding box center [569, 622] width 541 height 34
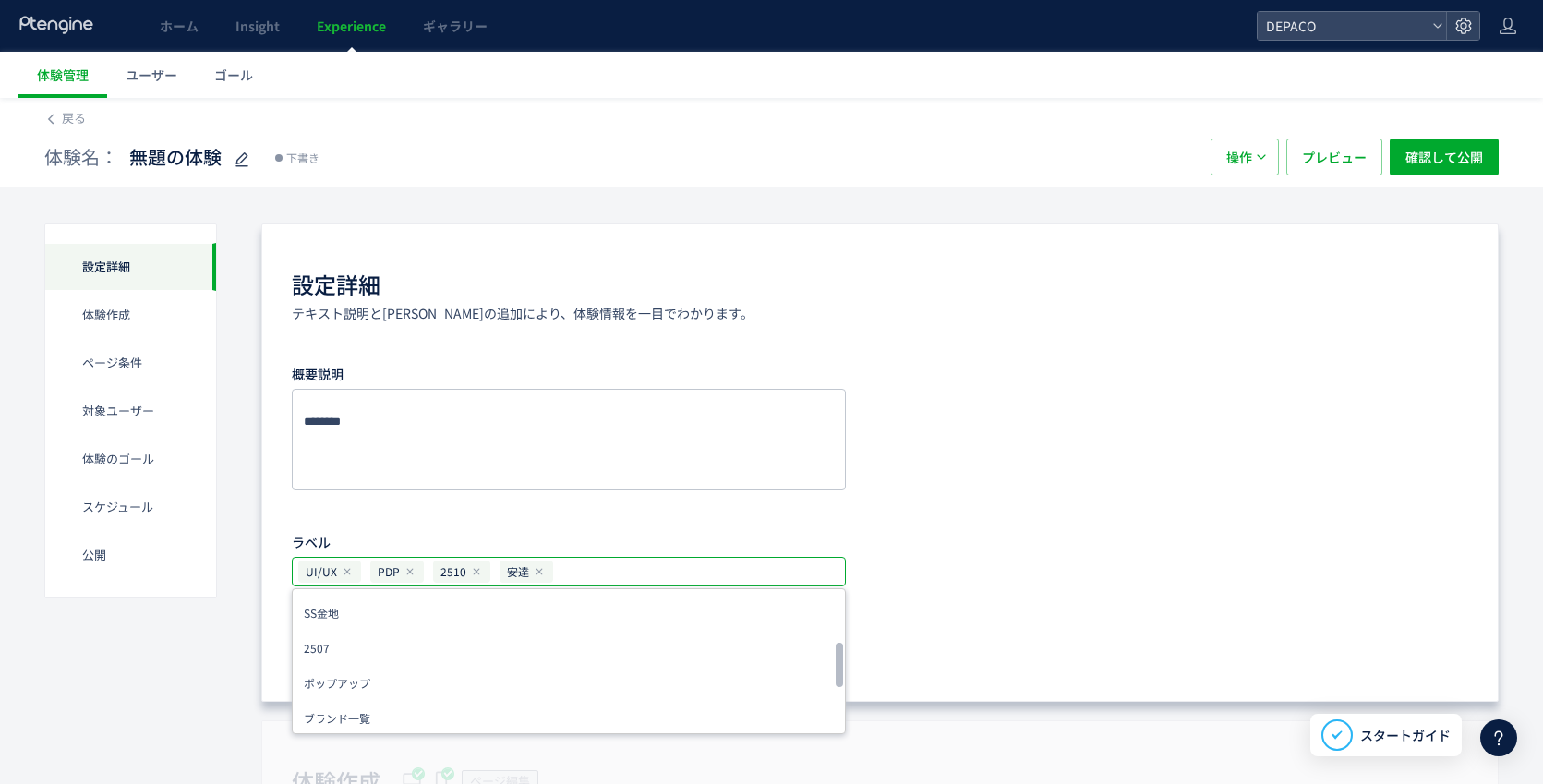
scroll to position [305, 0]
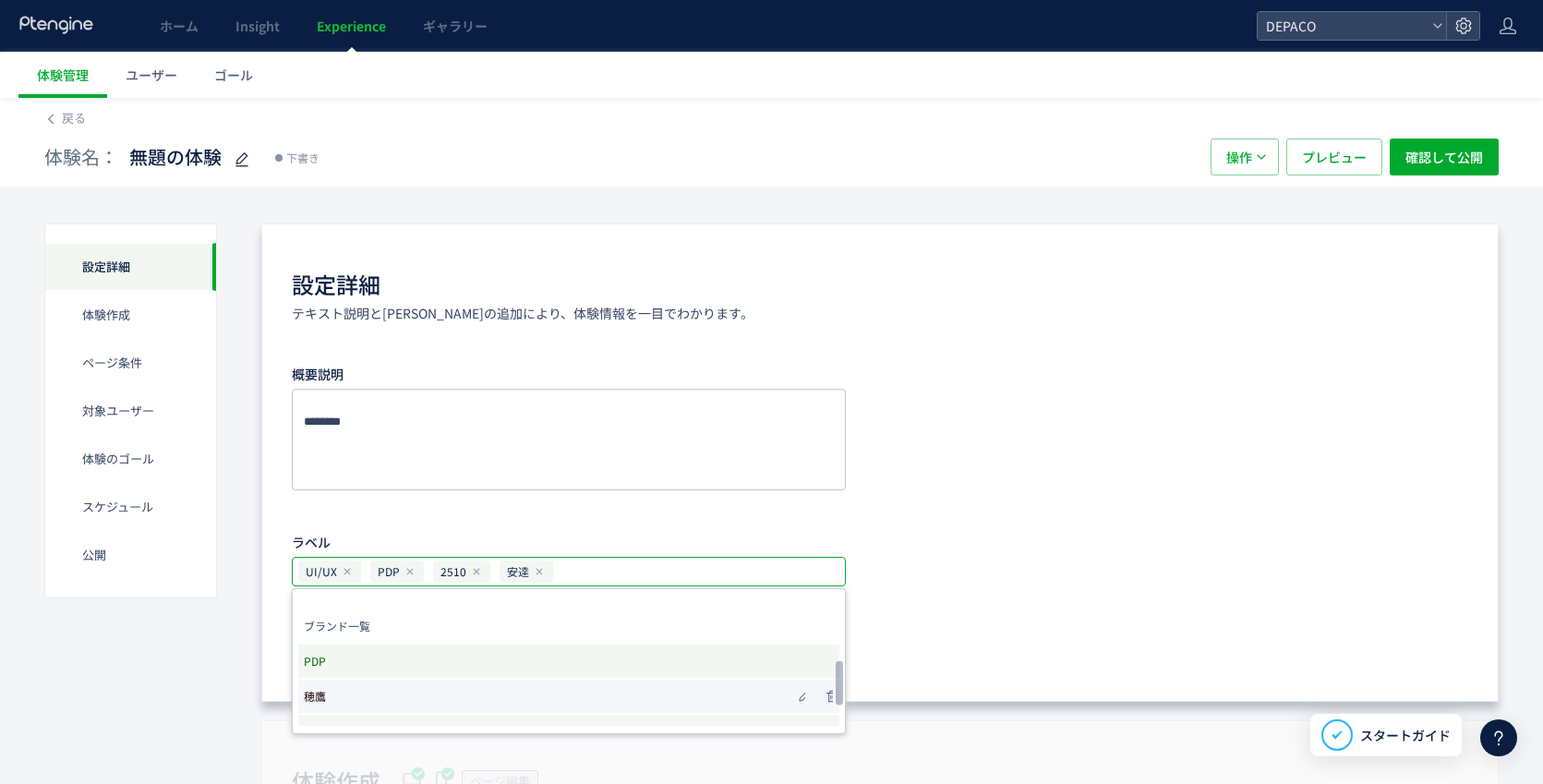
click at [346, 692] on li "穂鷹" at bounding box center [569, 695] width 541 height 34
click at [961, 589] on div "概要説明 ラベル UI/UX PDP 2510 安達 穂鷹 TOP 安達 2510 2509 2508 黒田 SS金地 2507 ポップアップ ブランド一覧 …" at bounding box center [879, 507] width 1176 height 297
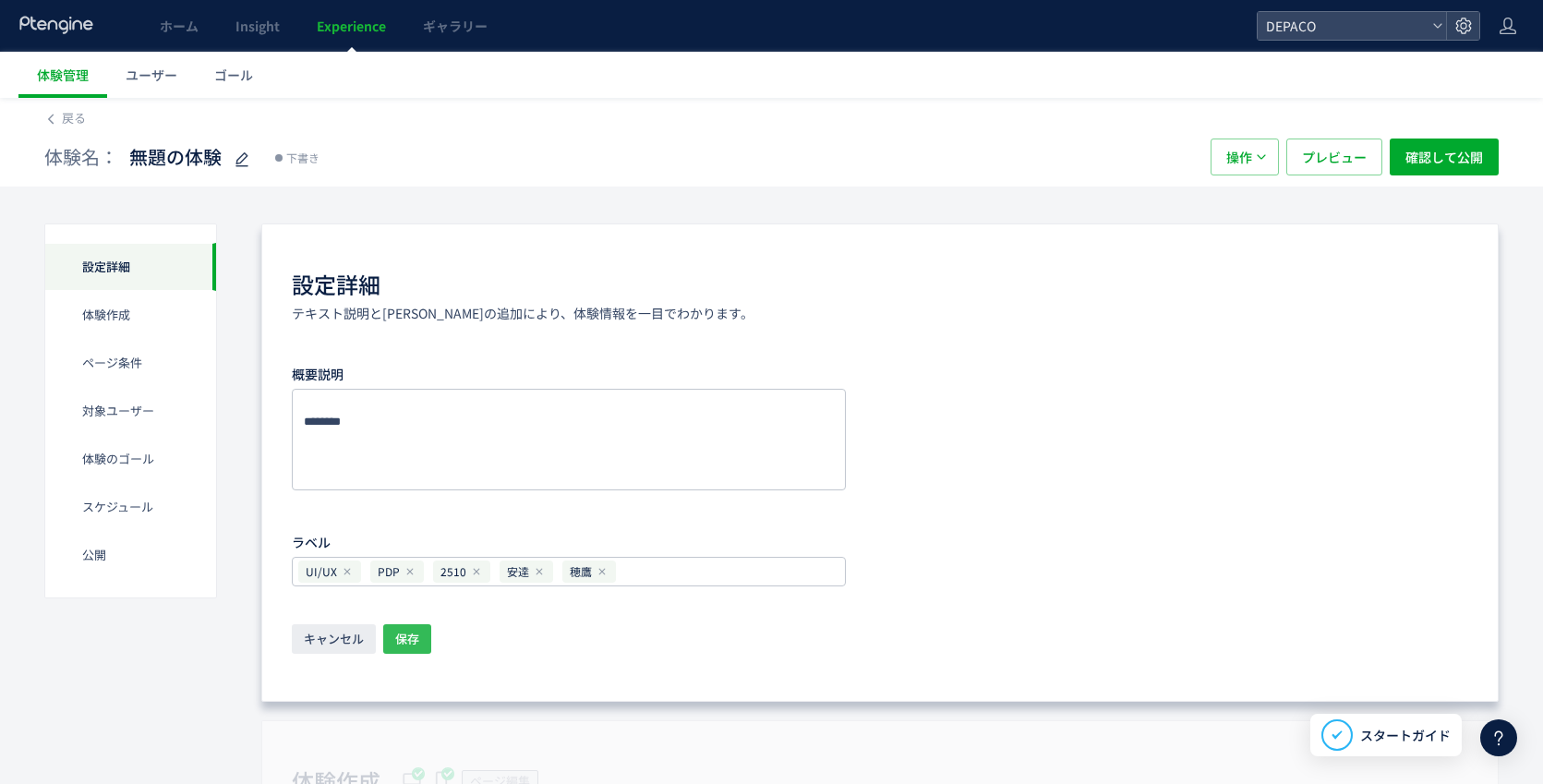
click at [395, 634] on span "保存" at bounding box center [407, 639] width 24 height 30
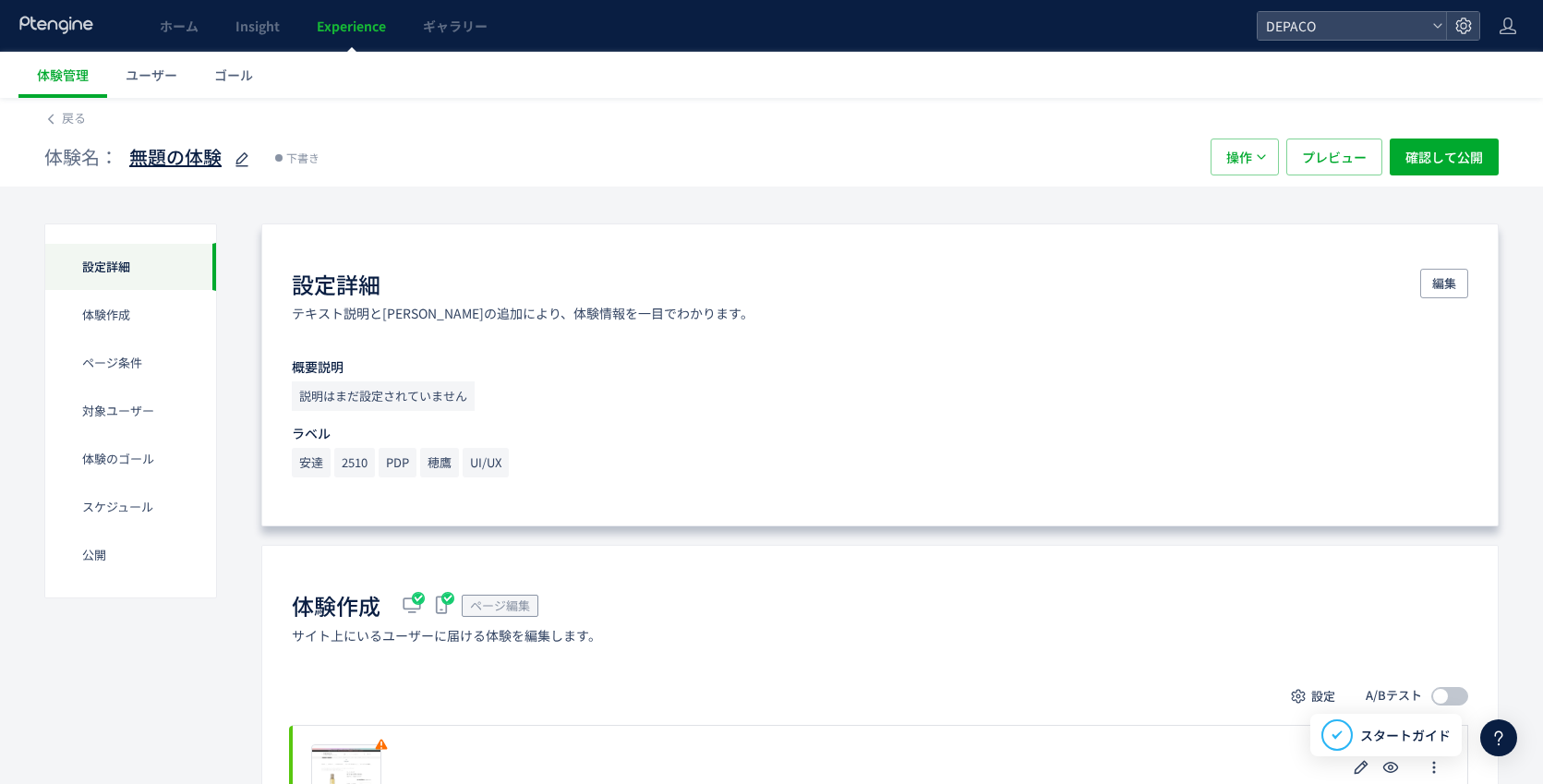
click at [185, 162] on span "無題の体験" at bounding box center [175, 158] width 92 height 27
type input "*****"
click at [239, 162] on icon at bounding box center [241, 160] width 22 height 22
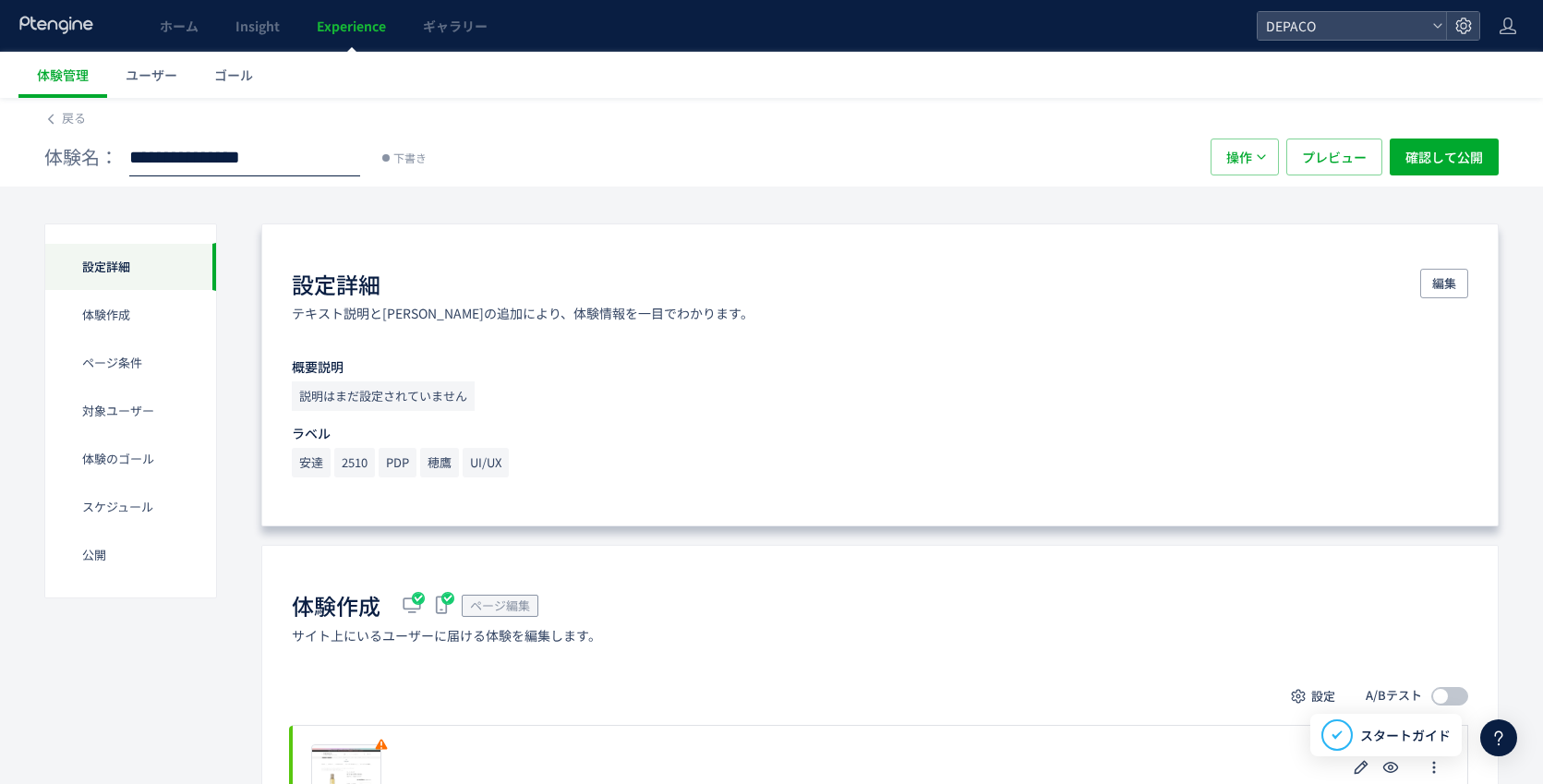
scroll to position [0, 19]
type input "**********"
click at [683, 184] on div "体験名： 【PDP】タブ切り替えテスト2 下書き 操作 プレビュー 確認して公開" at bounding box center [772, 156] width 1454 height 59
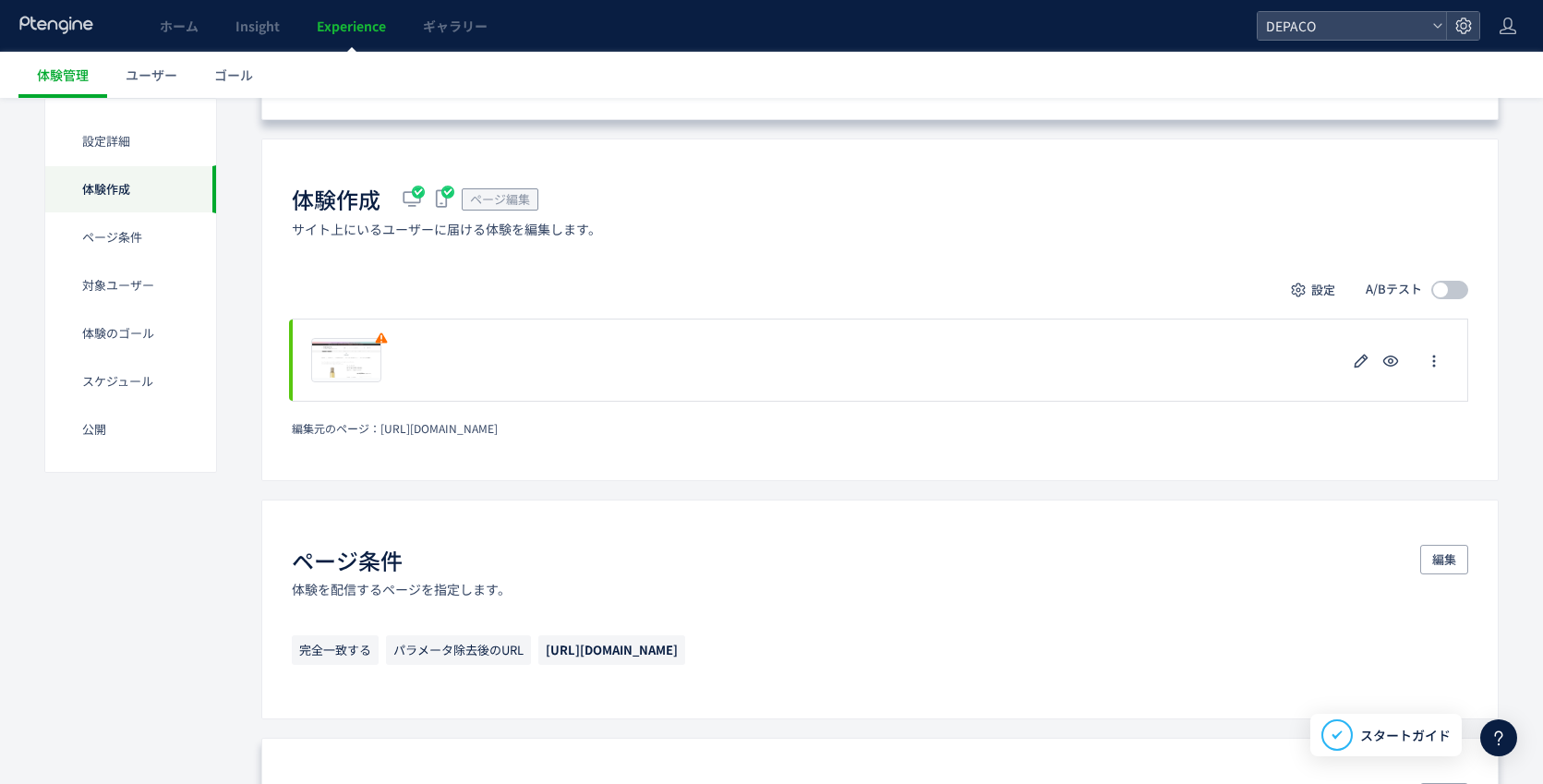
scroll to position [402, 0]
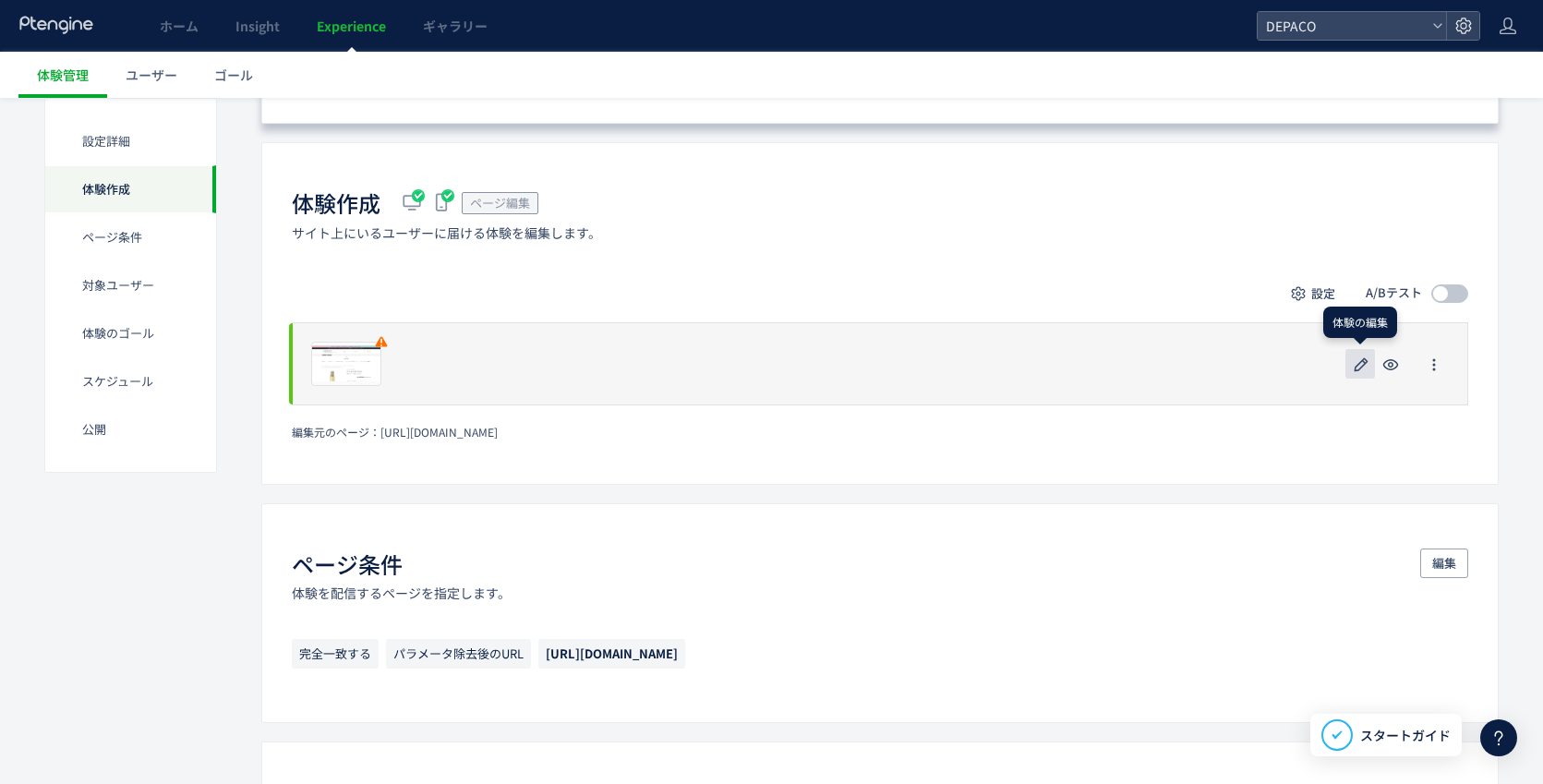
click at [1355, 370] on use "button" at bounding box center [1361, 364] width 13 height 13
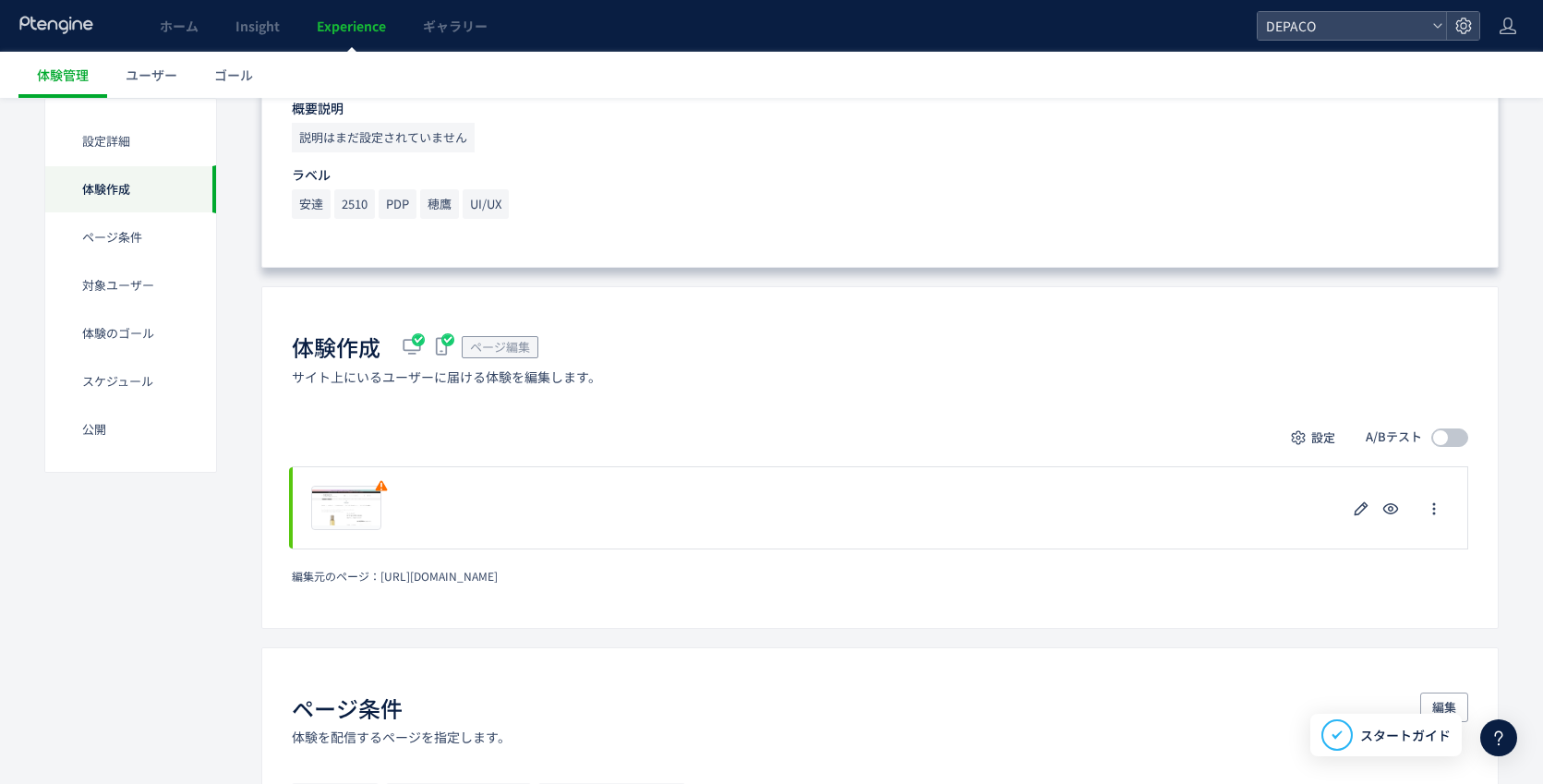
scroll to position [277, 0]
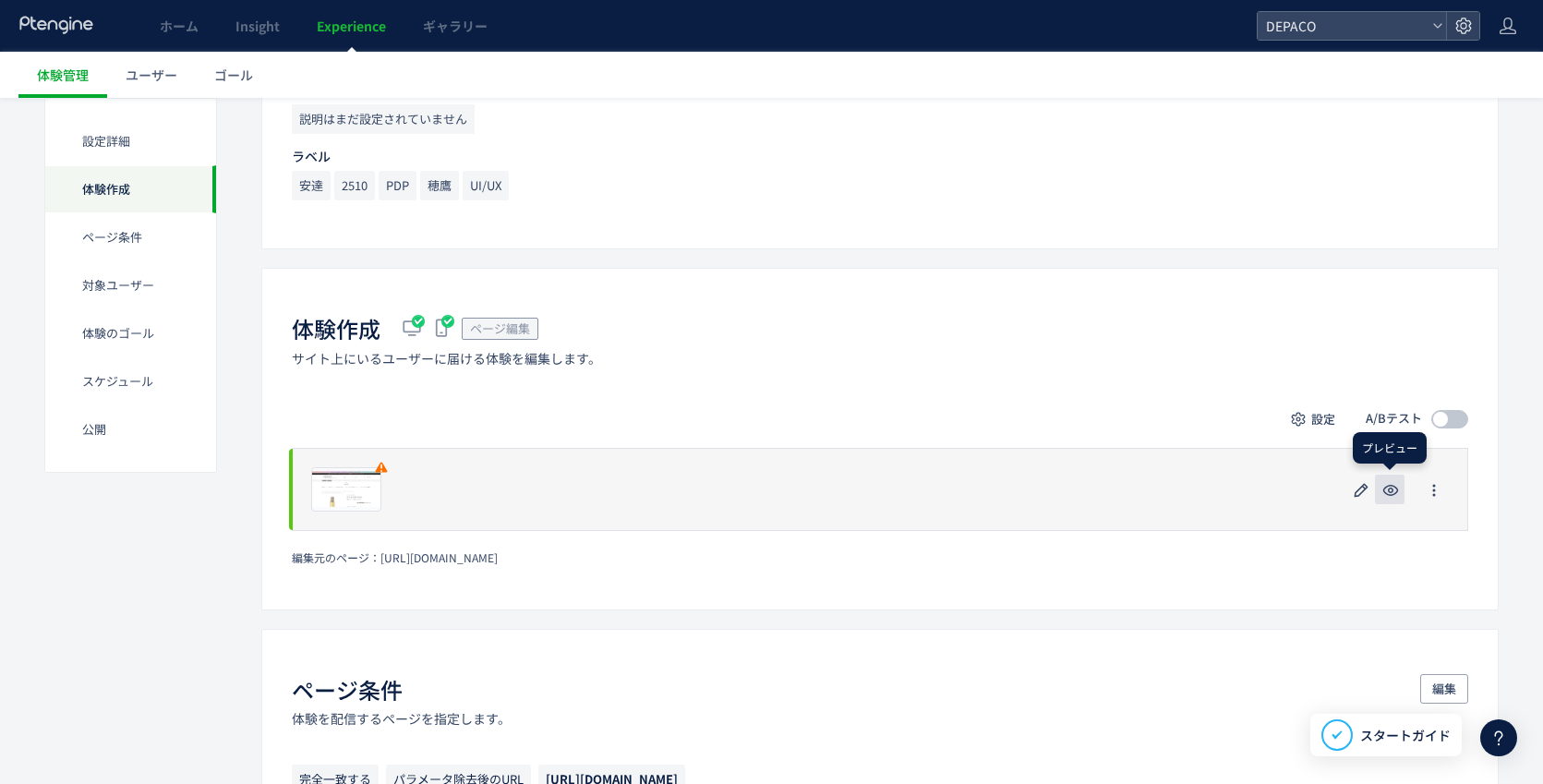
click at [1384, 486] on icon "button" at bounding box center [1390, 490] width 22 height 22
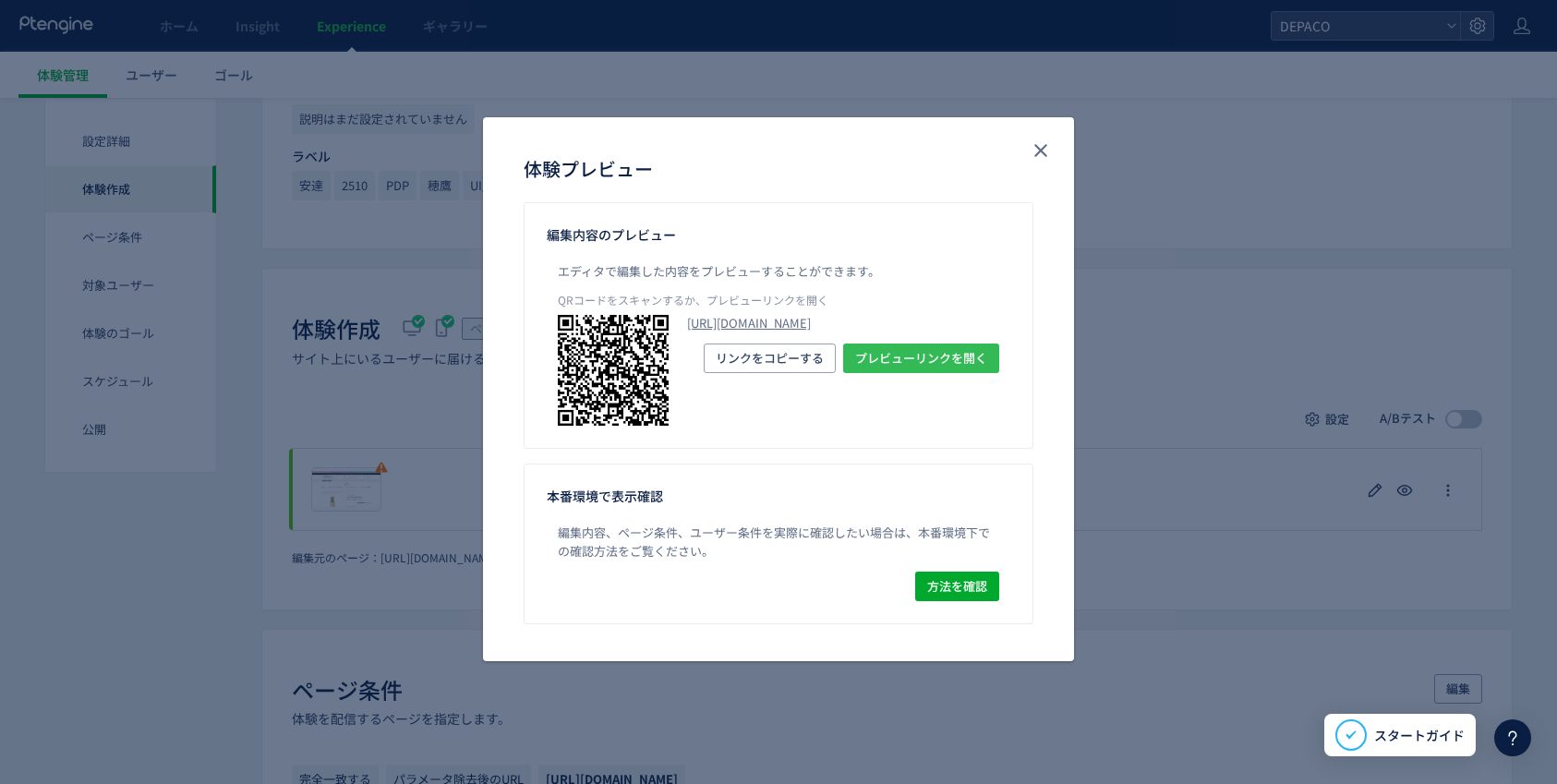
click at [952, 373] on span "プレビューリンクを開く" at bounding box center [921, 358] width 132 height 30
click at [1042, 147] on icon "close" at bounding box center [1040, 150] width 22 height 22
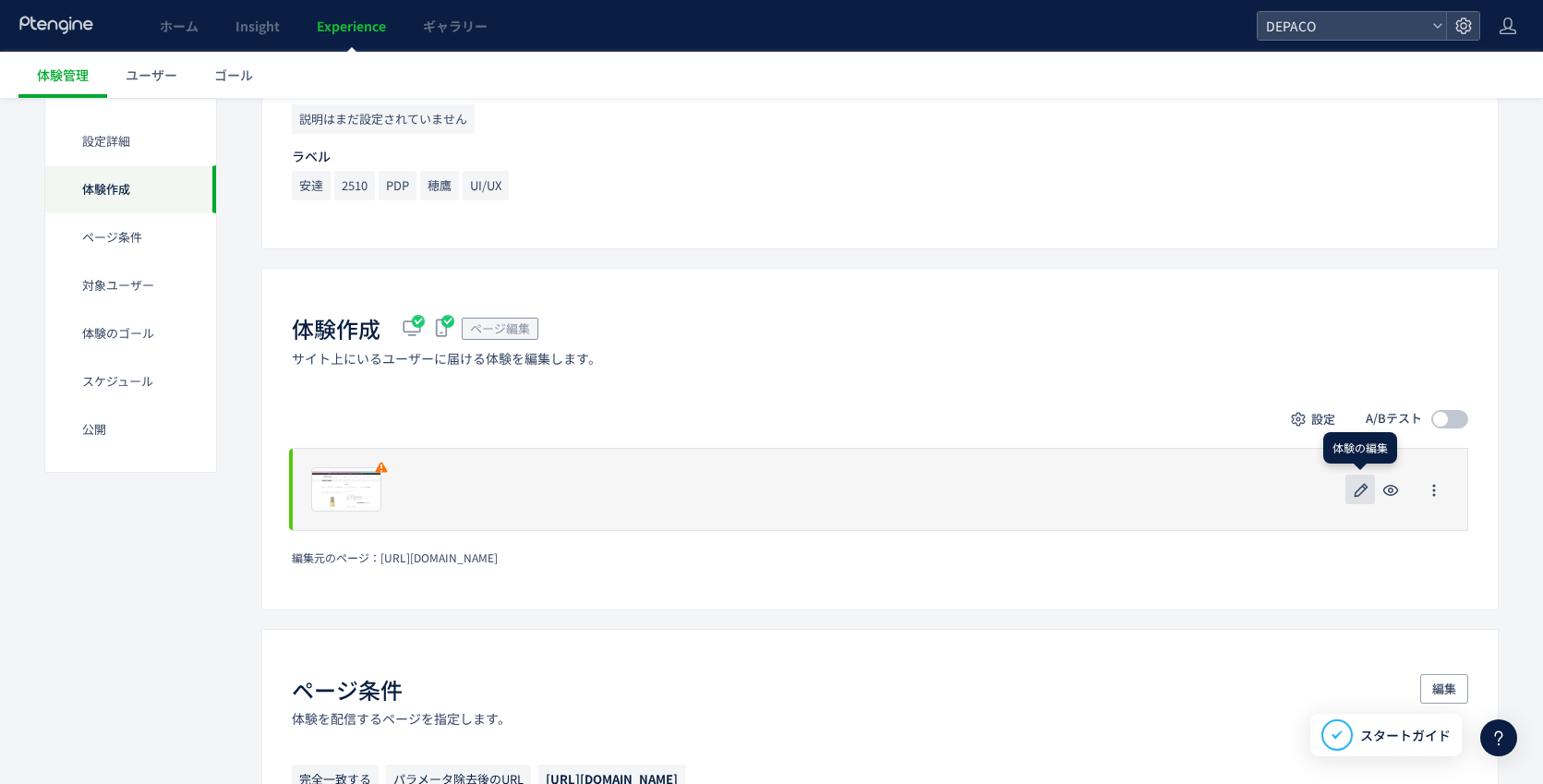
click at [1359, 490] on use "button" at bounding box center [1361, 490] width 13 height 13
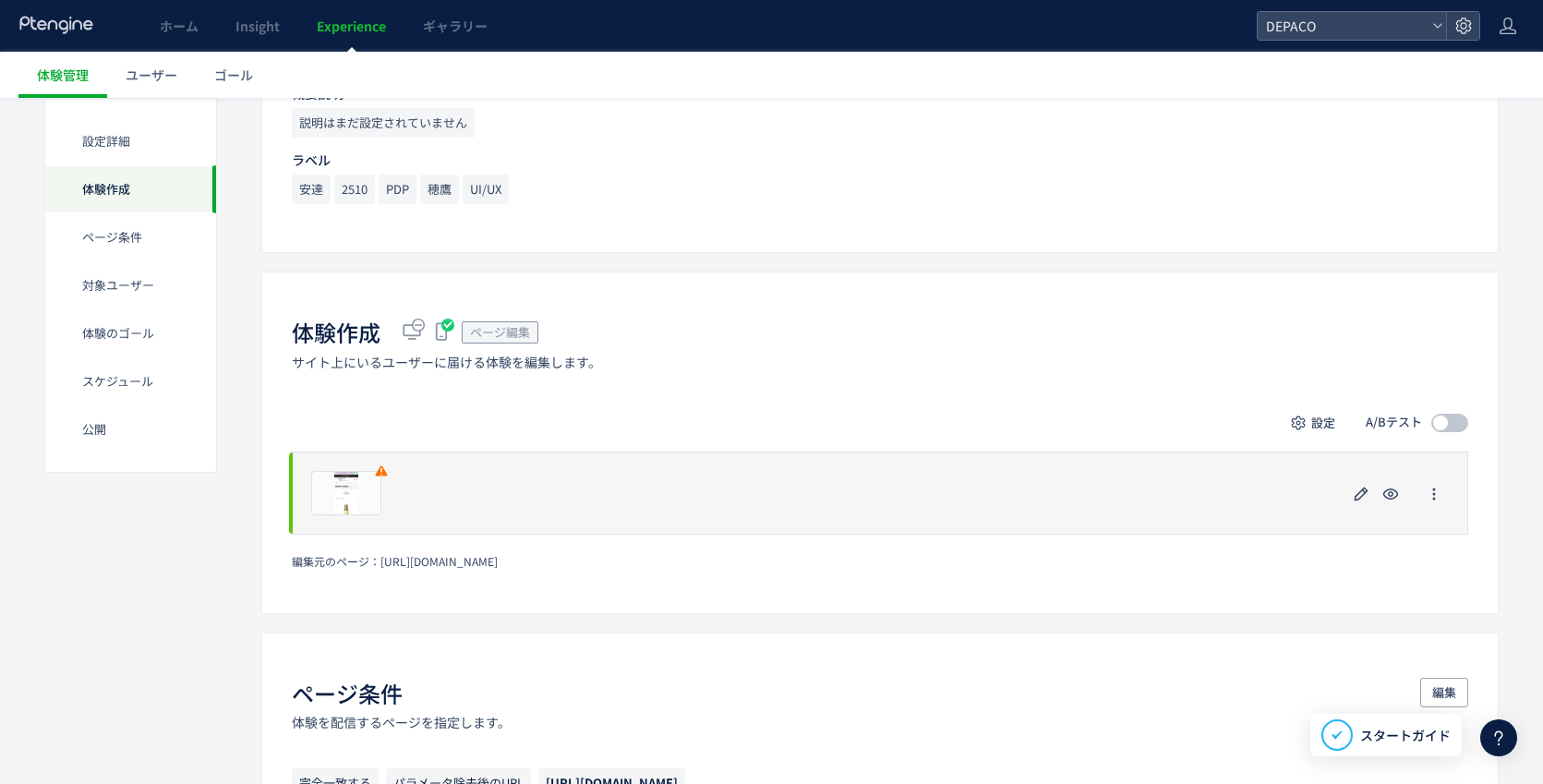
scroll to position [277, 0]
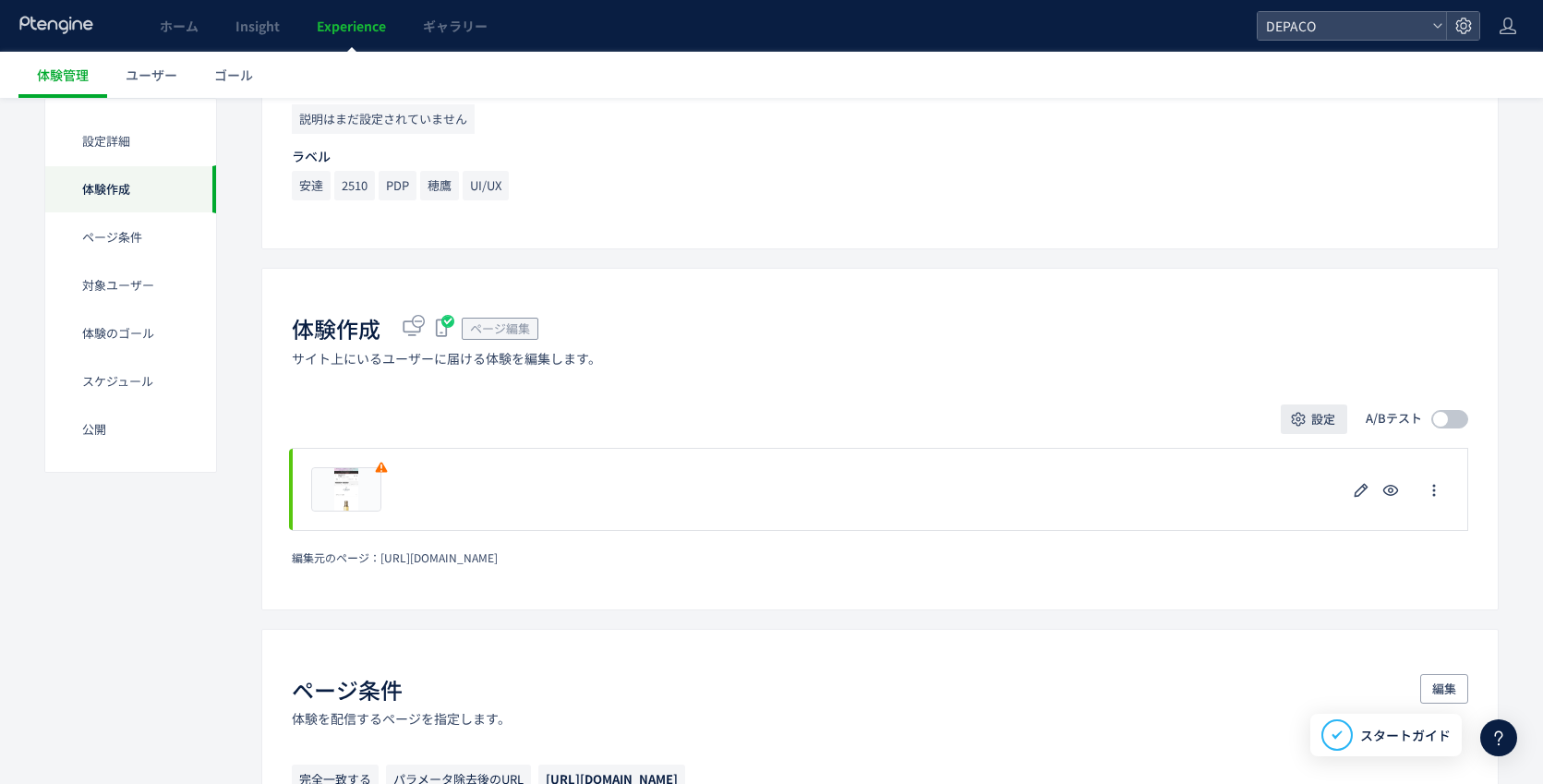
click at [1295, 418] on icon "button" at bounding box center [1298, 418] width 18 height 18
click at [1110, 387] on div "体験作成 ページ編集 サイト上にいるユーザーに届ける体験を編集します。 設定 A/Bテスト プレビュー 削除の確認 キャンセル 削除 一時停止の確認 キャンセ…" at bounding box center [880, 438] width 1237 height 341
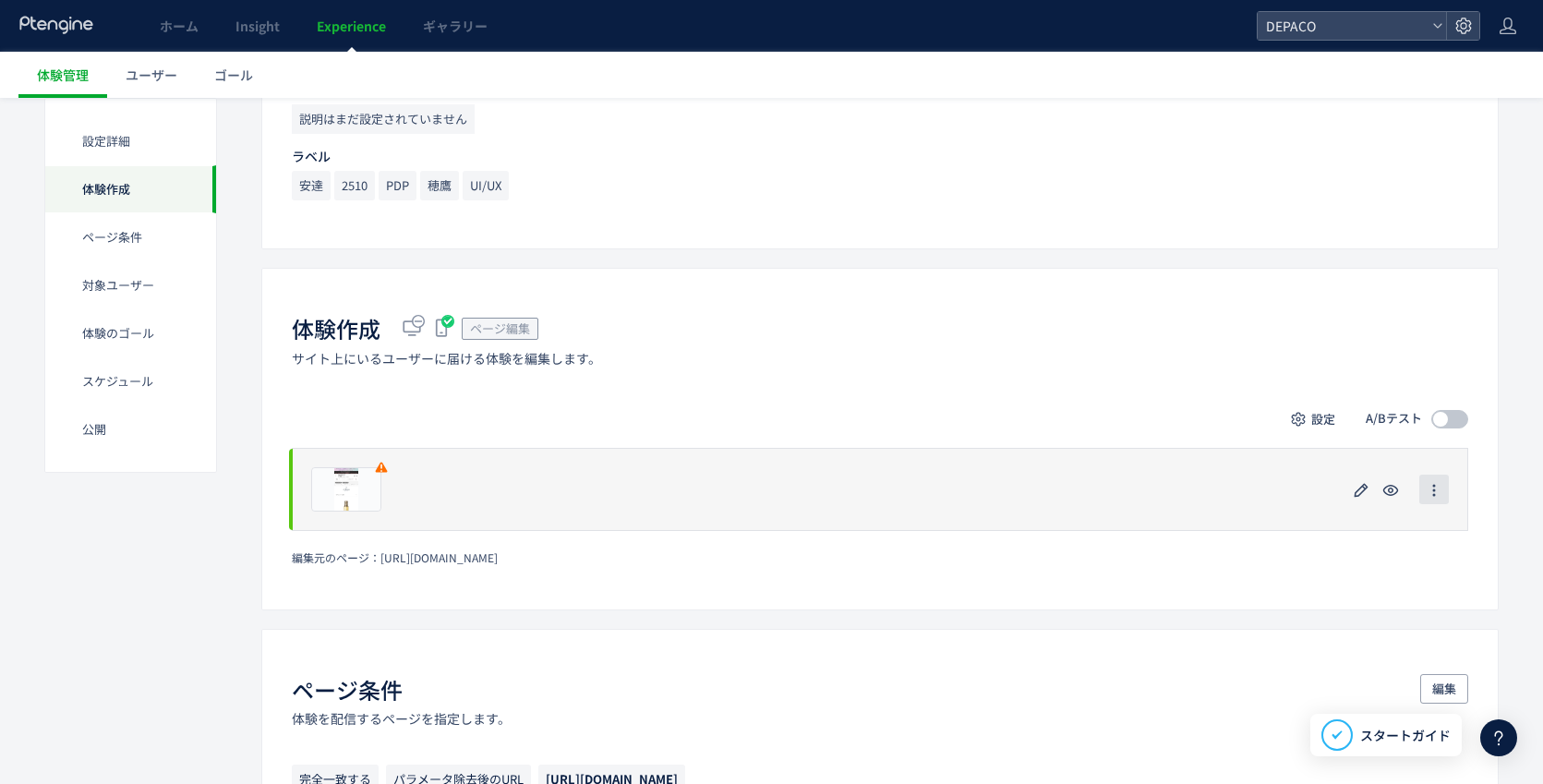
click at [1435, 490] on use "button" at bounding box center [1433, 491] width 3 height 12
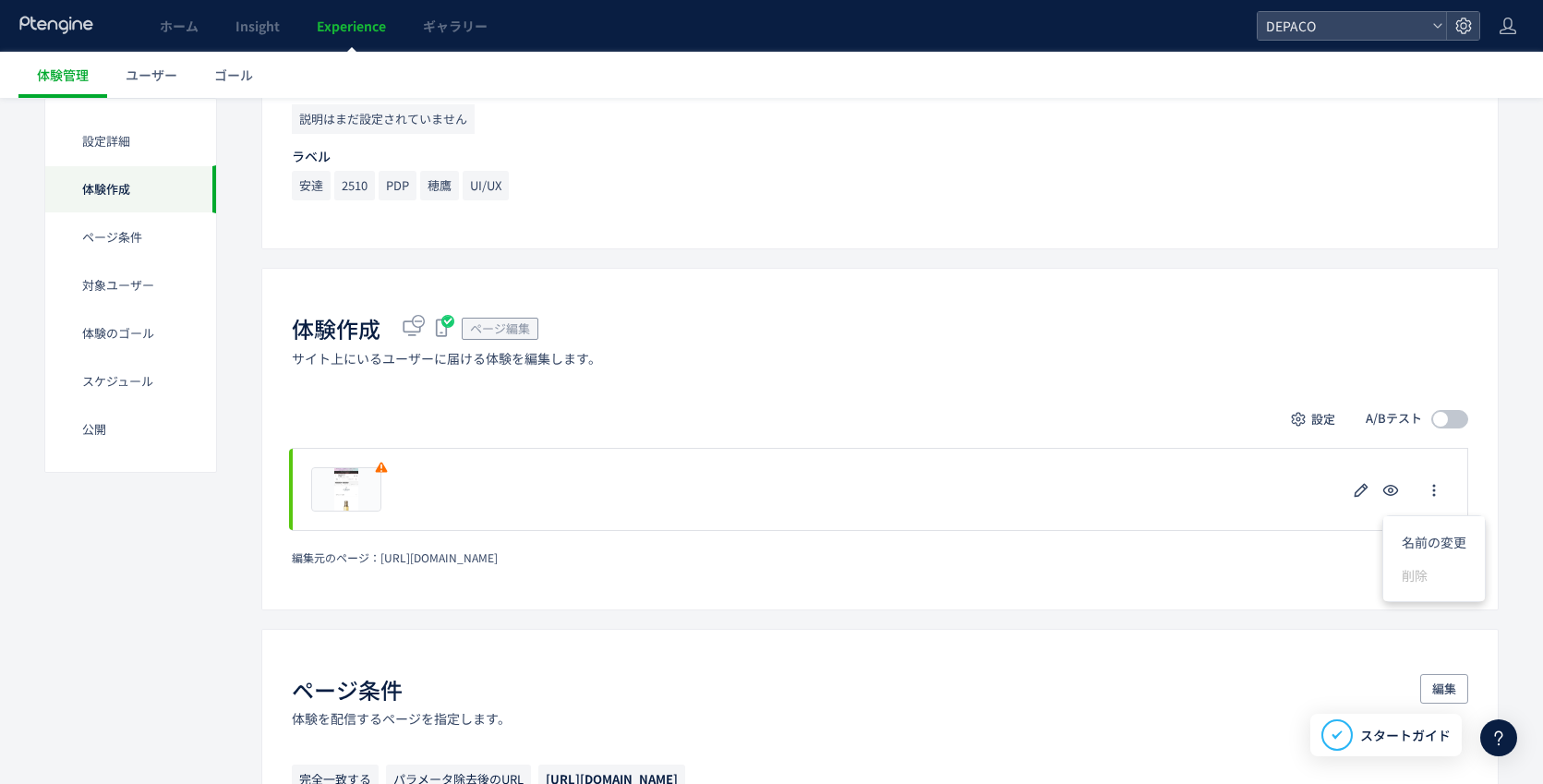
click at [1273, 565] on div "体験作成 ページ編集 サイト上にいるユーザーに届ける体験を編集します。 設定 A/Bテスト プレビュー 削除の確認 キャンセル 削除 一時停止の確認 キャンセ…" at bounding box center [880, 438] width 1237 height 341
click at [342, 26] on span "Experience" at bounding box center [351, 25] width 69 height 18
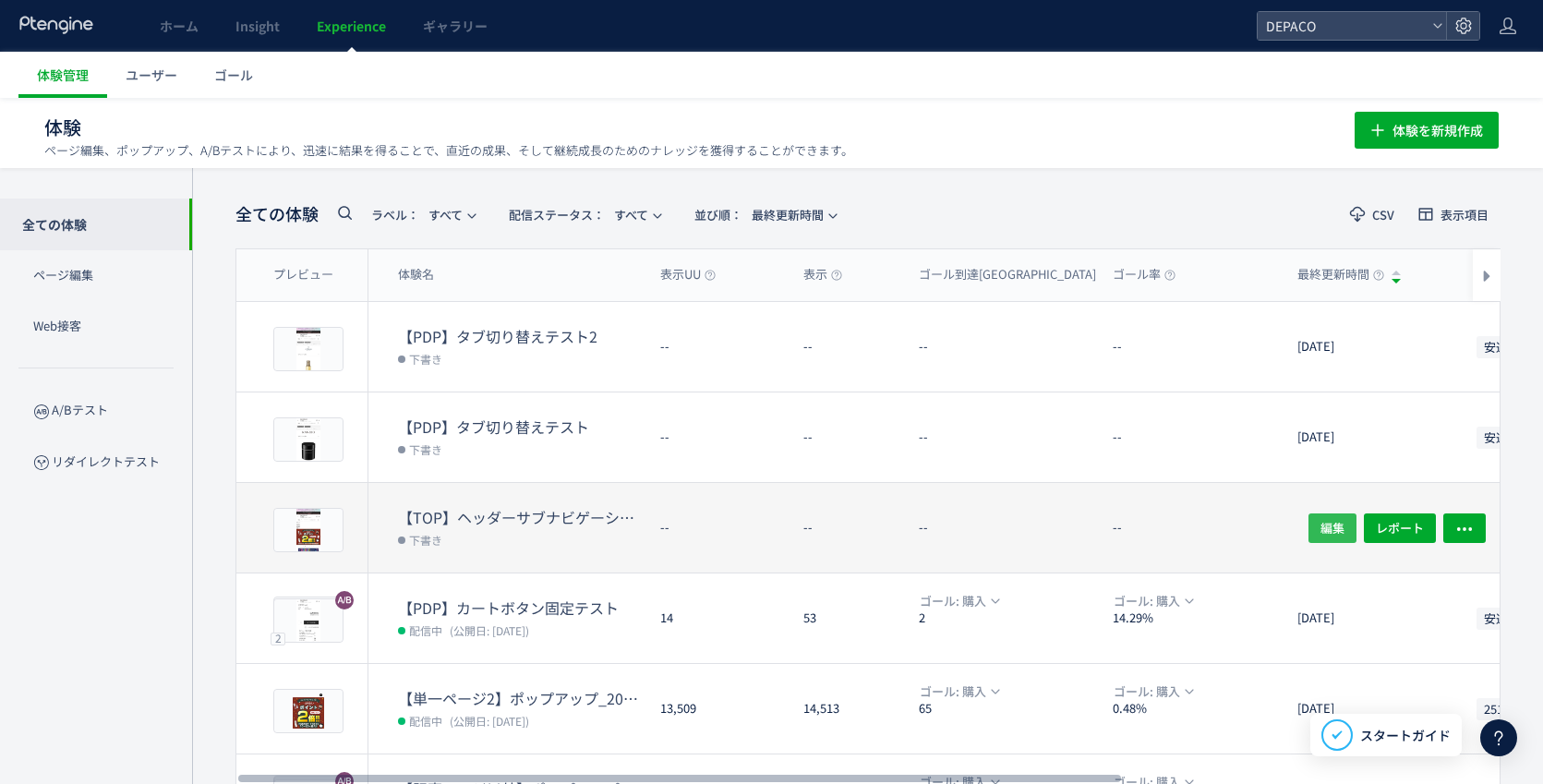
click at [1321, 523] on span "編集" at bounding box center [1332, 527] width 24 height 30
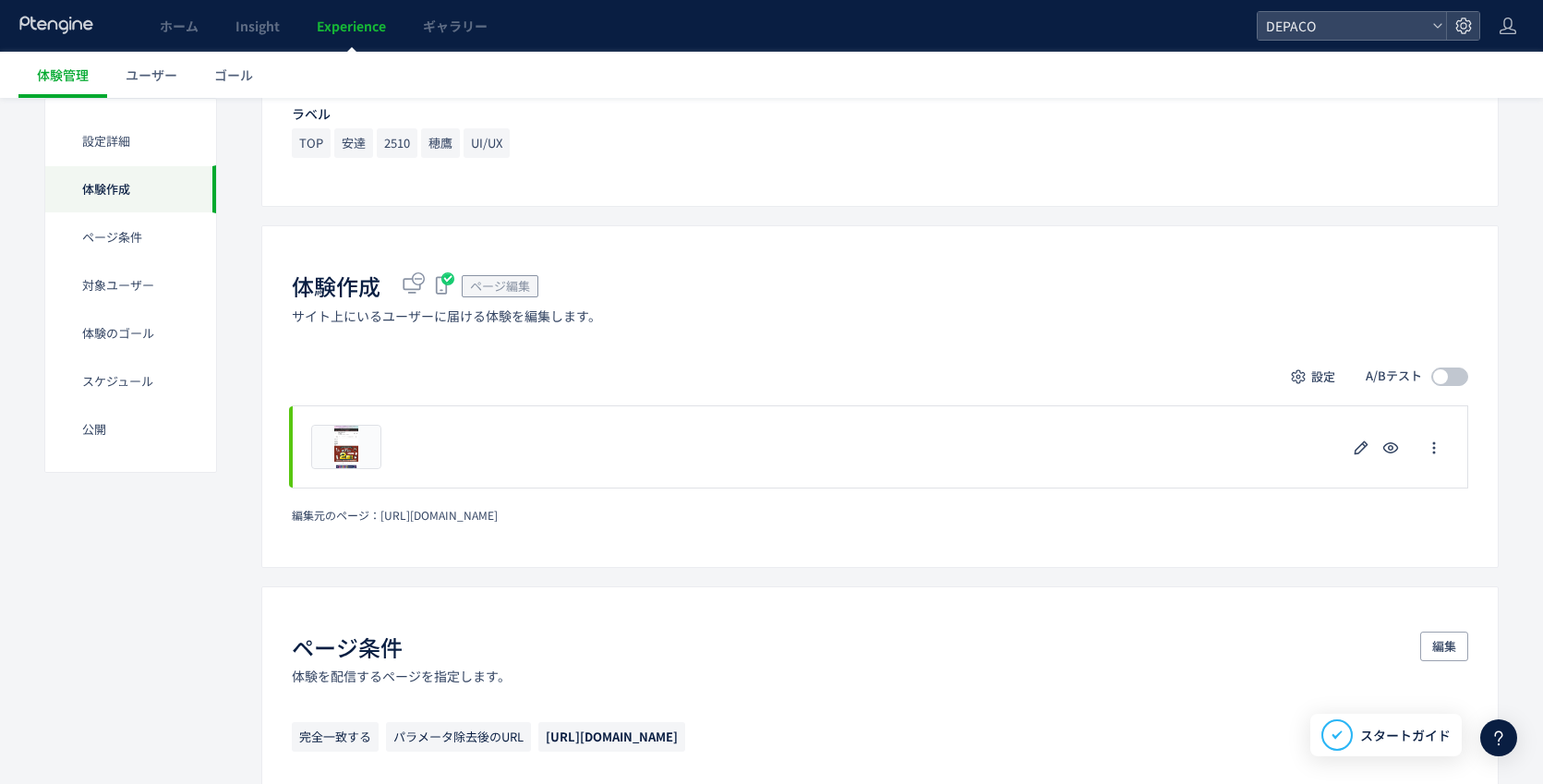
scroll to position [369, 0]
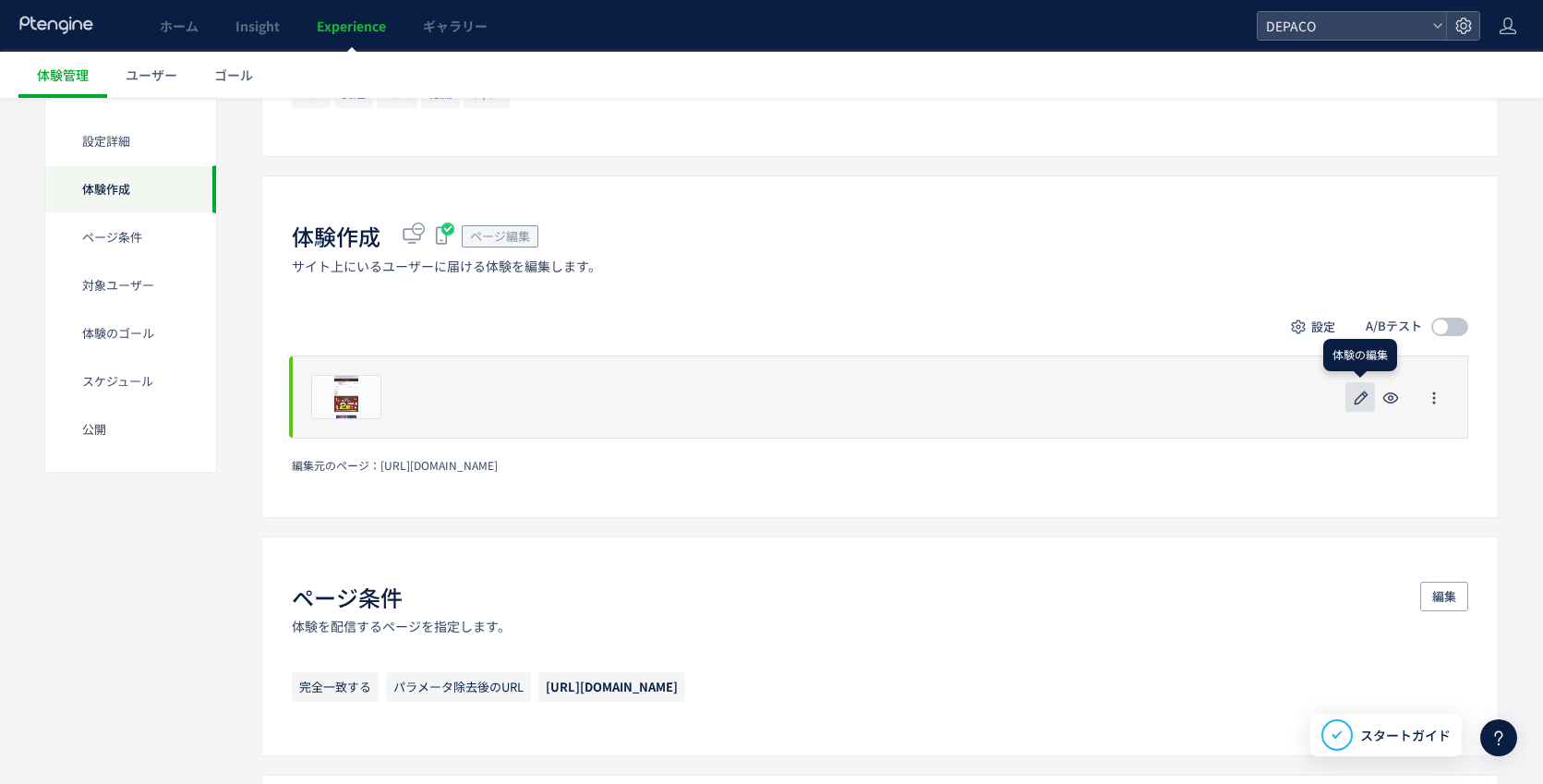
click at [1359, 393] on icon "button" at bounding box center [1360, 397] width 22 height 22
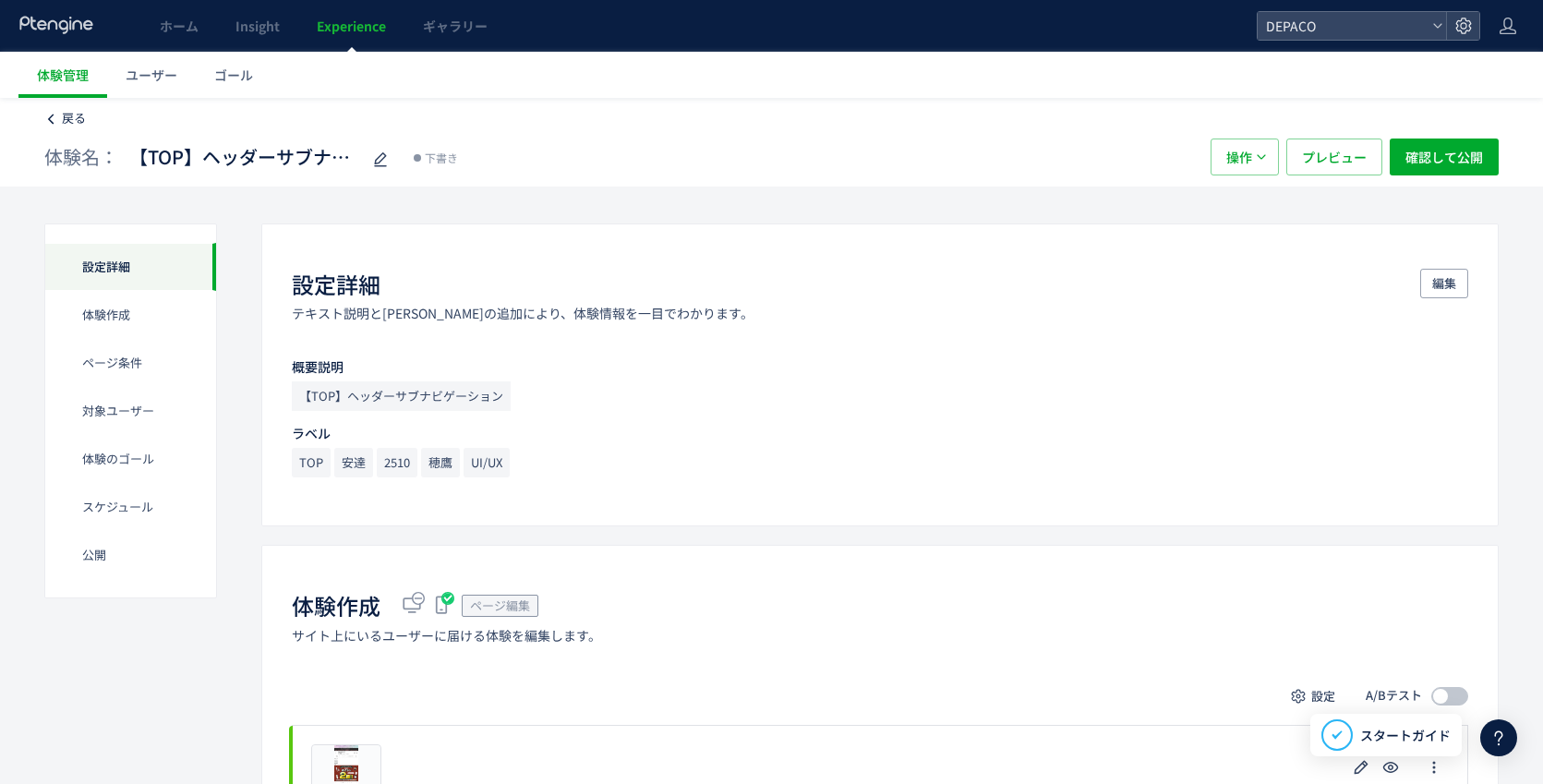
click at [67, 121] on span "戻る" at bounding box center [73, 117] width 24 height 17
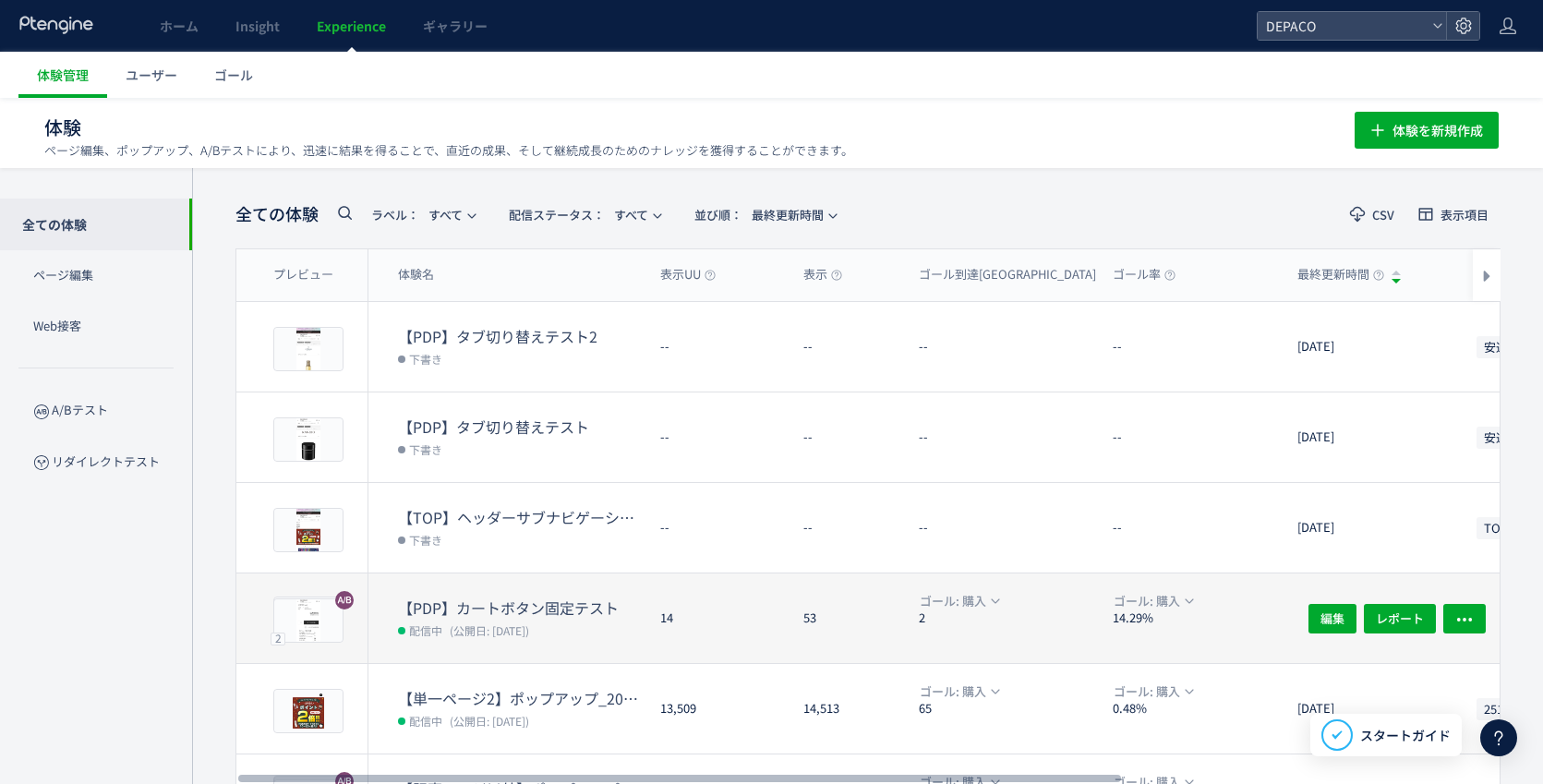
drag, startPoint x: 1111, startPoint y: 772, endPoint x: 976, endPoint y: 574, distance: 239.6
click at [953, 772] on div at bounding box center [680, 778] width 883 height 12
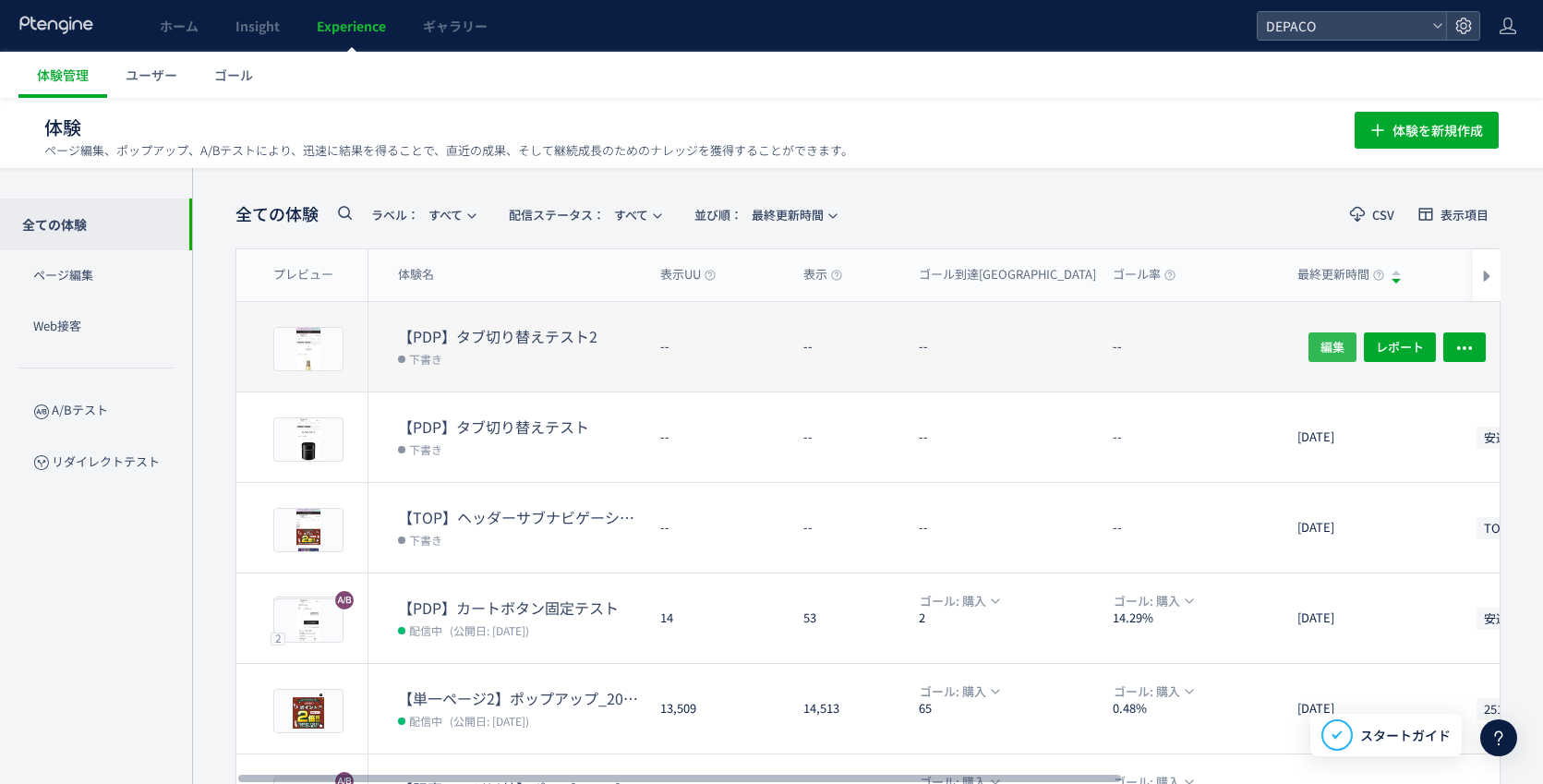
click at [1323, 343] on span "編集" at bounding box center [1332, 346] width 24 height 30
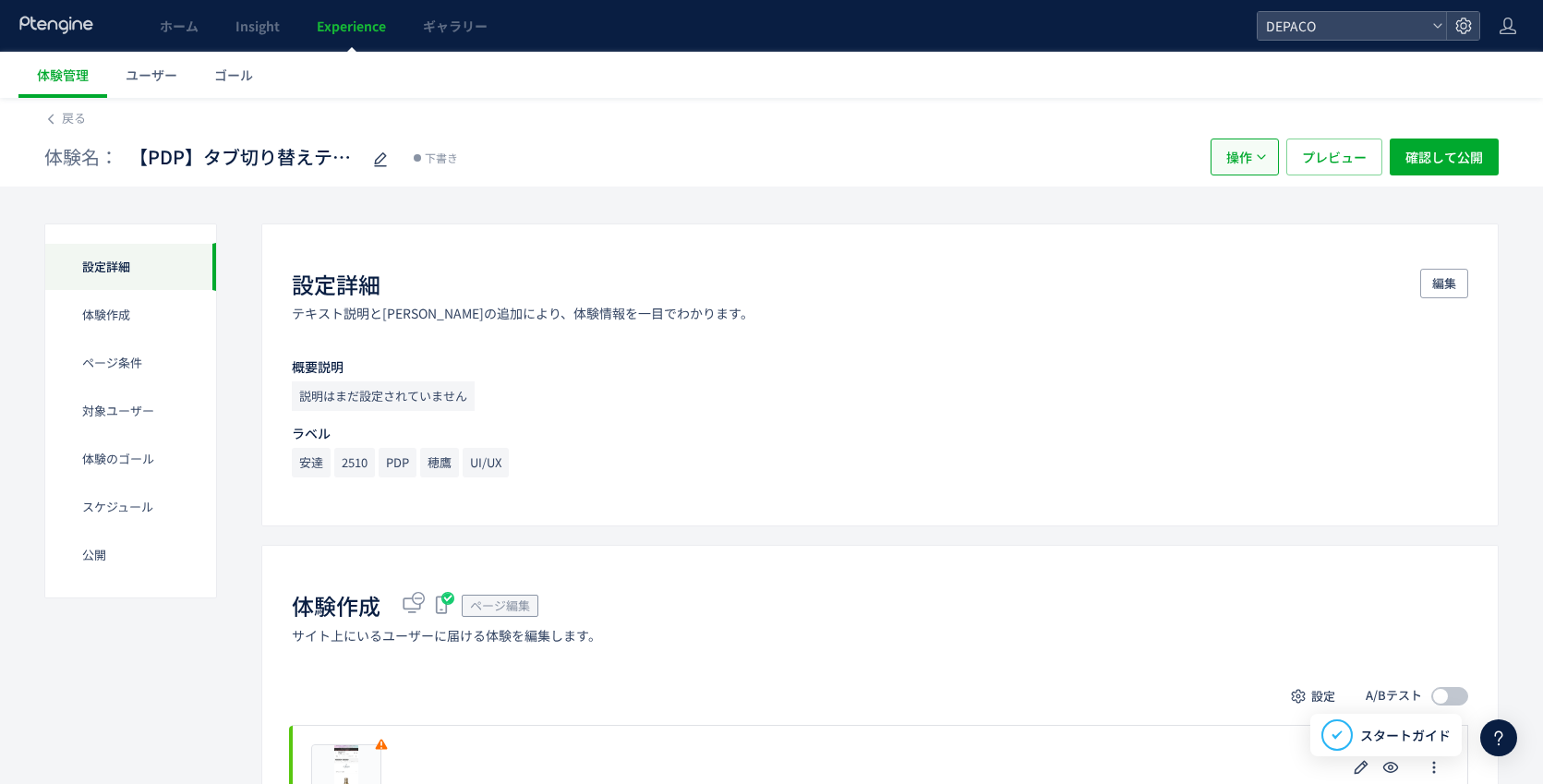
click at [1253, 156] on button "操作" at bounding box center [1244, 157] width 68 height 37
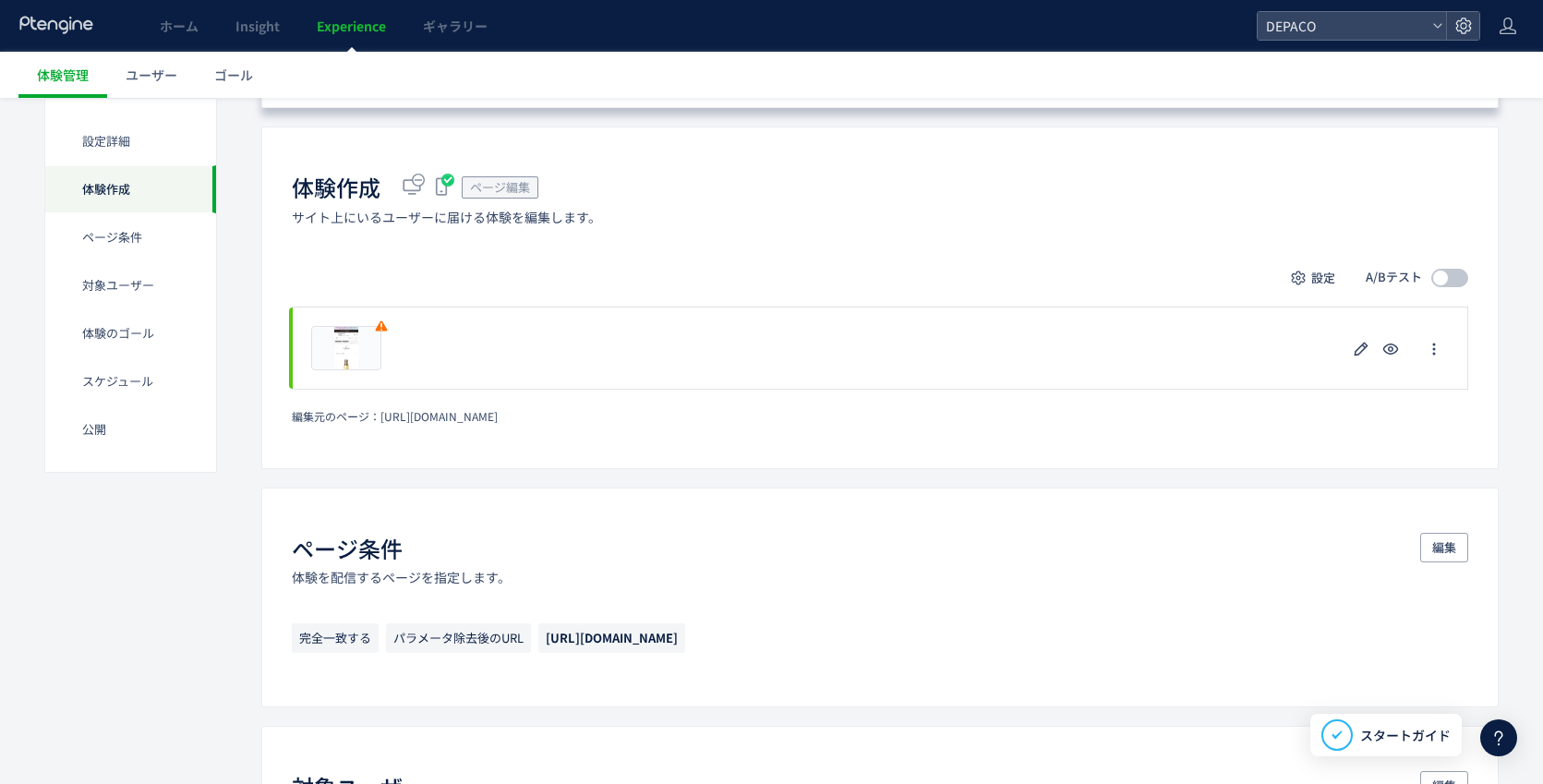
scroll to position [462, 0]
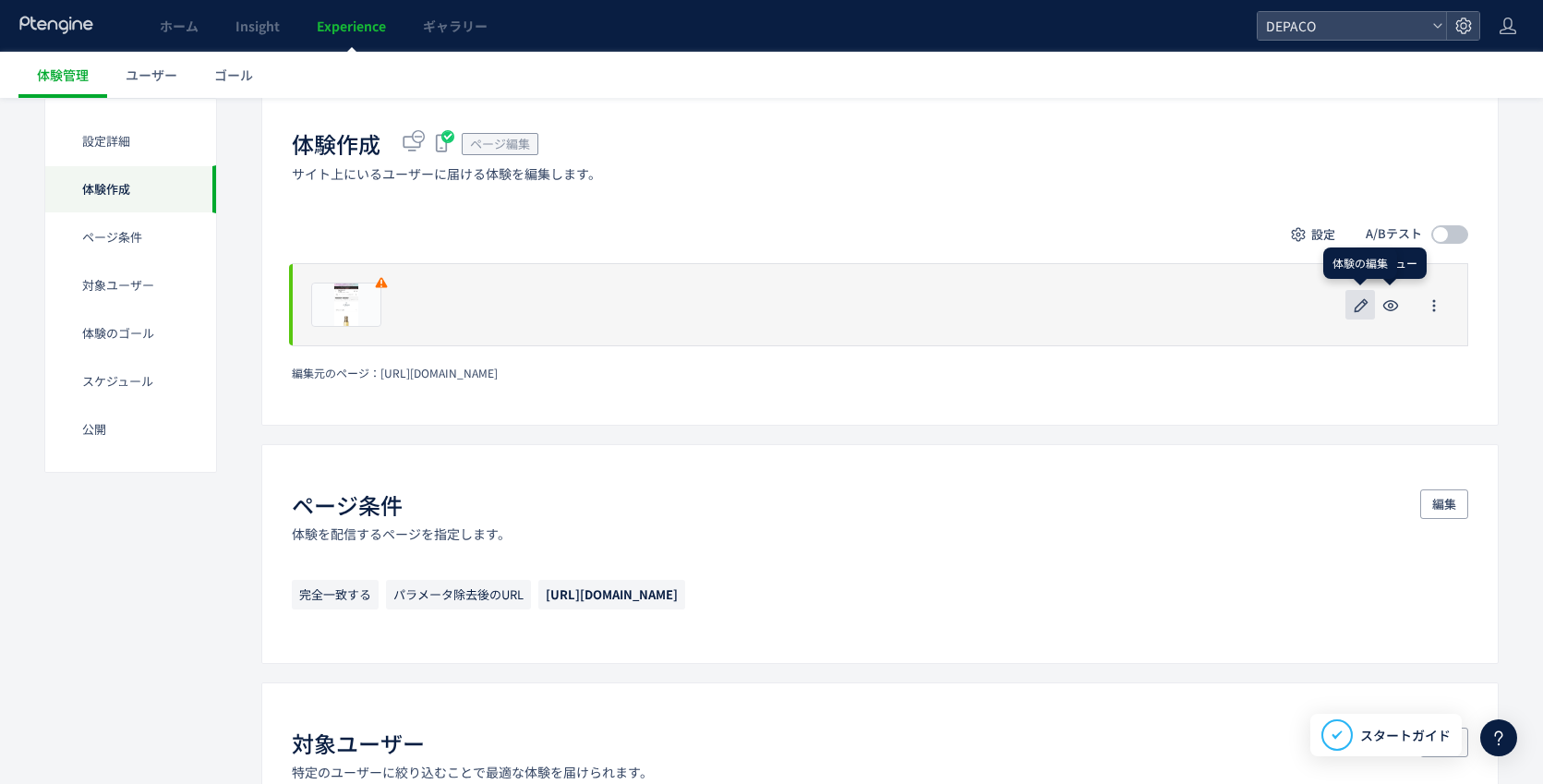
click at [1367, 303] on use "button" at bounding box center [1361, 305] width 13 height 13
